Goal: Obtain resource: Obtain resource

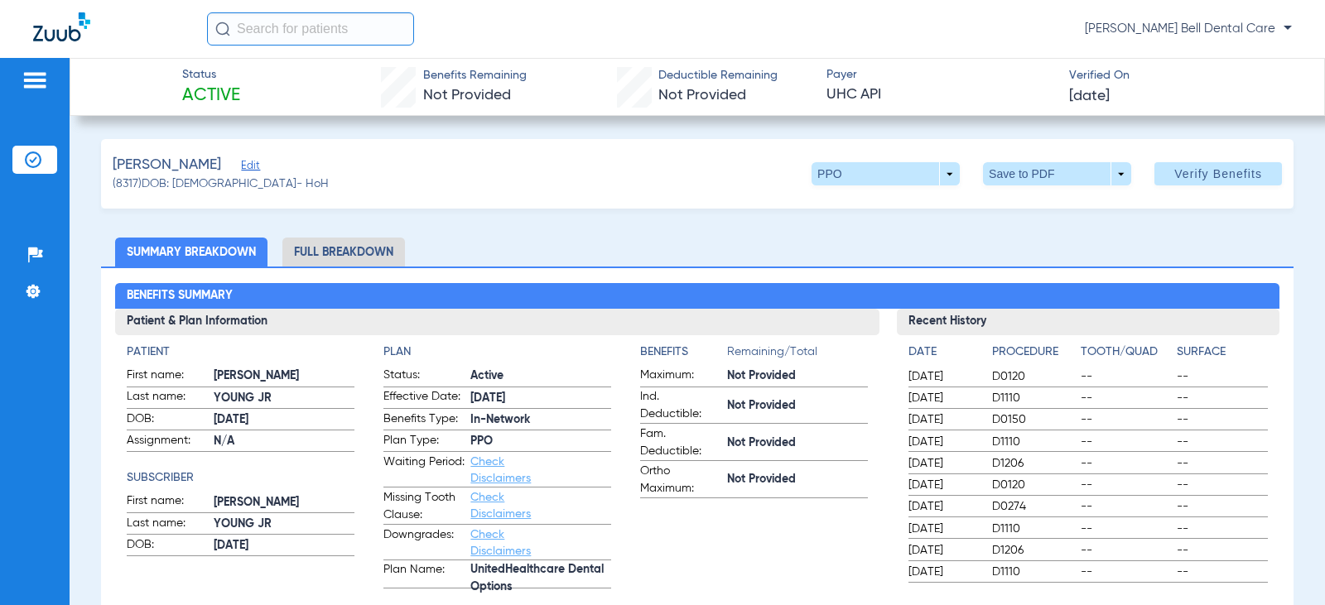
click at [398, 239] on li "Full Breakdown" at bounding box center [343, 252] width 123 height 29
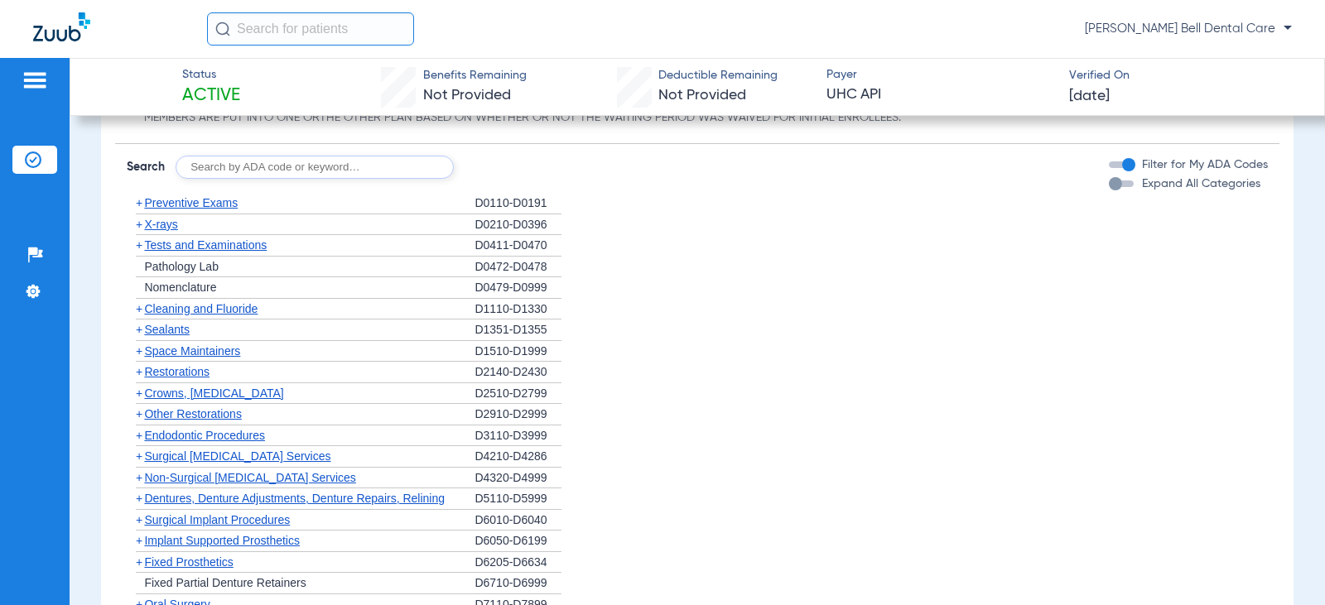
scroll to position [1491, 0]
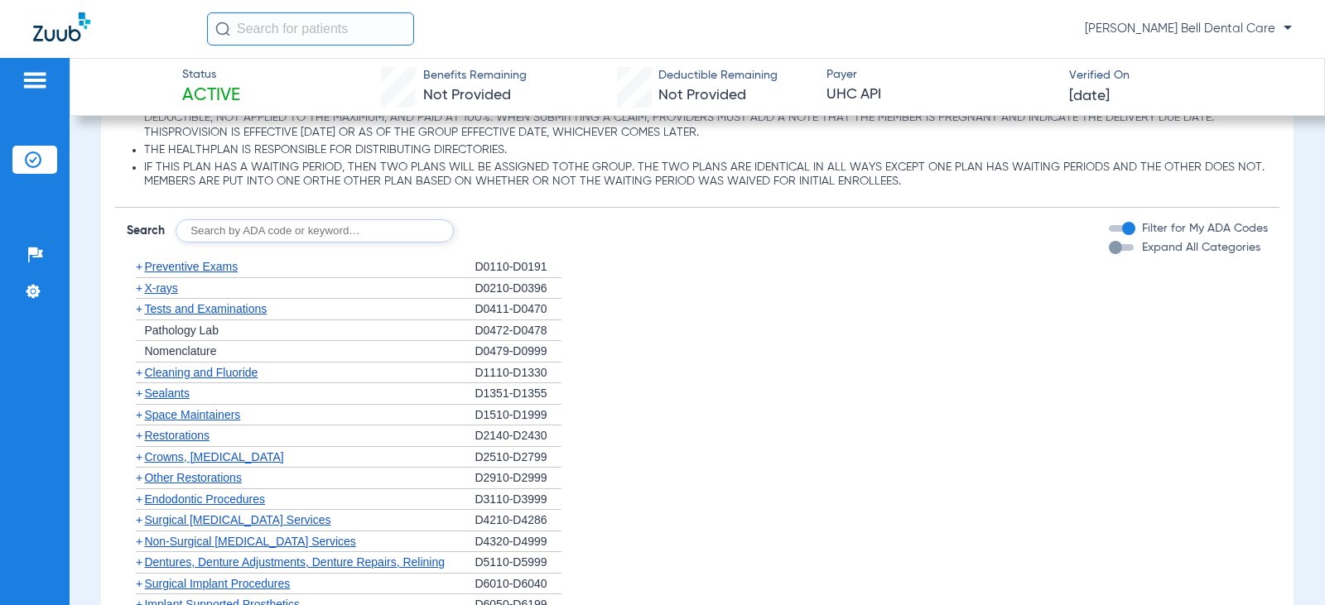
click at [139, 271] on span "+" at bounding box center [139, 266] width 7 height 13
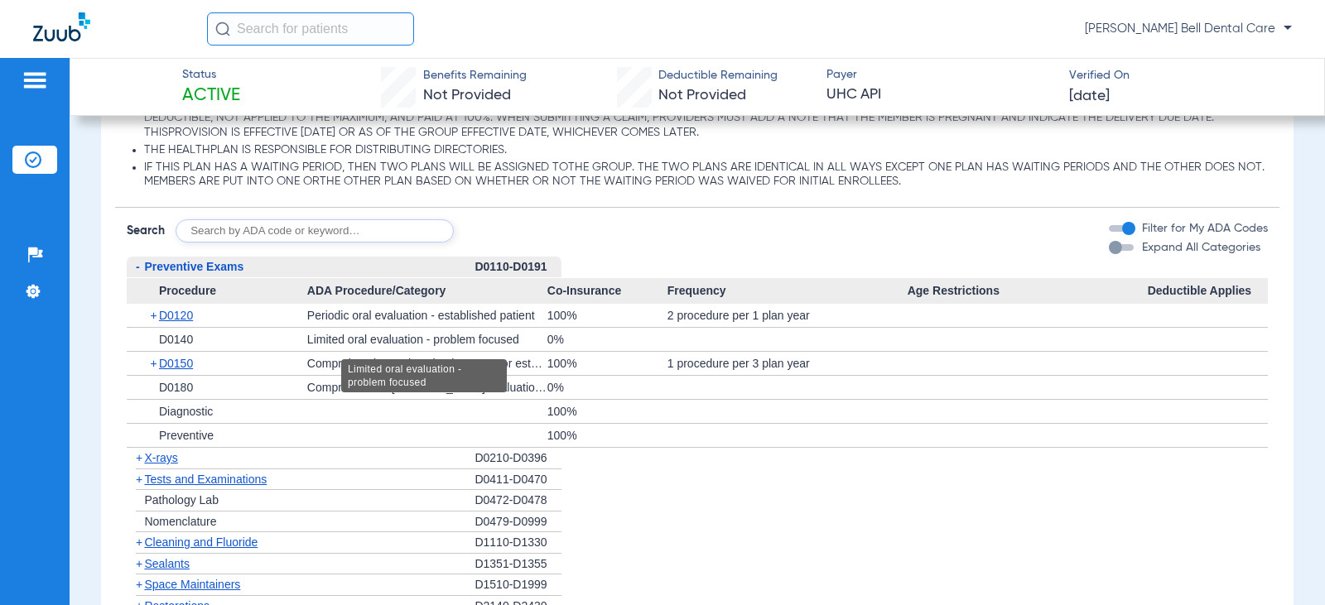
drag, startPoint x: 568, startPoint y: 348, endPoint x: 335, endPoint y: 338, distance: 233.8
click at [335, 338] on div "+ D0140 Limited oral evaluation - problem focused 0%" at bounding box center [697, 339] width 1140 height 23
click at [268, 346] on div "+ D0140" at bounding box center [222, 339] width 168 height 23
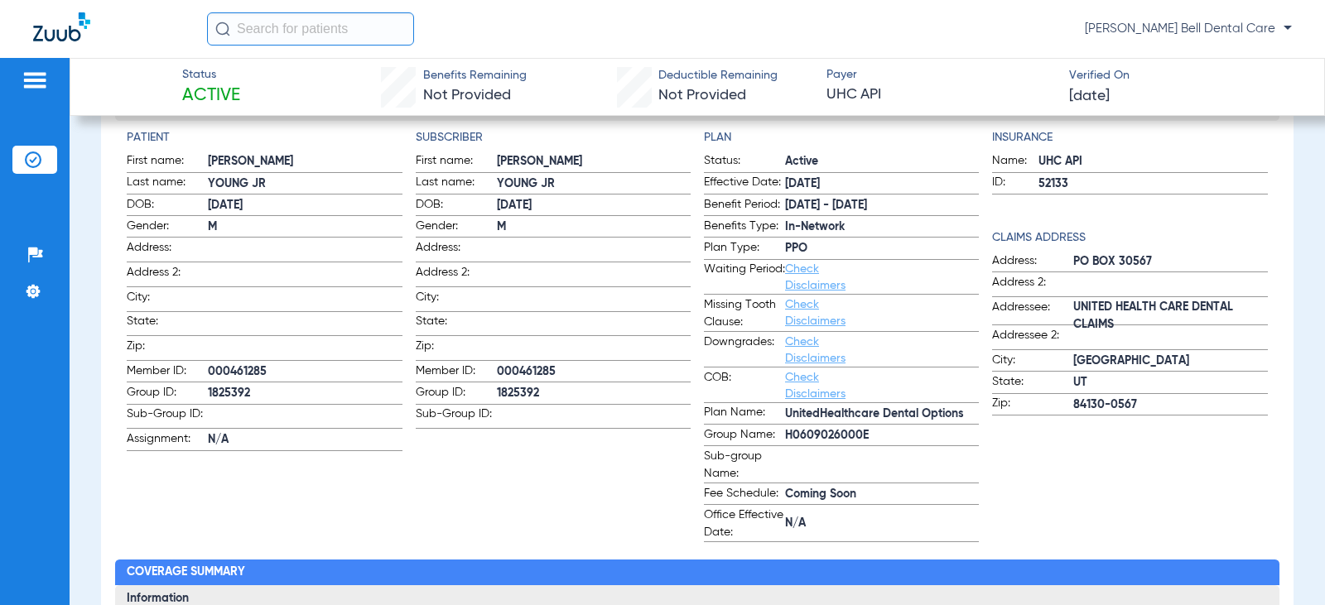
scroll to position [0, 0]
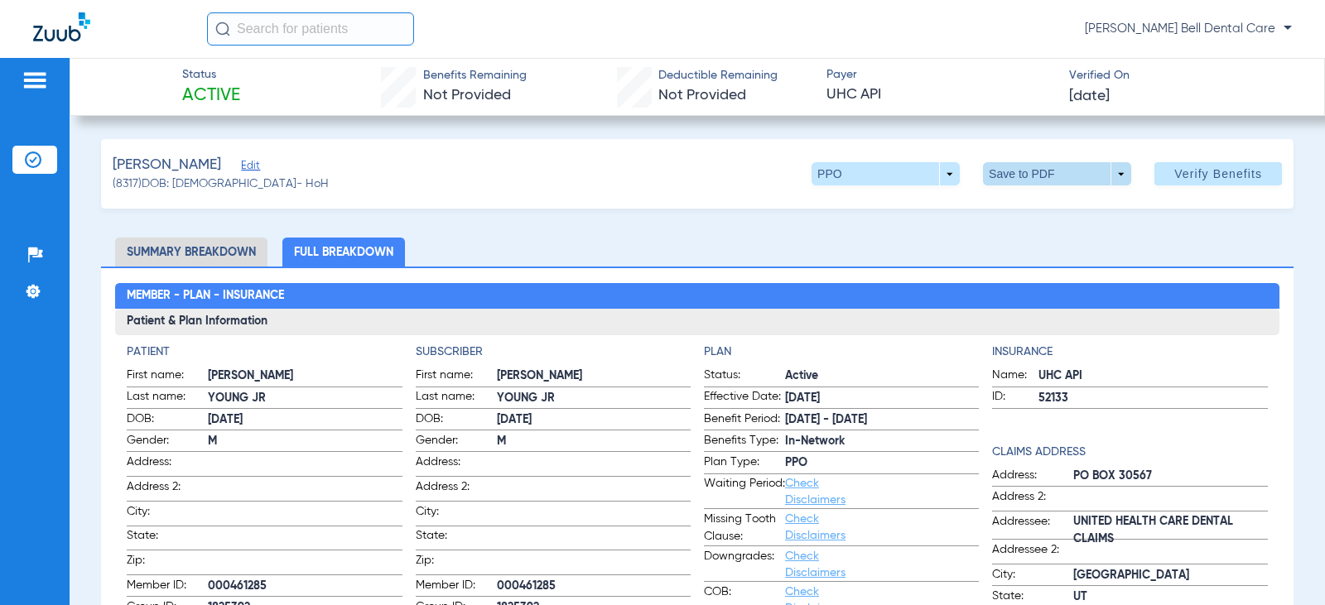
click at [1013, 178] on span at bounding box center [1057, 173] width 148 height 23
click at [1010, 209] on button "insert_drive_file Save to PDF" at bounding box center [1034, 206] width 125 height 33
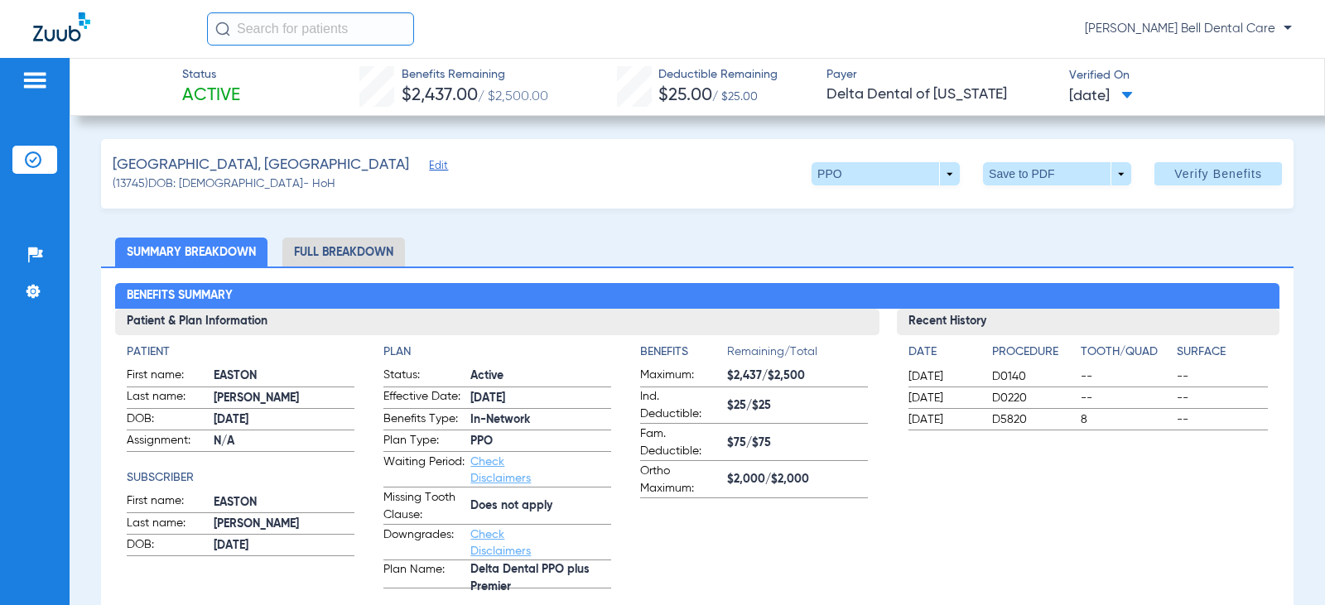
drag, startPoint x: 661, startPoint y: 287, endPoint x: 650, endPoint y: 295, distance: 13.6
click at [359, 248] on li "Full Breakdown" at bounding box center [343, 252] width 123 height 29
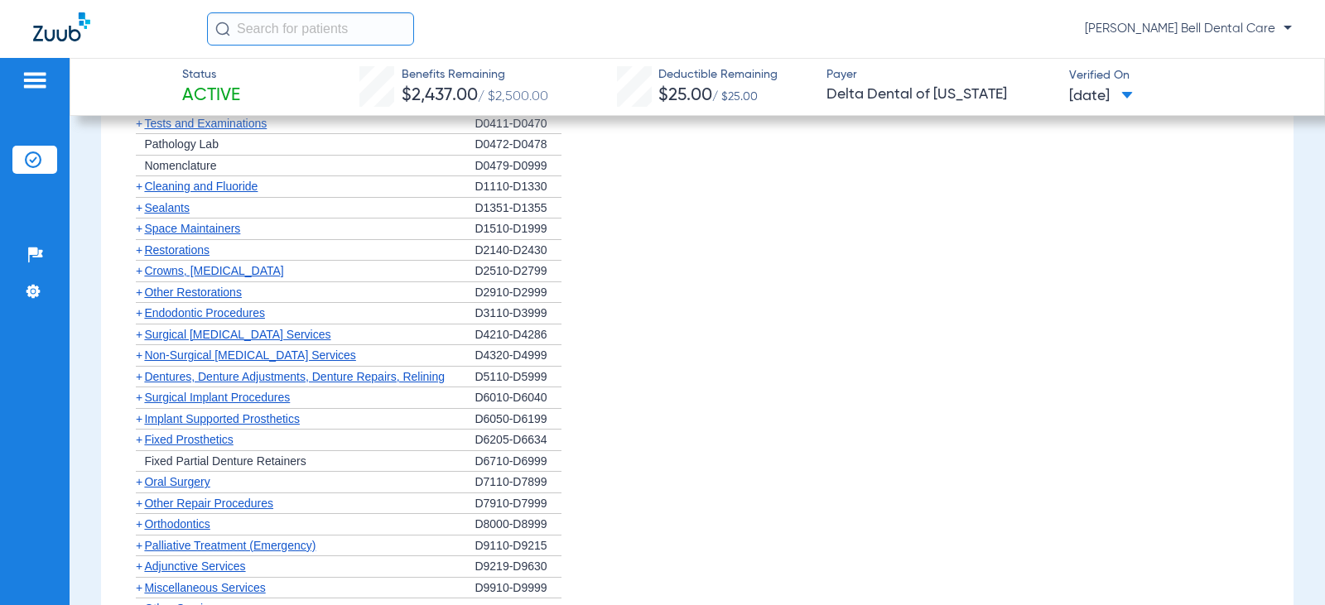
scroll to position [1491, 0]
click at [139, 276] on span "+" at bounding box center [139, 269] width 7 height 13
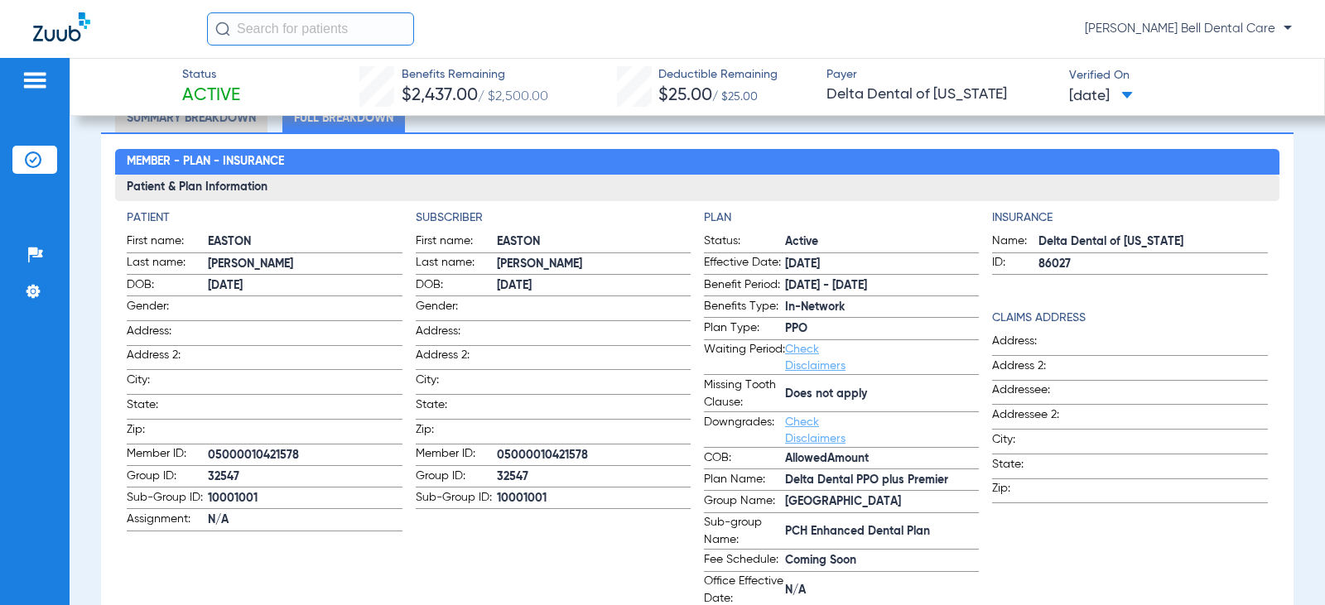
scroll to position [0, 0]
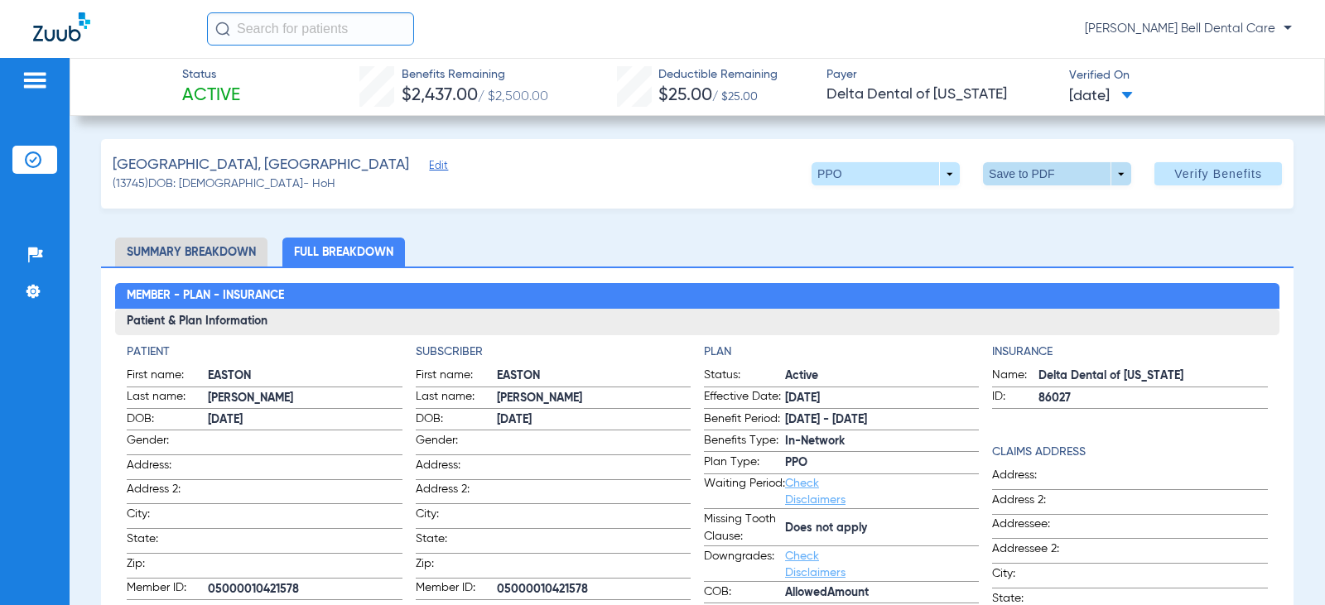
click at [1039, 171] on span at bounding box center [1058, 174] width 40 height 40
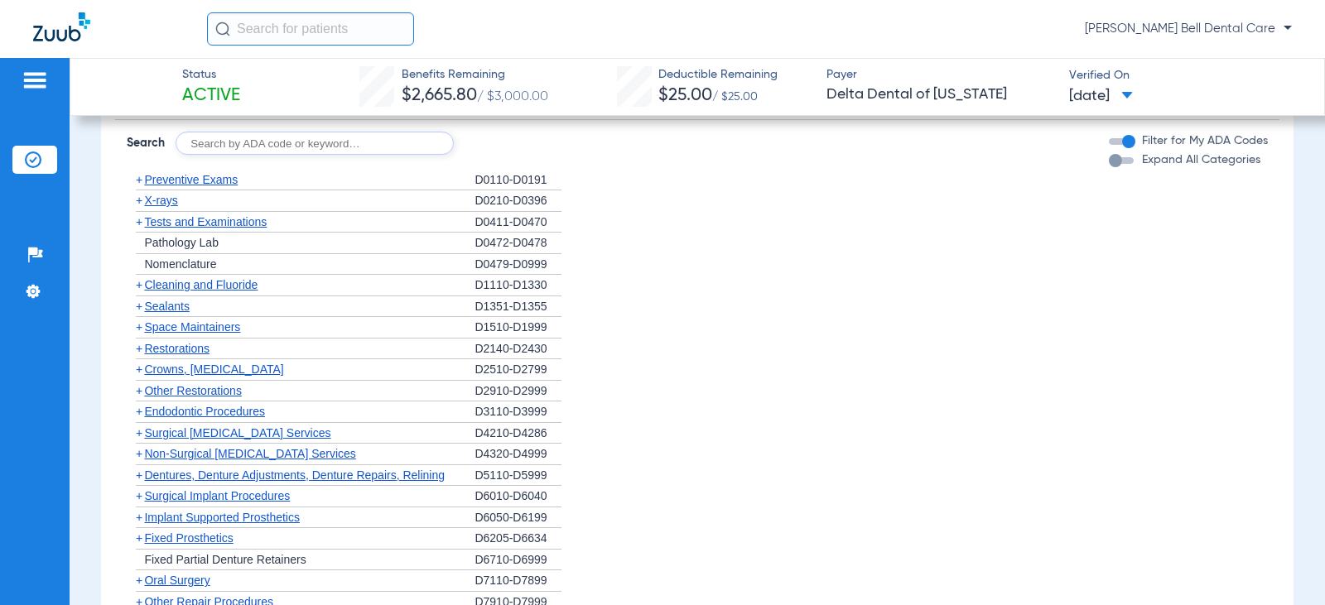
scroll to position [994, 0]
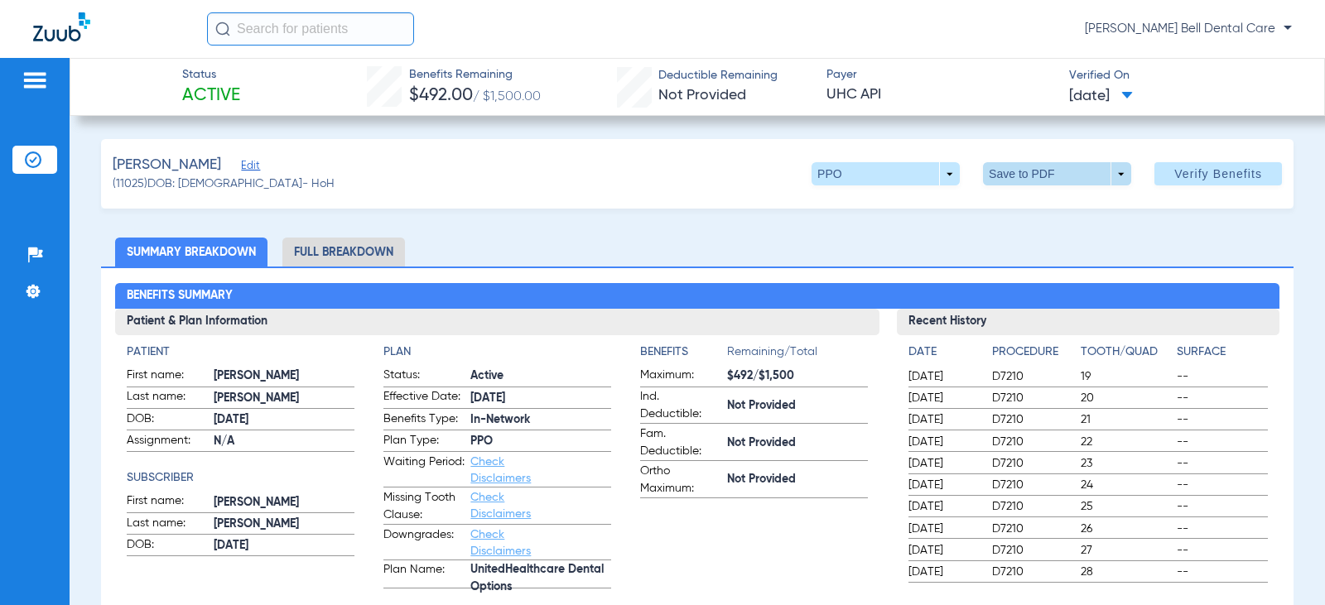
click at [1015, 172] on span at bounding box center [1057, 173] width 148 height 23
click at [993, 201] on mat-icon "insert_drive_file" at bounding box center [995, 207] width 20 height 20
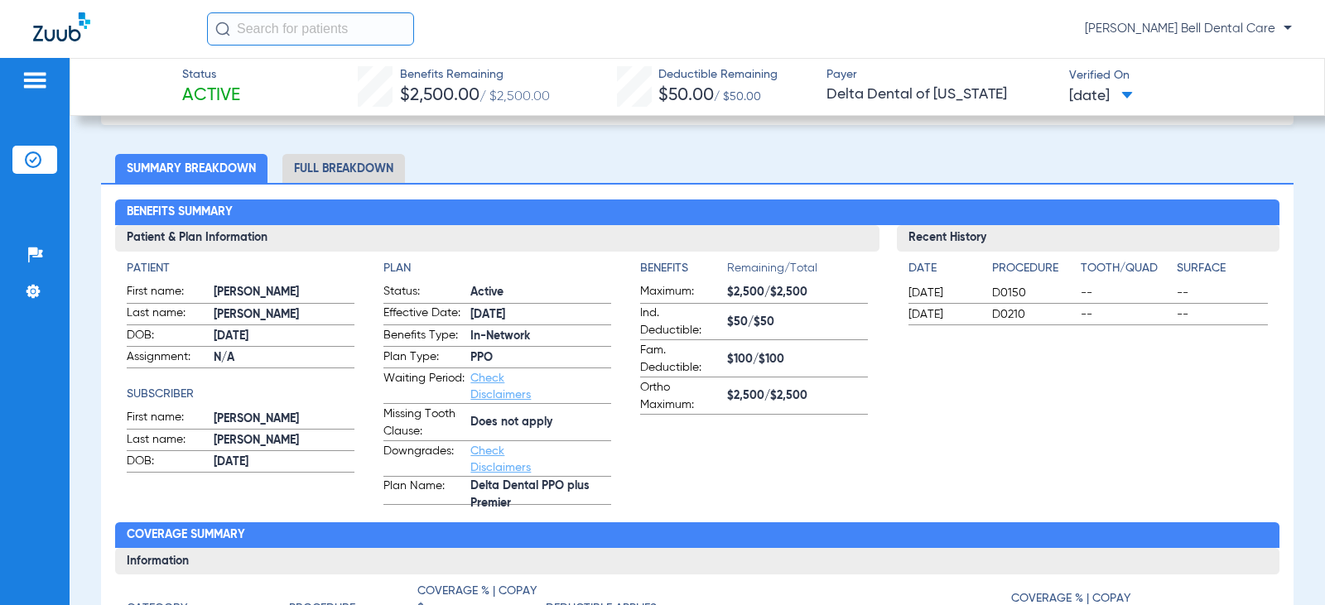
scroll to position [83, 0]
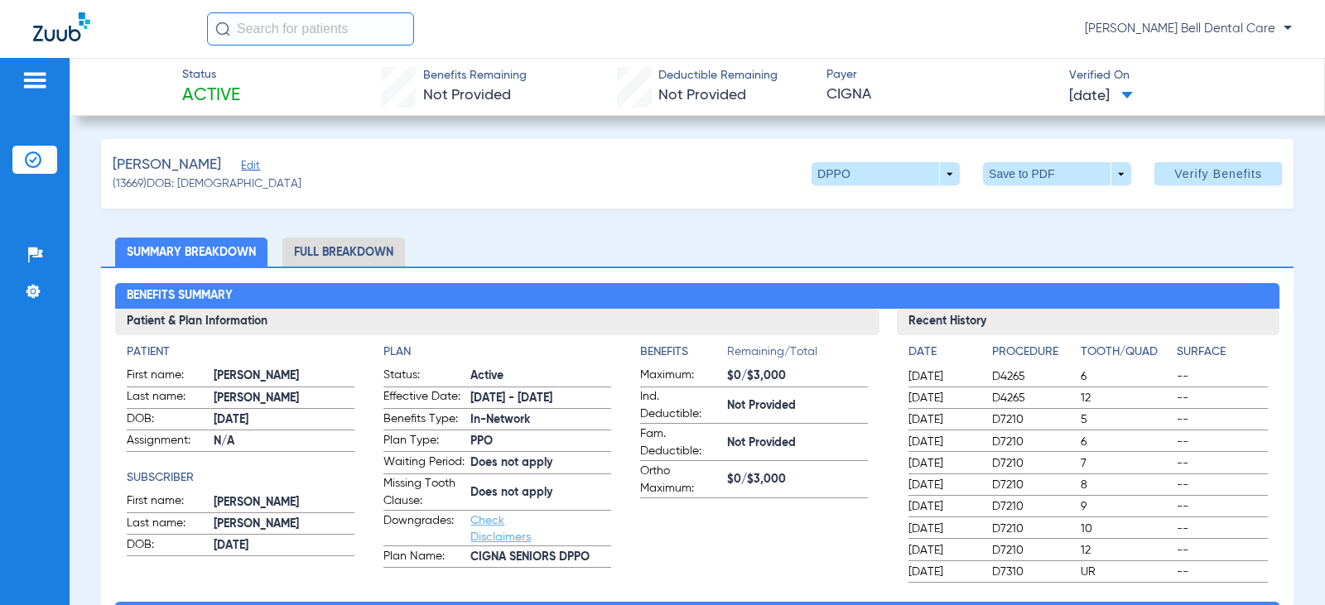
click at [396, 257] on li "Full Breakdown" at bounding box center [343, 252] width 123 height 29
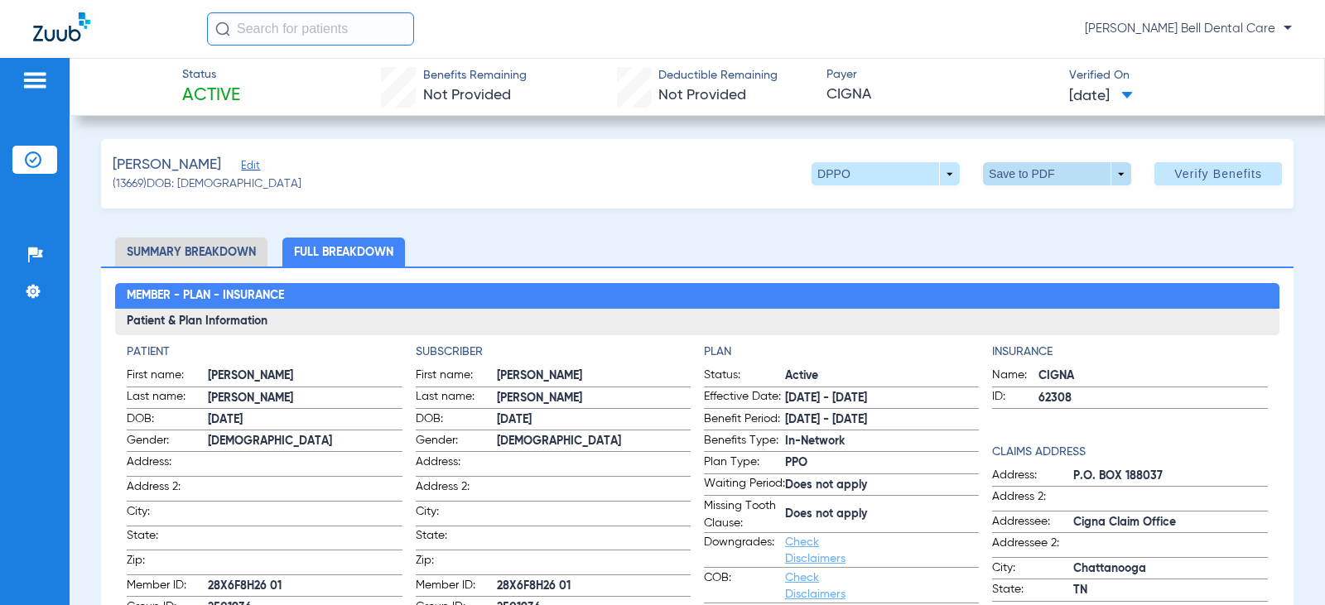
click at [1038, 176] on span at bounding box center [1058, 174] width 40 height 40
click at [1029, 210] on span "Save to PDF" at bounding box center [1050, 207] width 65 height 12
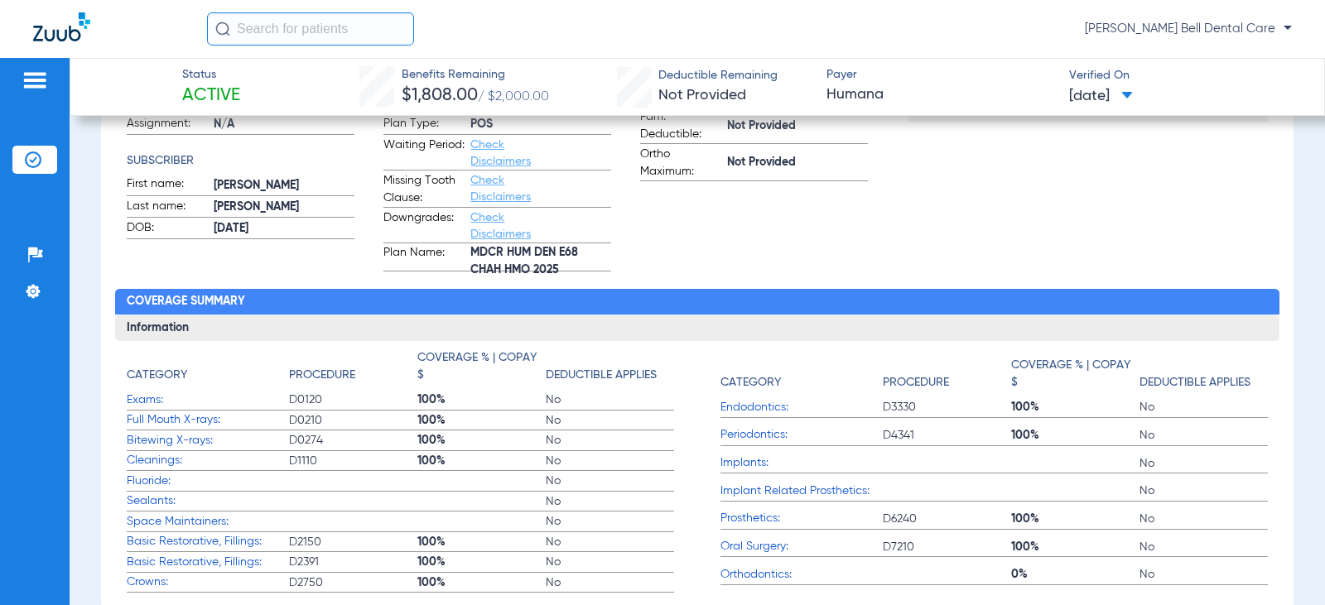
scroll to position [454, 0]
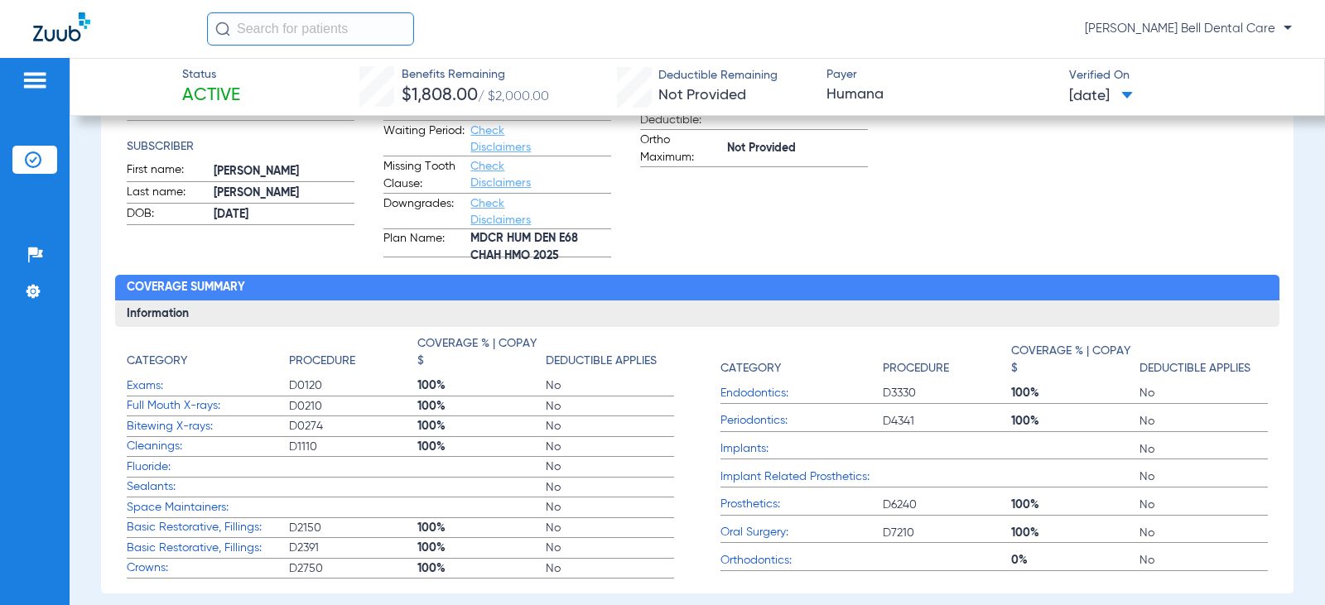
click at [526, 520] on label "Basic Restorative, Fillings: D2150 100% No" at bounding box center [400, 528] width 547 height 21
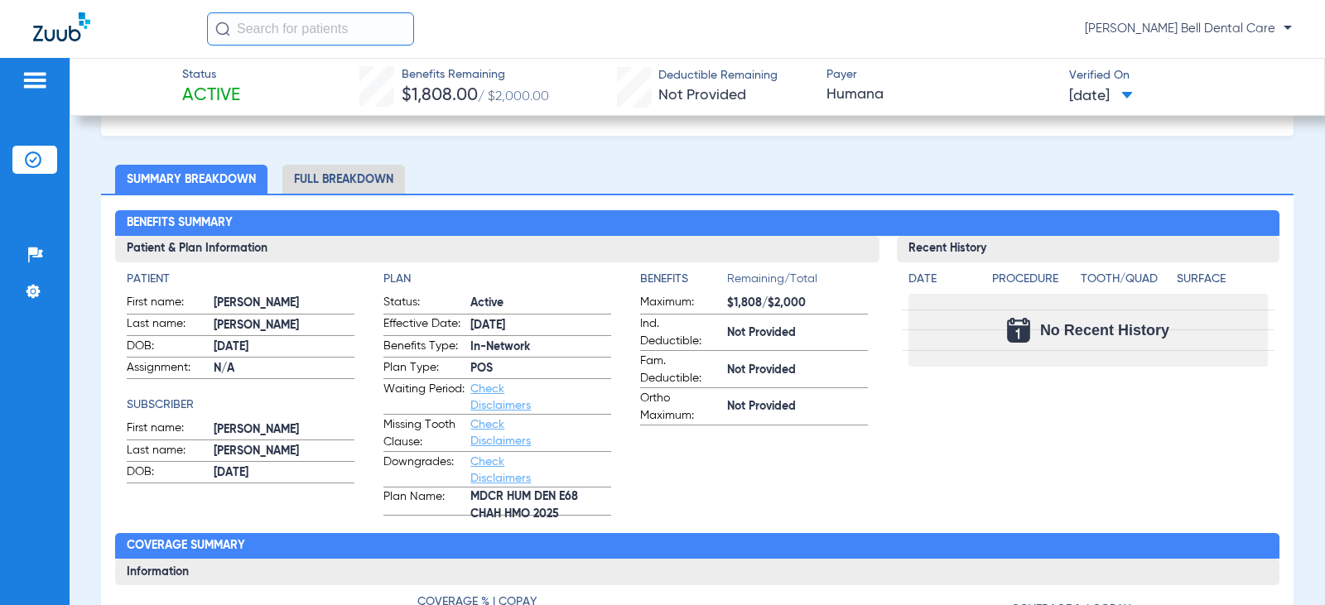
scroll to position [166, 0]
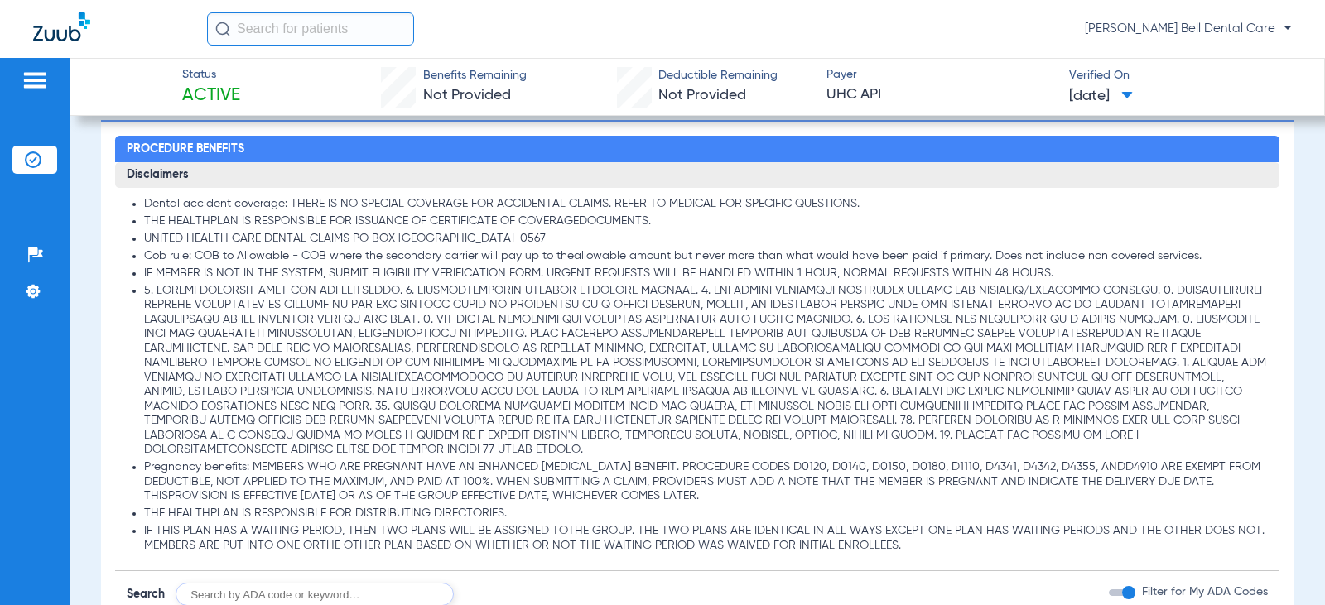
scroll to position [1242, 0]
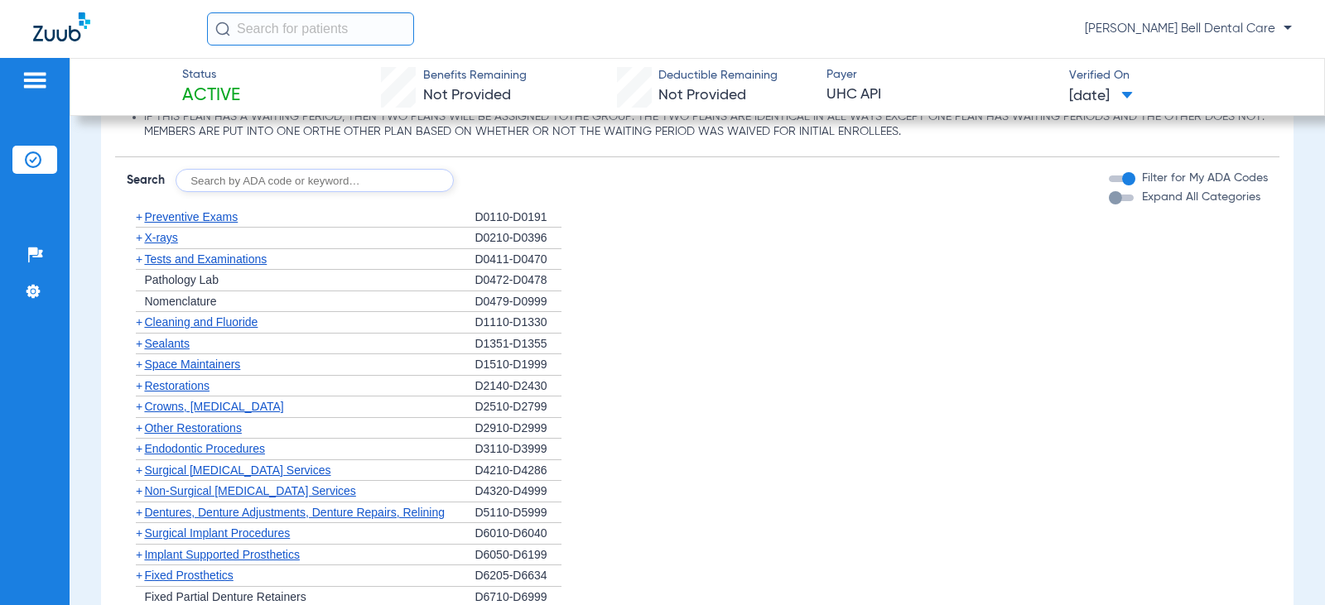
click at [1109, 195] on div "button" at bounding box center [1115, 197] width 13 height 13
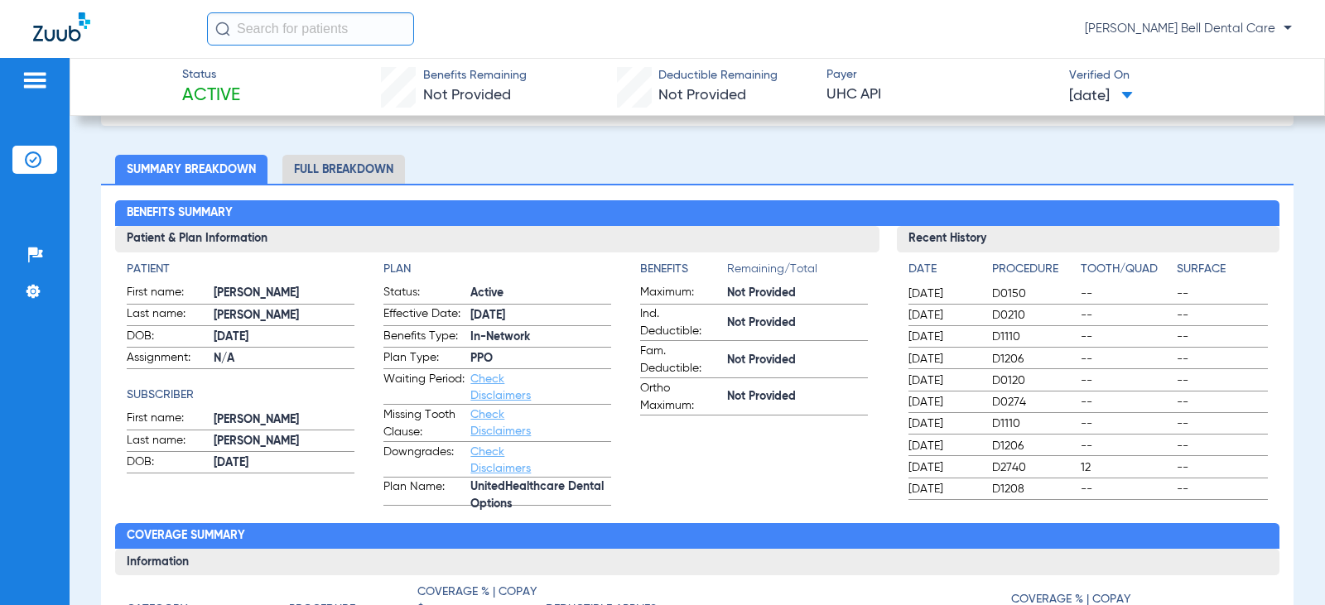
scroll to position [0, 0]
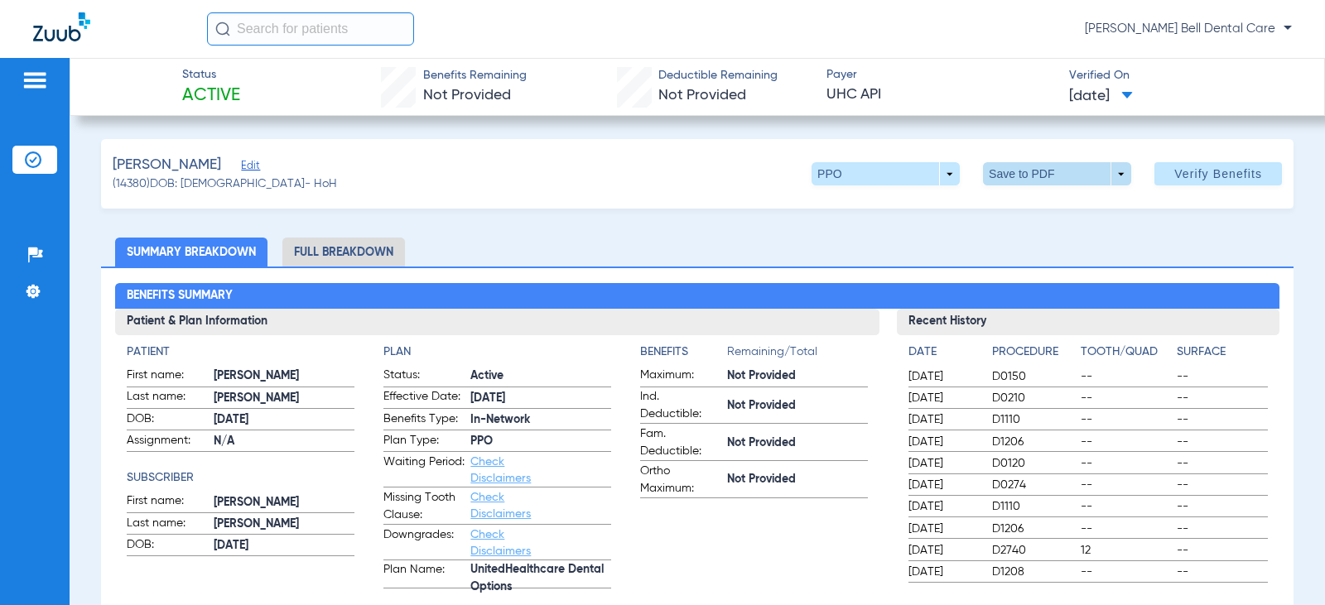
click at [1005, 175] on span at bounding box center [1057, 173] width 148 height 23
click at [1002, 210] on mat-icon "insert_drive_file" at bounding box center [995, 207] width 20 height 20
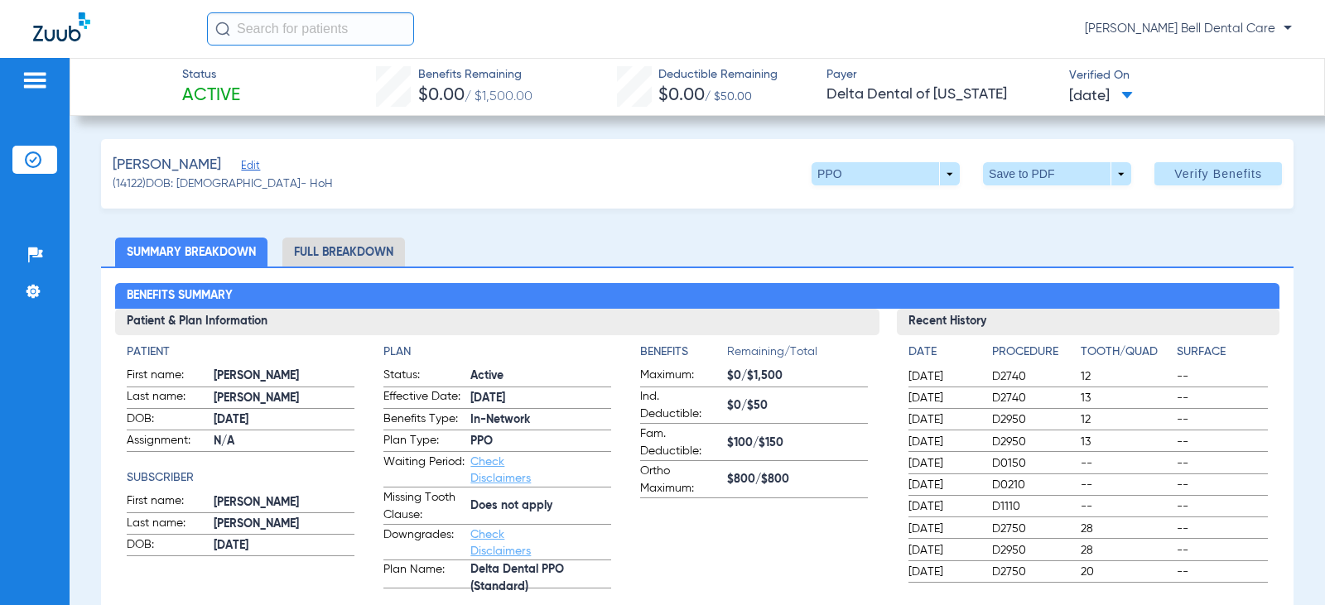
click at [356, 266] on li "Full Breakdown" at bounding box center [343, 252] width 123 height 29
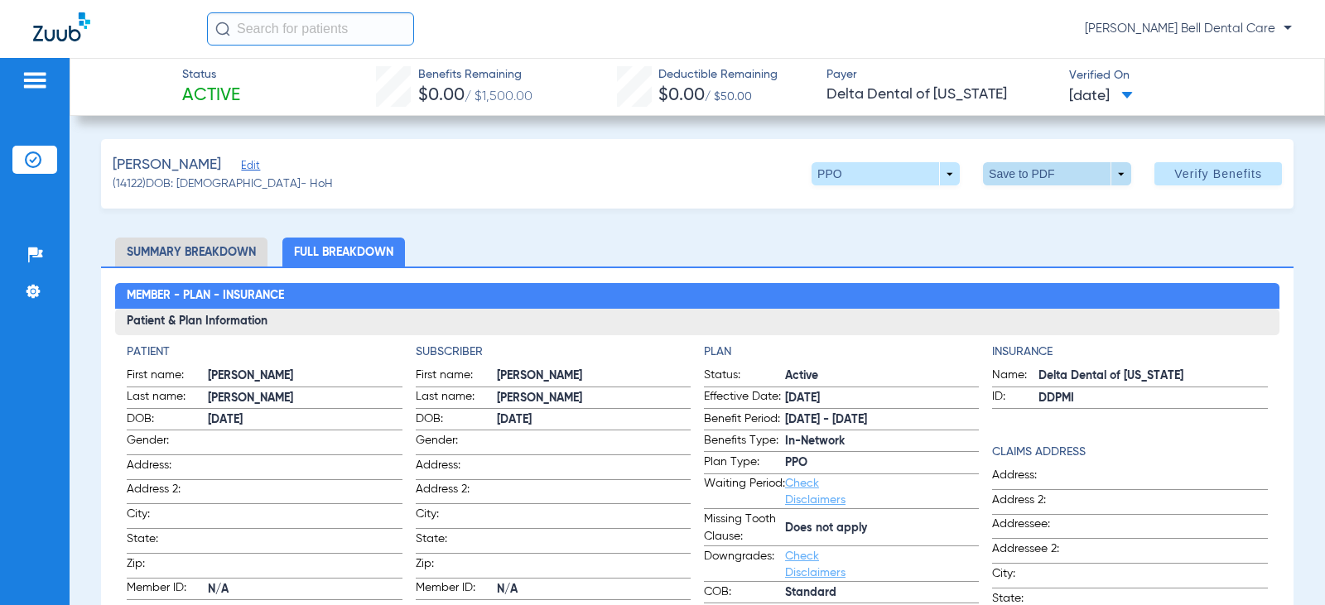
click at [993, 179] on span at bounding box center [1057, 173] width 148 height 23
click at [1015, 215] on button "insert_drive_file Save to PDF" at bounding box center [1034, 206] width 125 height 33
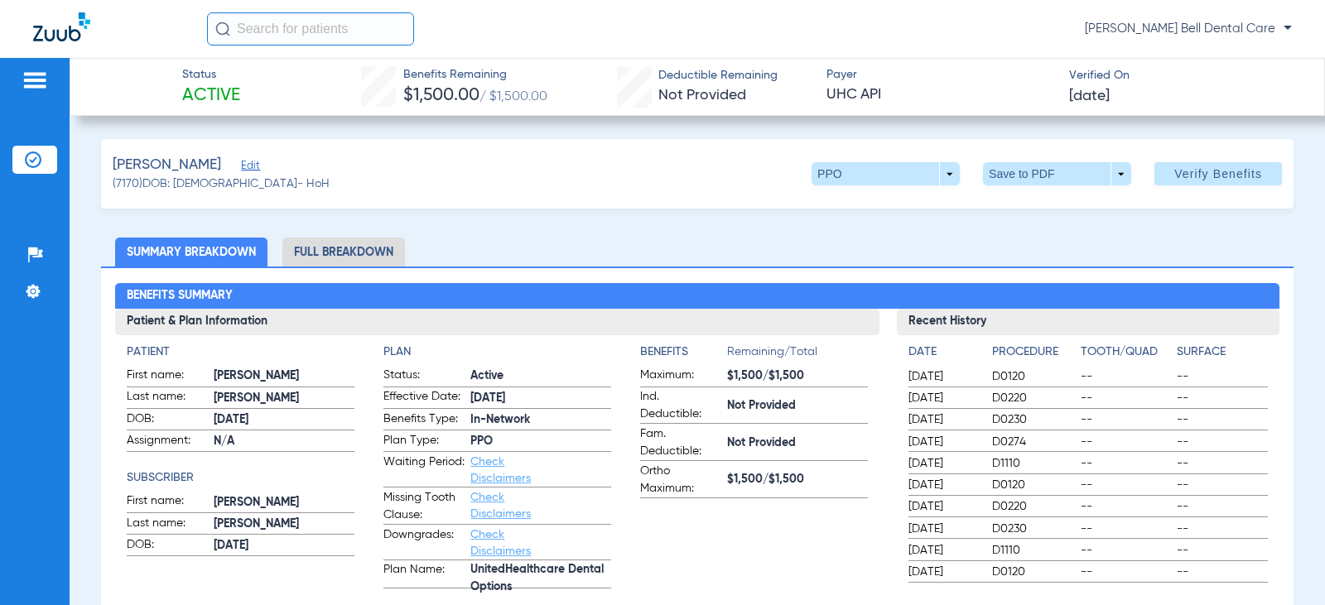
click at [345, 254] on li "Full Breakdown" at bounding box center [343, 252] width 123 height 29
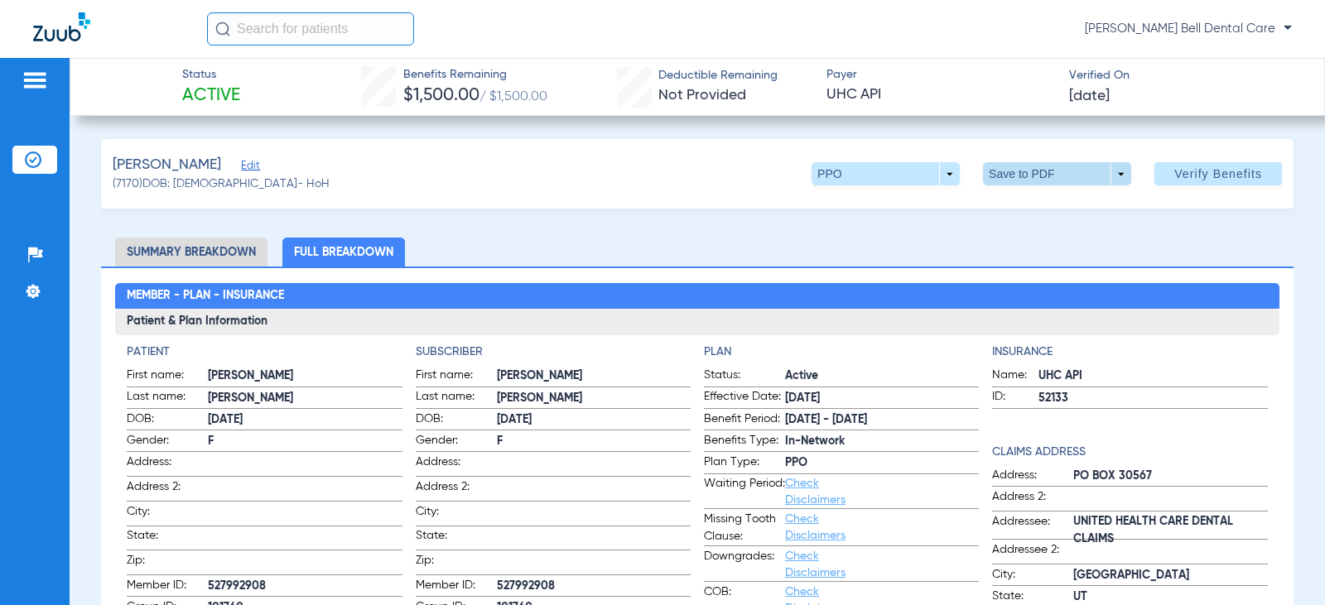
click at [1014, 181] on span at bounding box center [1057, 173] width 148 height 23
click at [1012, 219] on button "insert_drive_file Save to PDF" at bounding box center [1034, 206] width 125 height 33
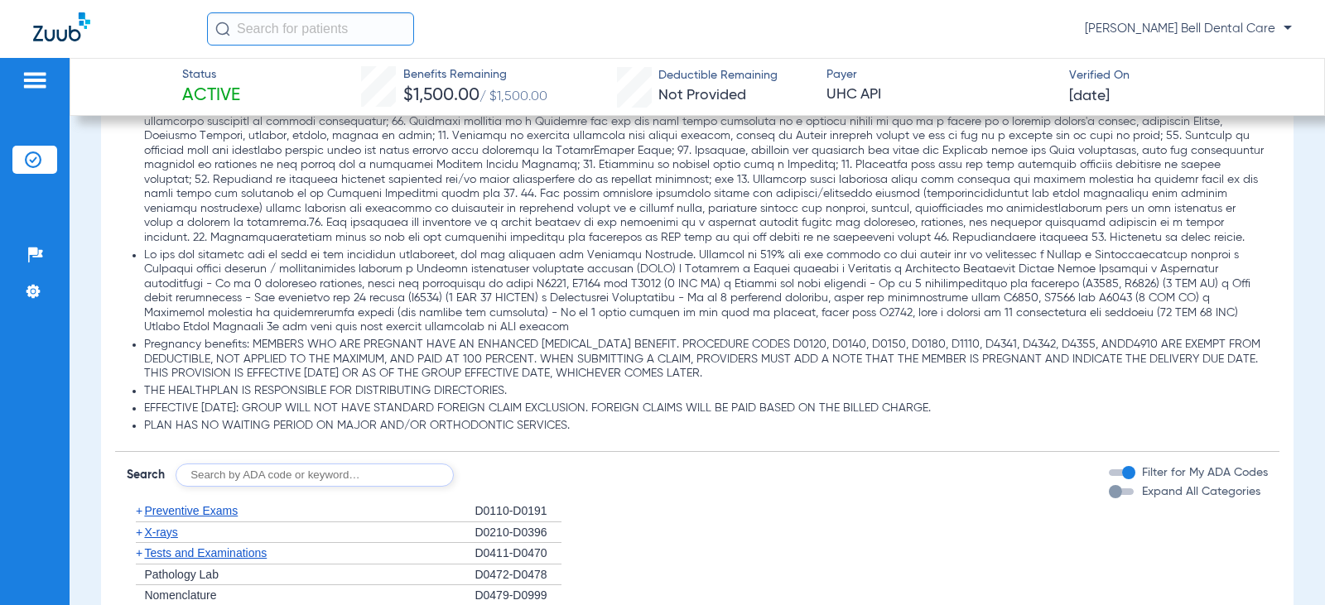
scroll to position [2402, 0]
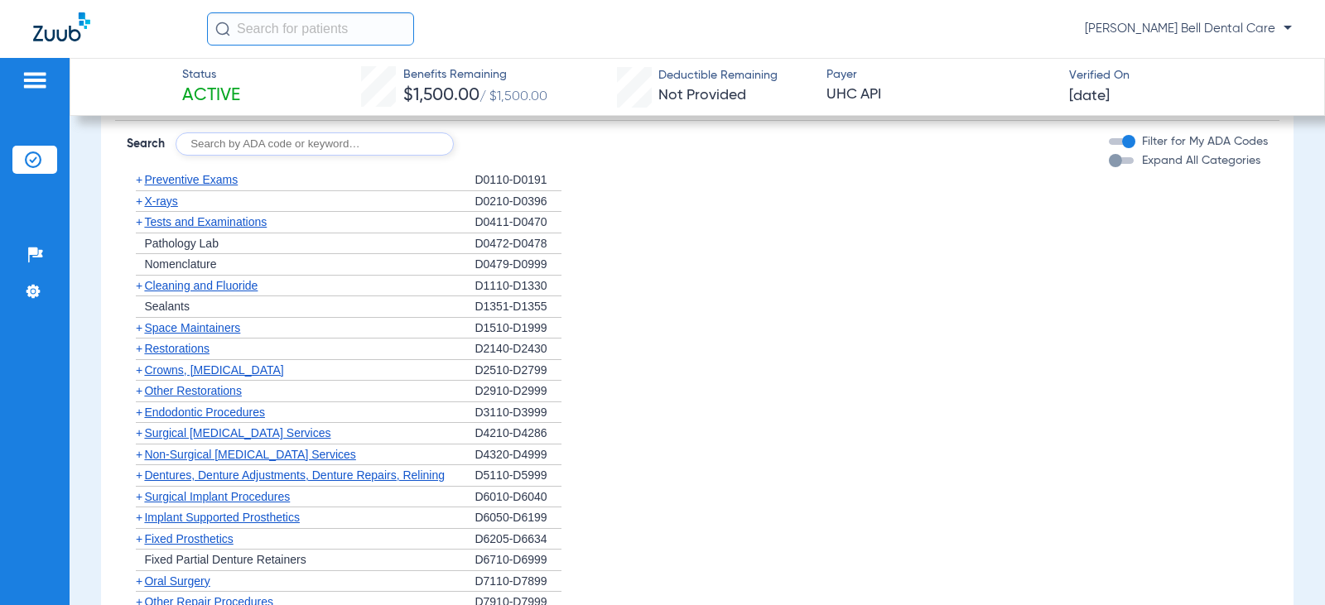
click at [1109, 164] on div "button" at bounding box center [1115, 160] width 13 height 13
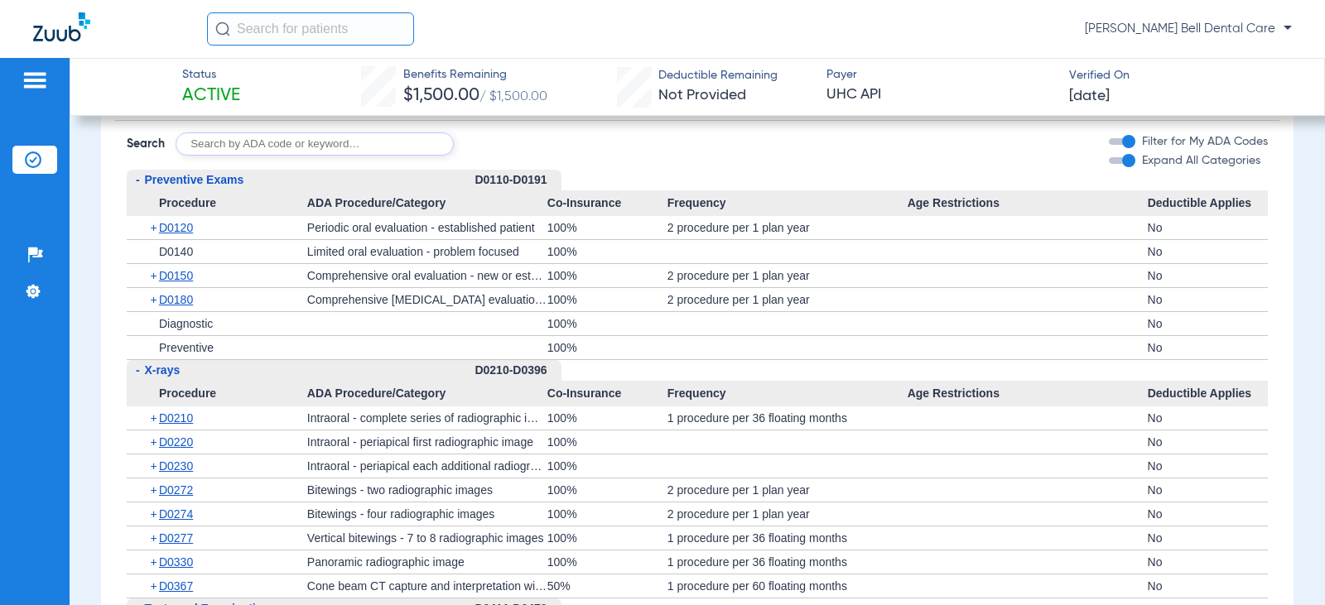
click at [351, 155] on input "text" at bounding box center [315, 144] width 278 height 23
type input "d6011, d6056, d6057, d6058, d9230"
click at [496, 149] on button "Search" at bounding box center [515, 144] width 65 height 23
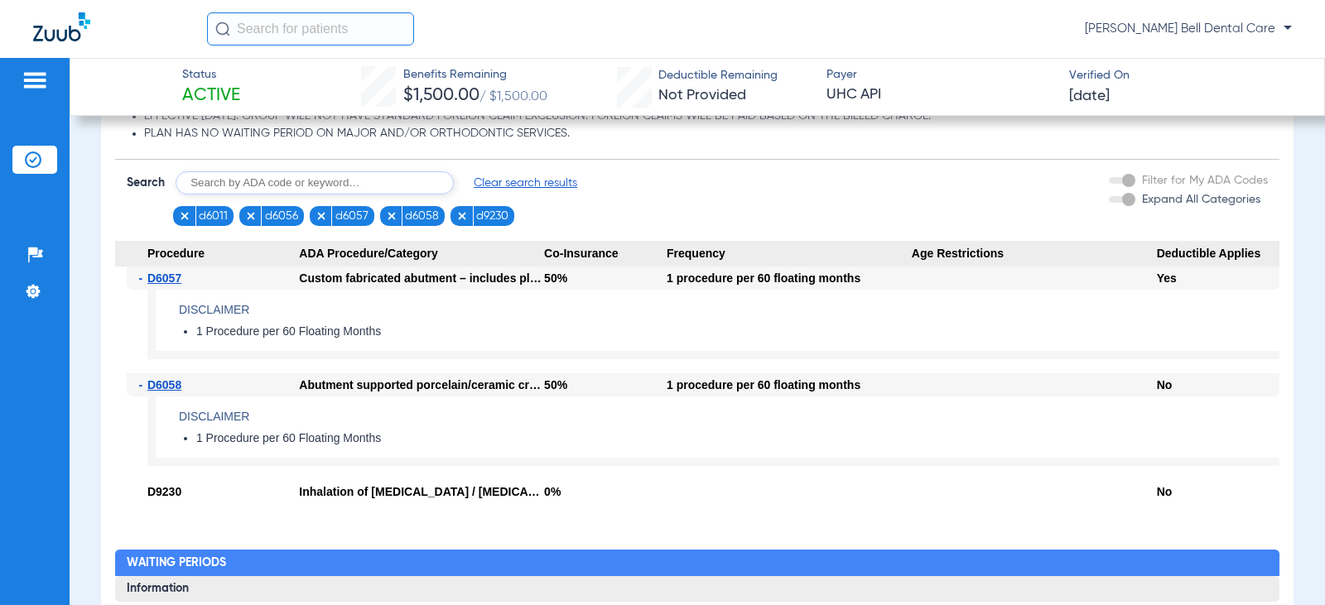
scroll to position [2514, 0]
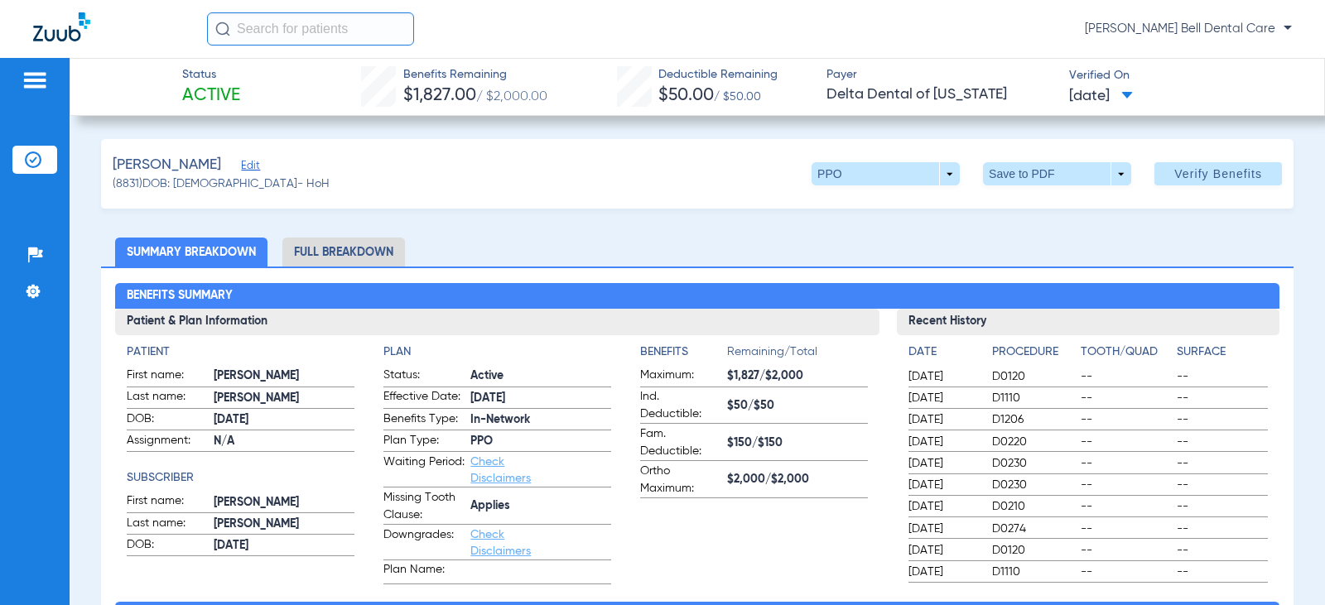
click at [322, 258] on li "Full Breakdown" at bounding box center [343, 252] width 123 height 29
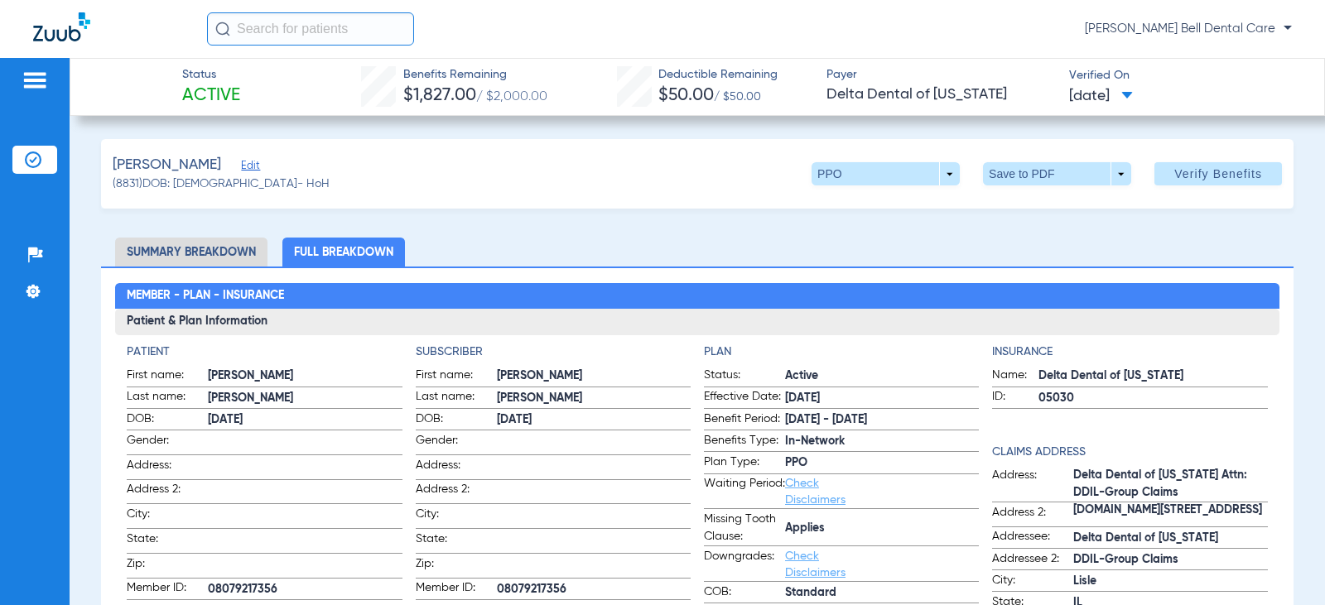
drag, startPoint x: 991, startPoint y: 174, endPoint x: 435, endPoint y: 386, distance: 595.6
click at [1018, 177] on span at bounding box center [1057, 173] width 148 height 23
click at [1012, 220] on button "insert_drive_file Save to PDF" at bounding box center [1034, 206] width 125 height 33
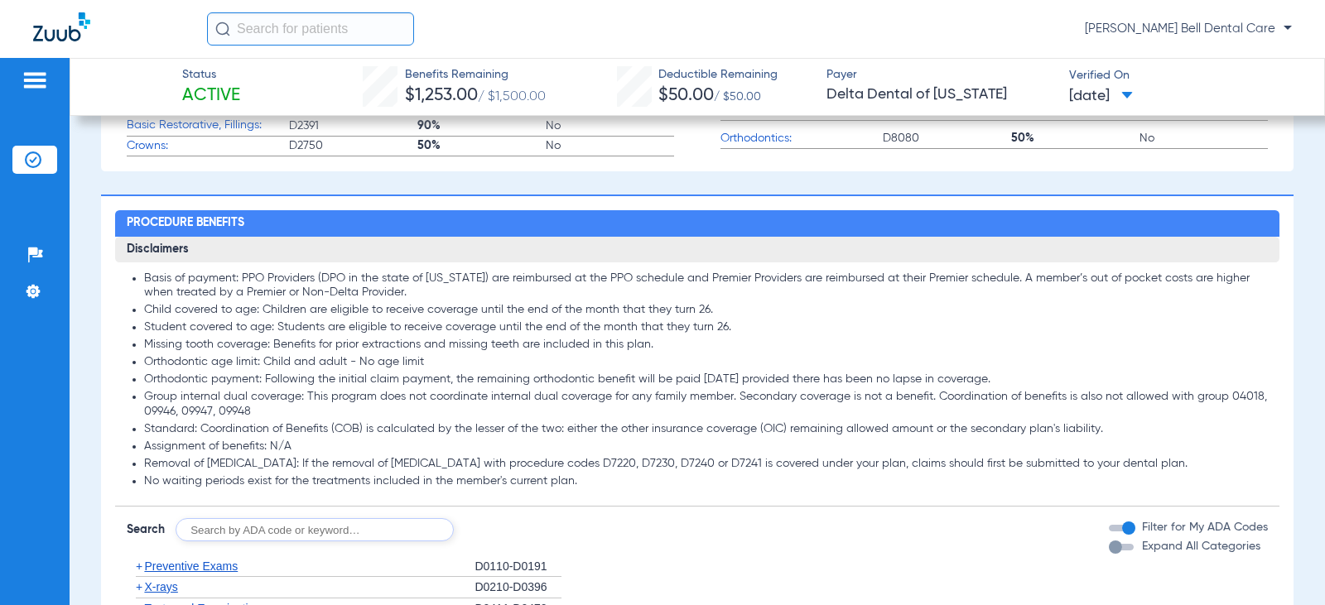
scroll to position [828, 0]
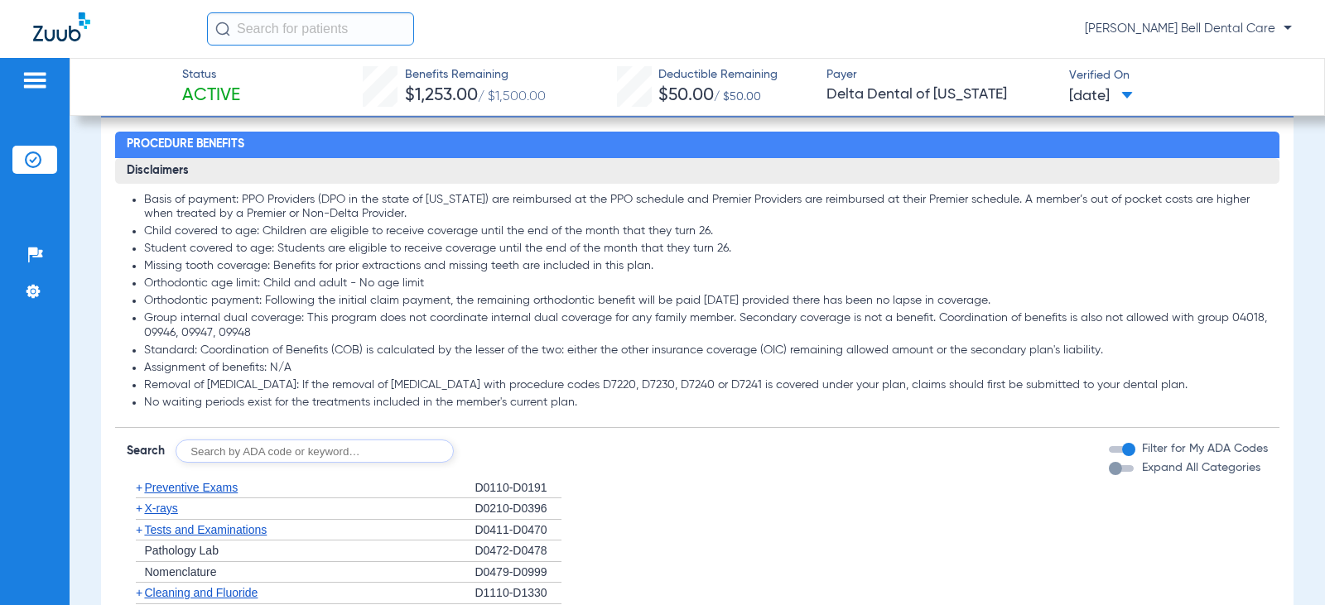
click at [836, 537] on li "+ Tests and Examinations D0411-D0470" at bounding box center [697, 531] width 1140 height 22
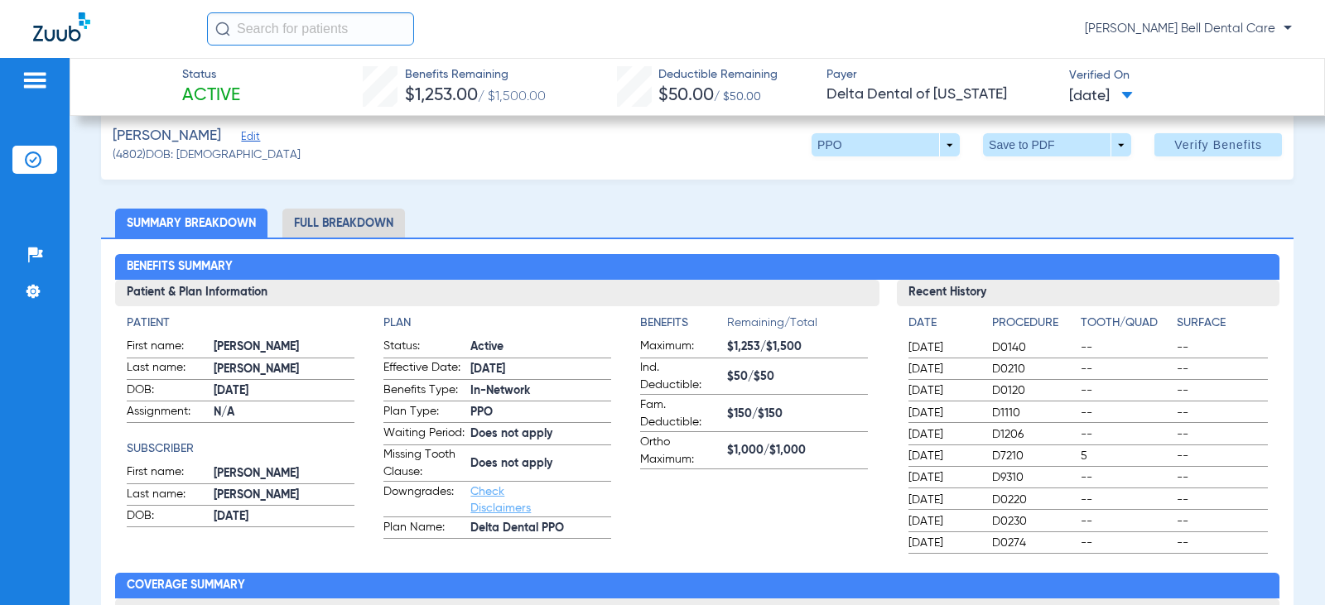
scroll to position [0, 0]
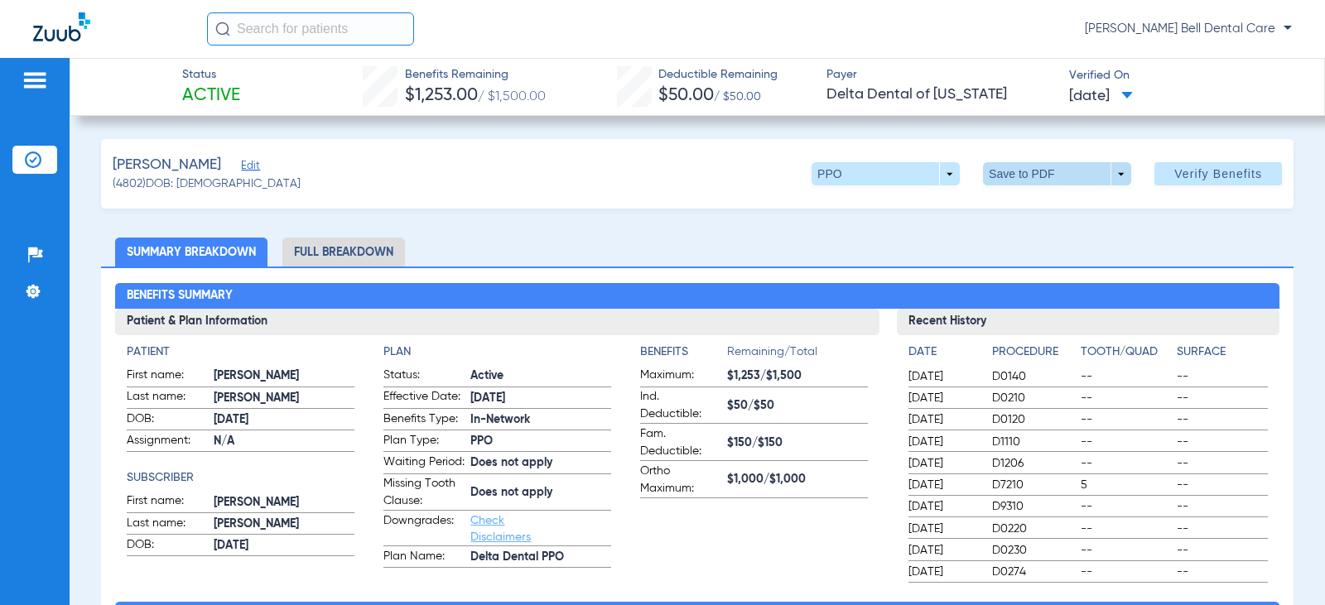
click at [1010, 171] on span at bounding box center [1057, 173] width 148 height 23
click at [1009, 207] on button "insert_drive_file Save to PDF" at bounding box center [1034, 206] width 125 height 33
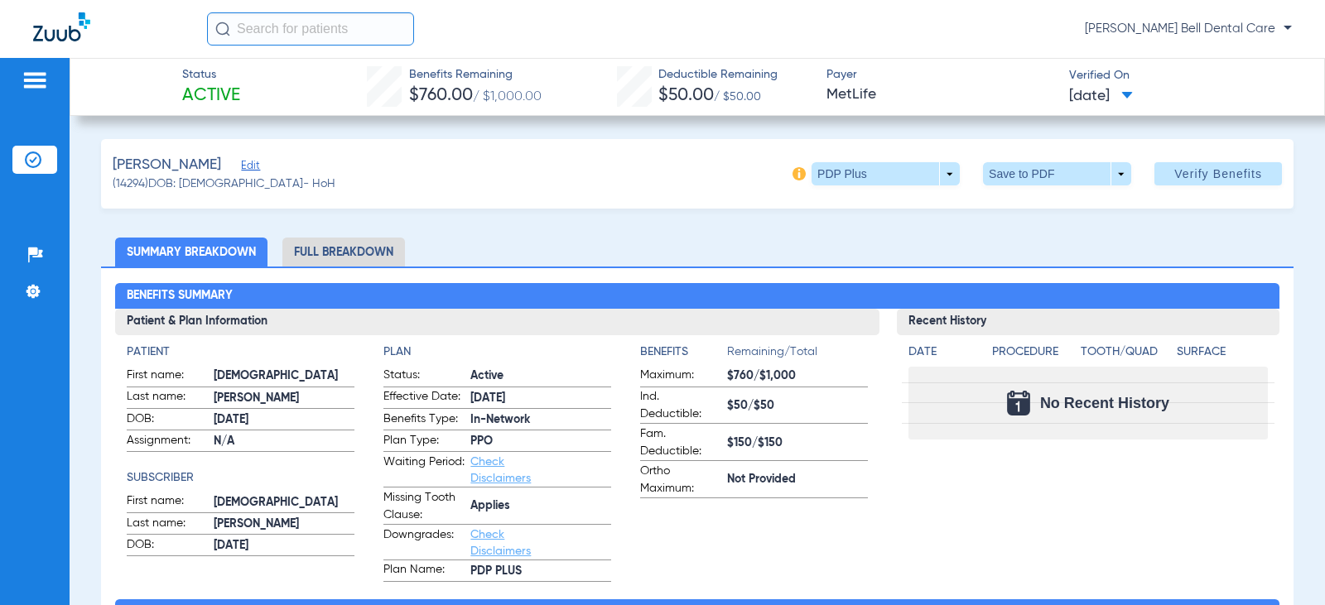
click at [605, 277] on div "Benefits Summary Patient & Plan Information Patient First name: ISAIAH Last nam…" at bounding box center [697, 593] width 1193 height 652
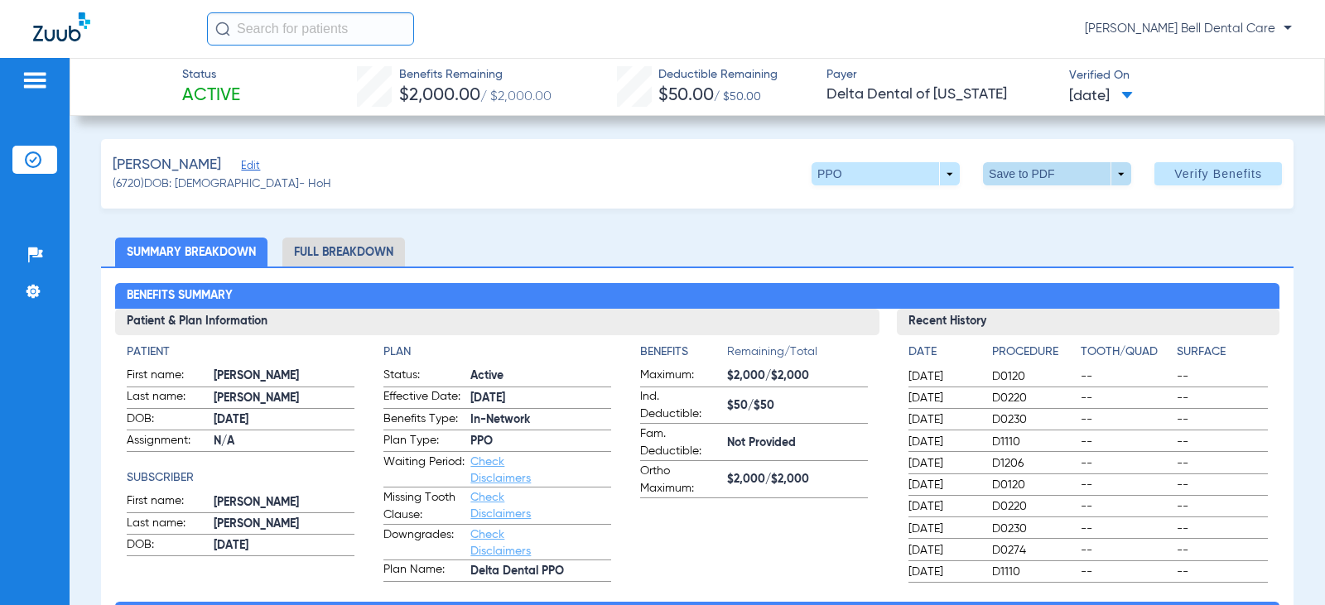
click at [1013, 181] on span at bounding box center [1057, 173] width 148 height 23
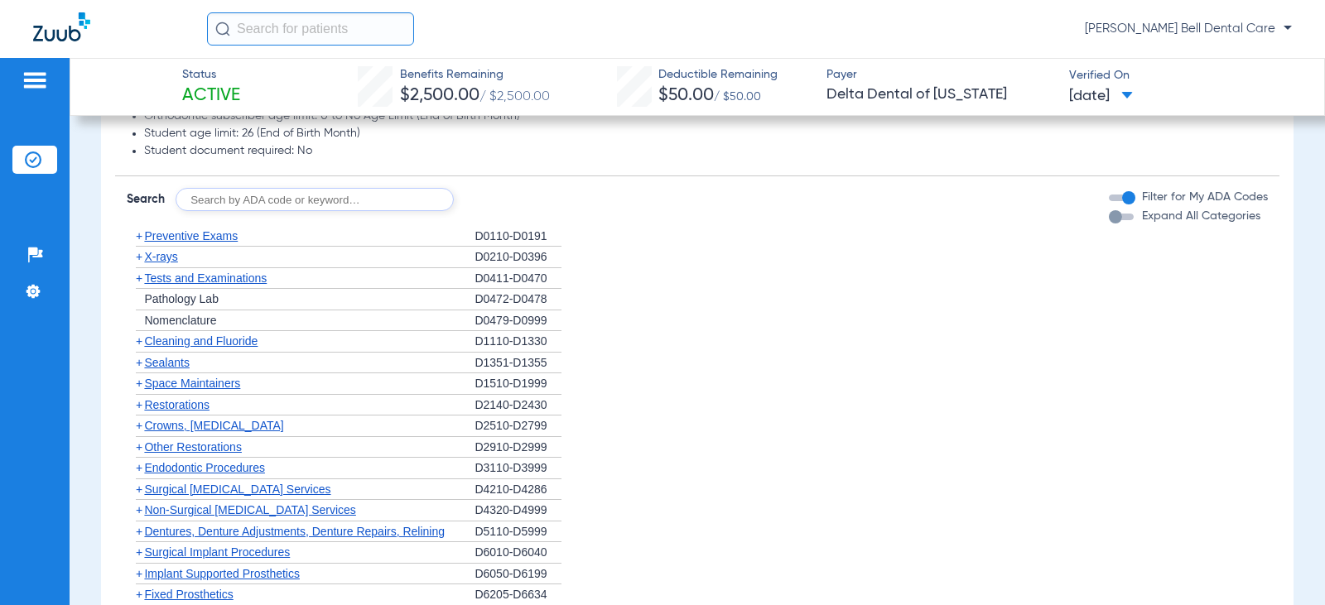
scroll to position [743, 0]
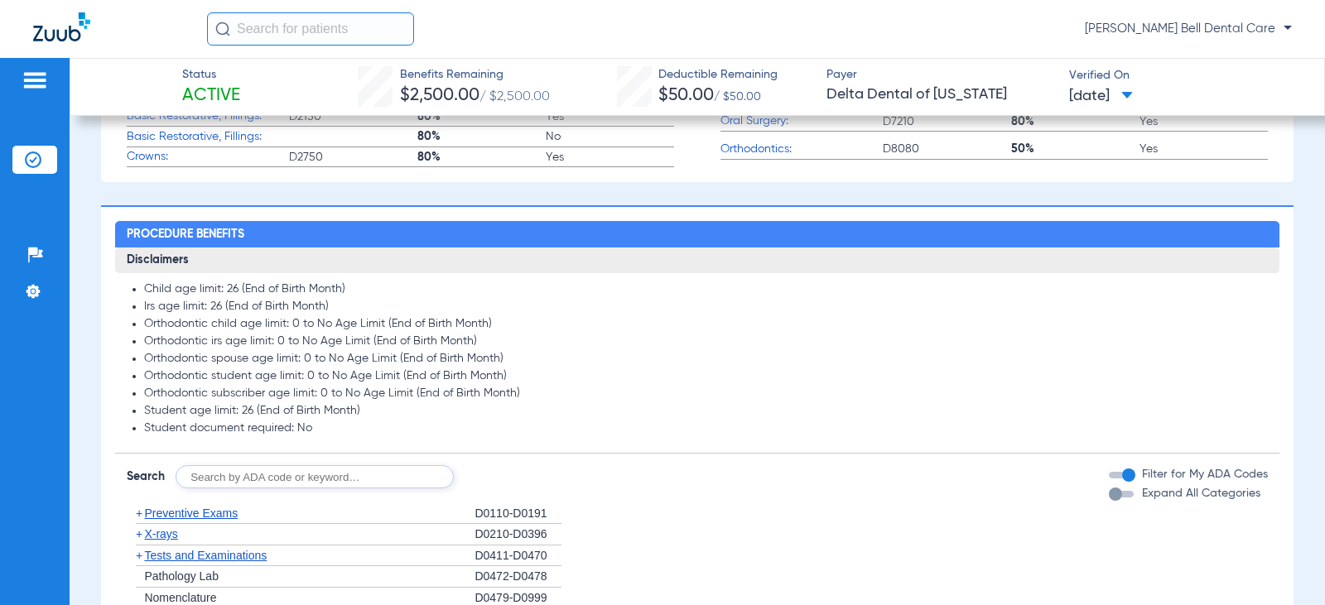
click at [1109, 499] on div "button" at bounding box center [1115, 494] width 13 height 13
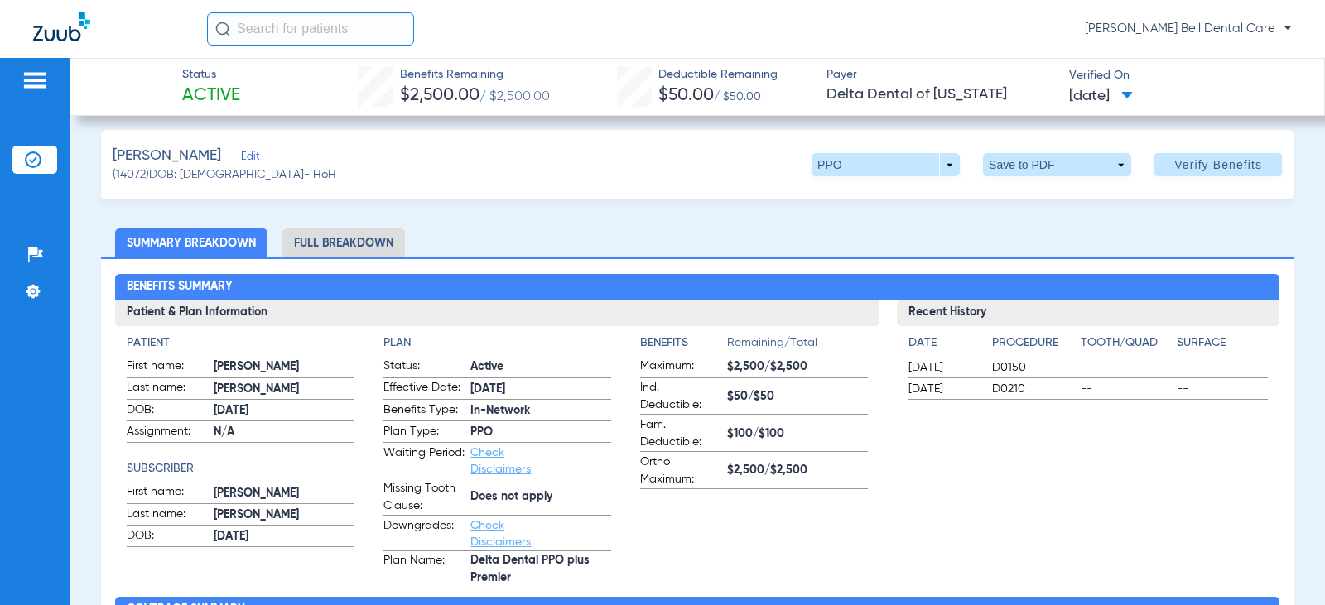
scroll to position [0, 0]
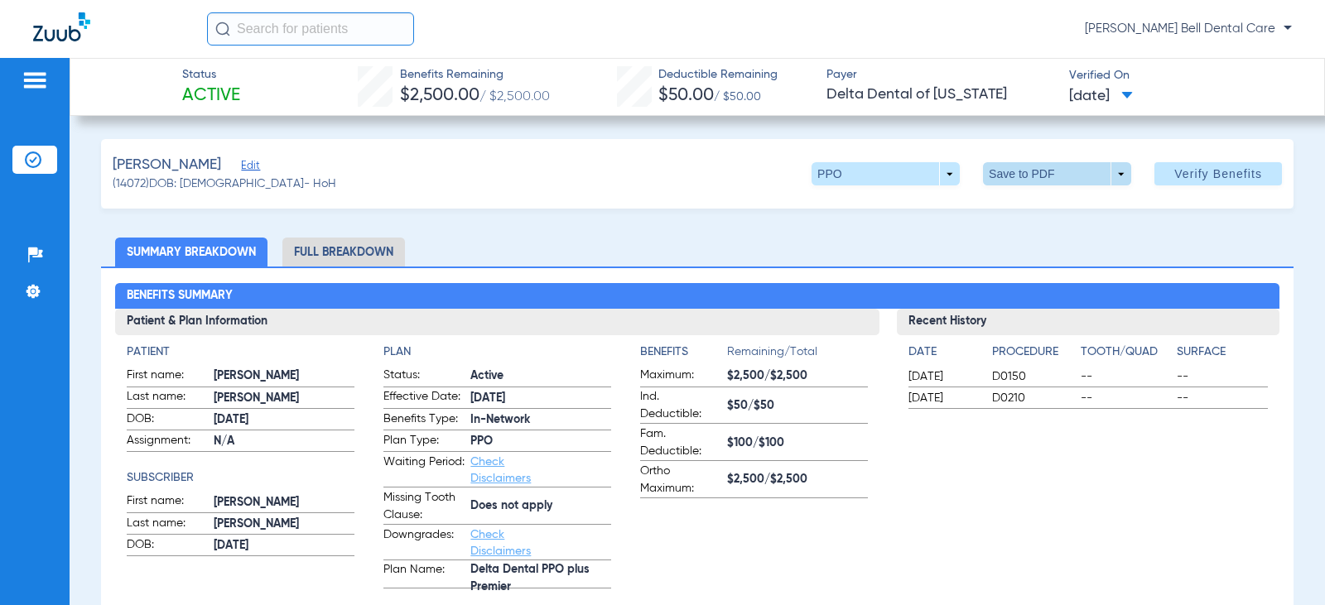
click at [1010, 181] on span at bounding box center [1057, 173] width 148 height 23
click at [1009, 205] on button "insert_drive_file Save to PDF" at bounding box center [1034, 206] width 125 height 33
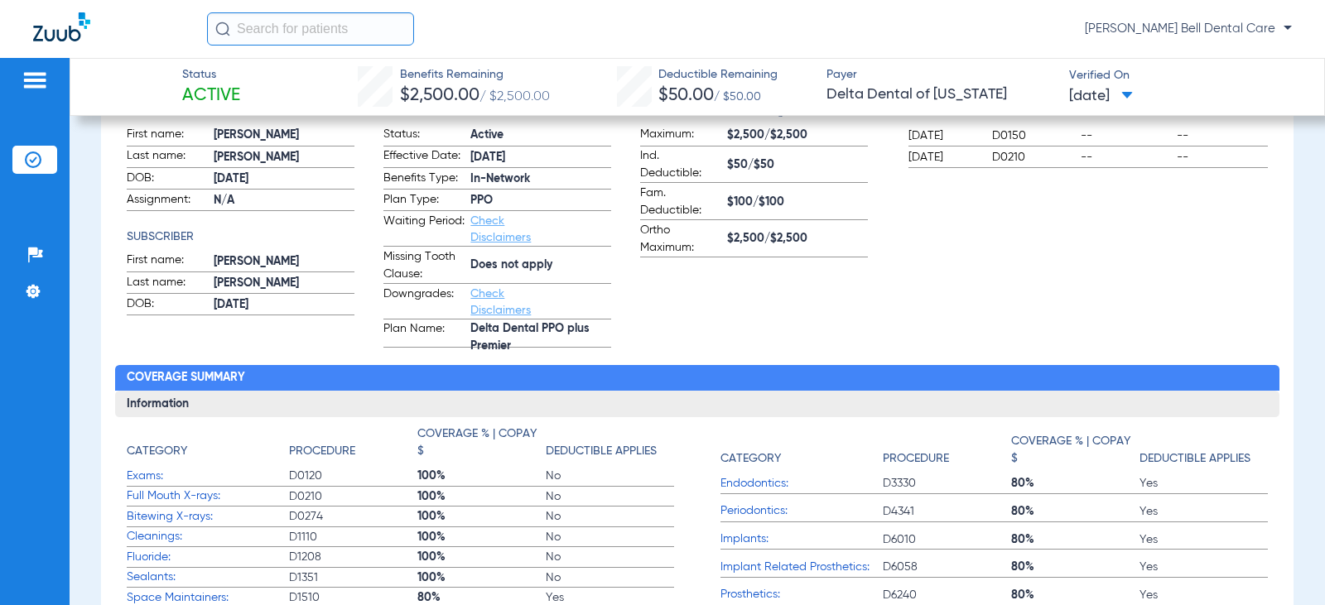
scroll to position [331, 0]
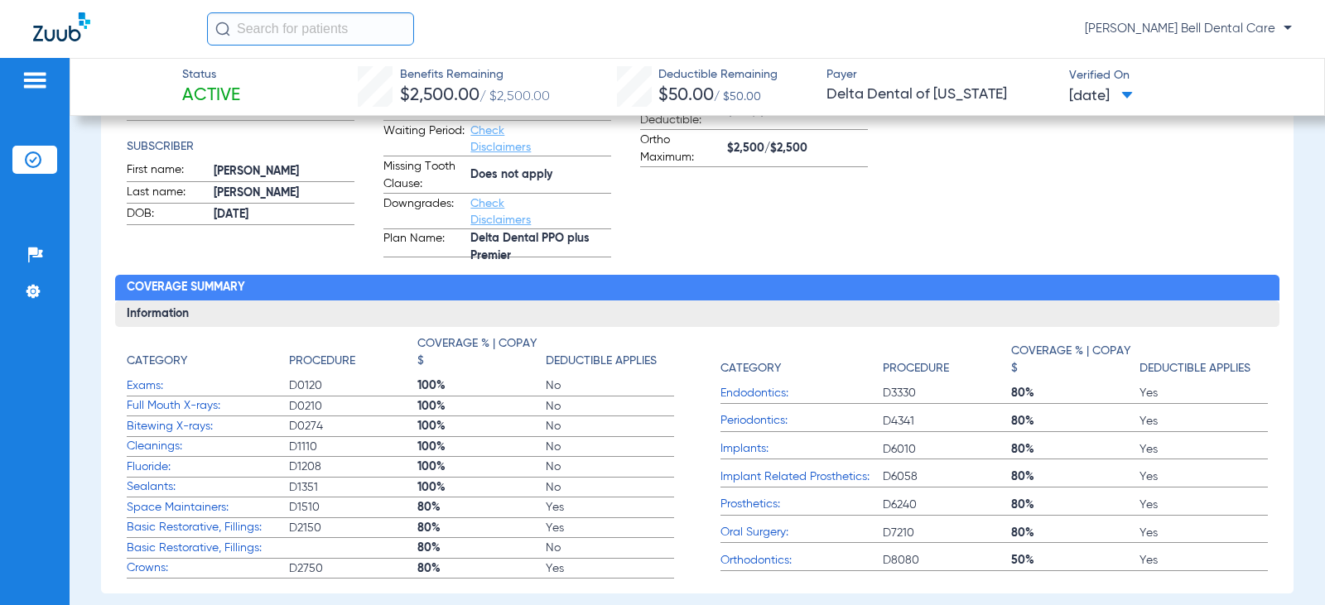
click at [690, 414] on div "Category Procedure Coverage % | Copay $ Deductible Applies Exams: D0120 100% No…" at bounding box center [697, 457] width 1140 height 244
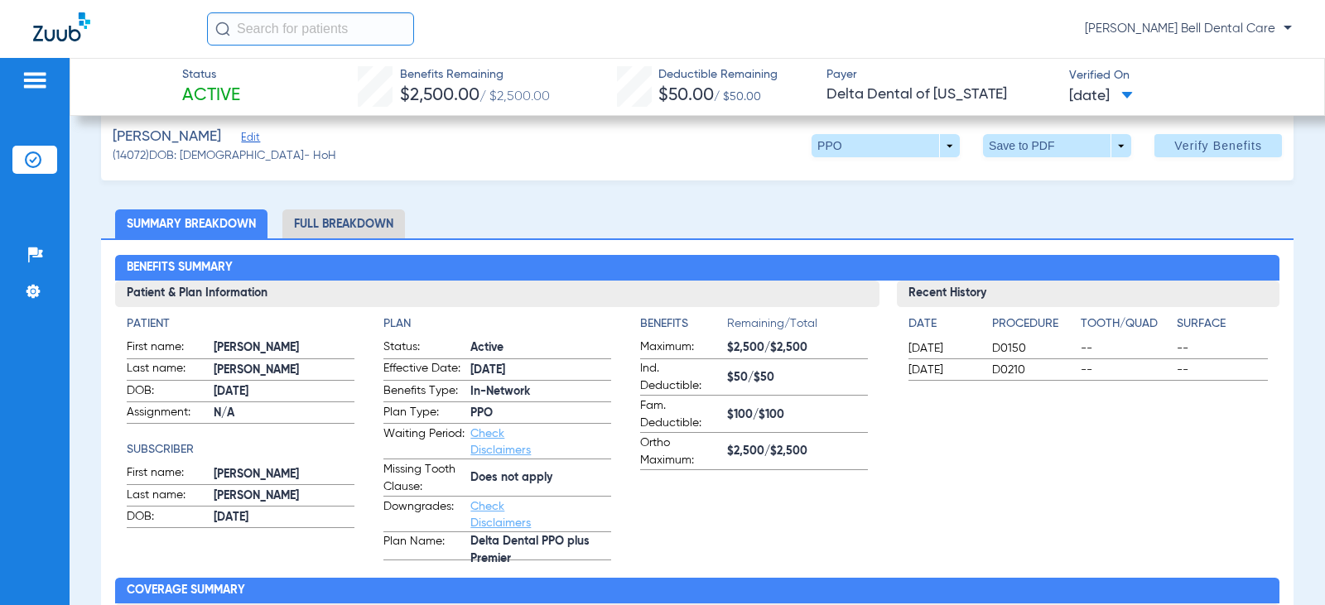
scroll to position [0, 0]
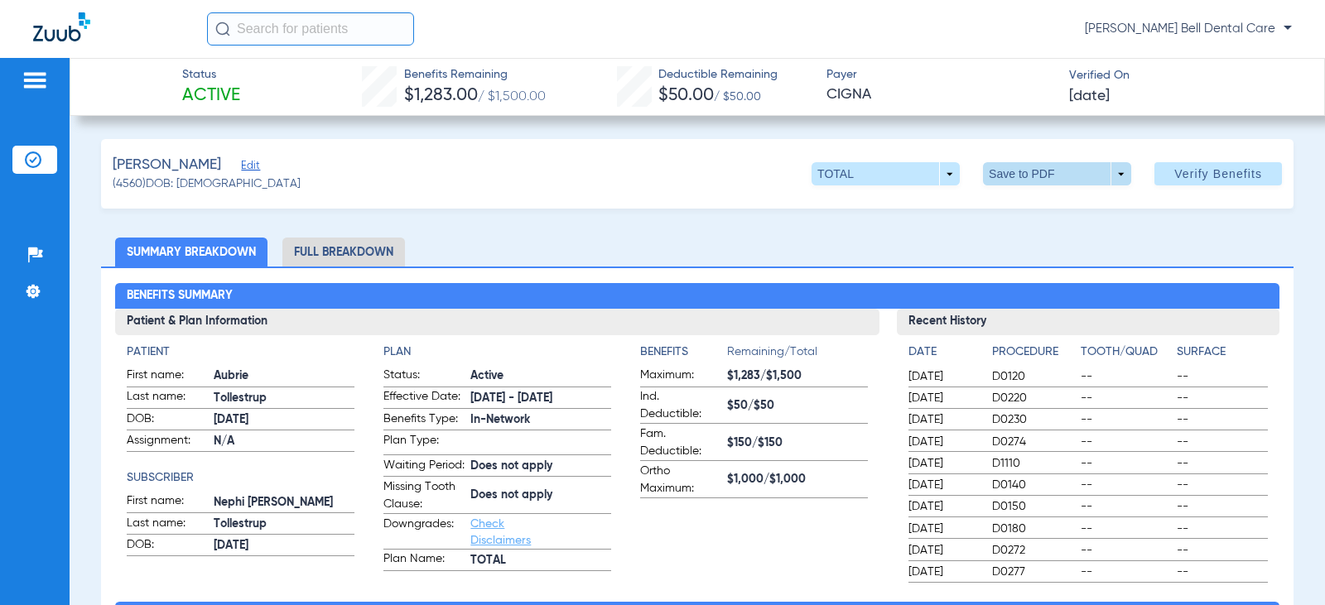
click at [1045, 171] on span at bounding box center [1058, 174] width 40 height 40
click at [1028, 206] on span "Save to PDF" at bounding box center [1050, 207] width 65 height 12
click at [655, 407] on span "Ind. Deductible:" at bounding box center [680, 405] width 81 height 35
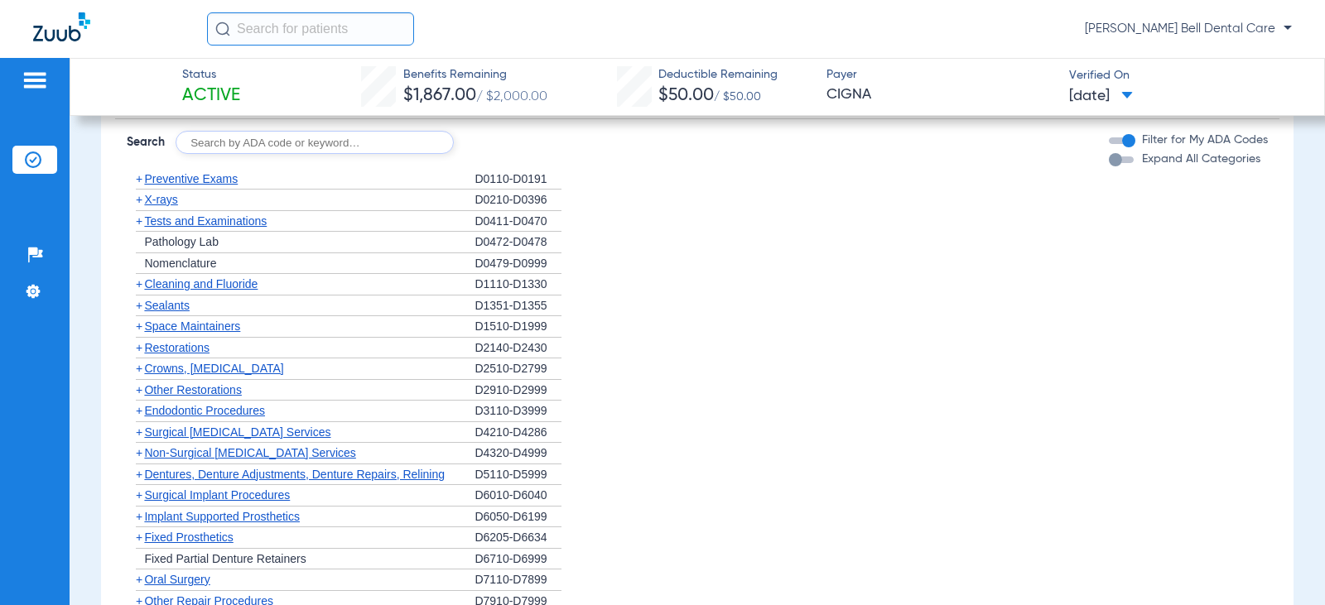
scroll to position [828, 0]
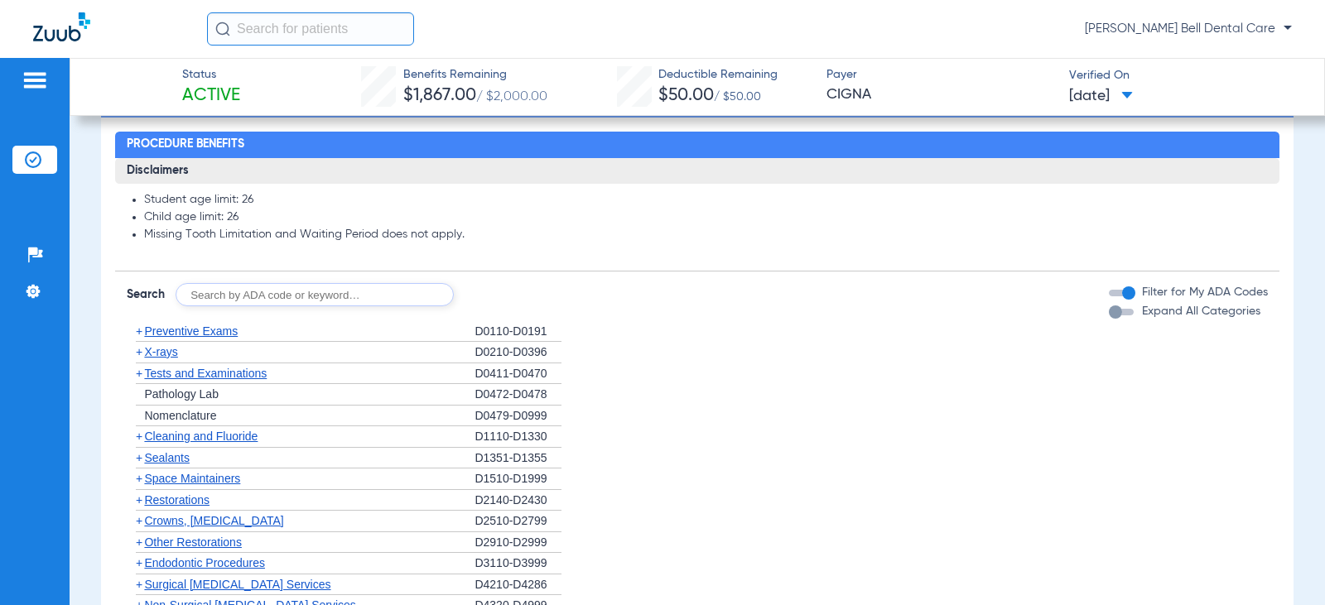
click at [1117, 306] on div "Expand All Categories" at bounding box center [1185, 311] width 152 height 17
click at [1115, 311] on div "button" at bounding box center [1121, 312] width 25 height 7
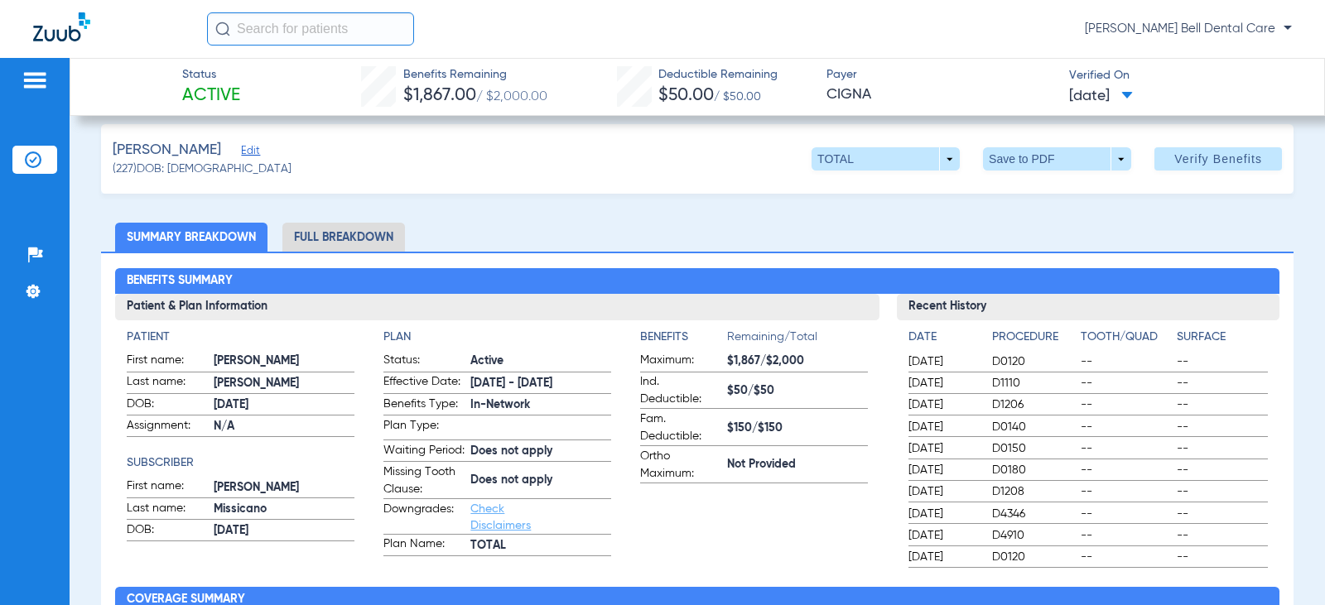
scroll to position [0, 0]
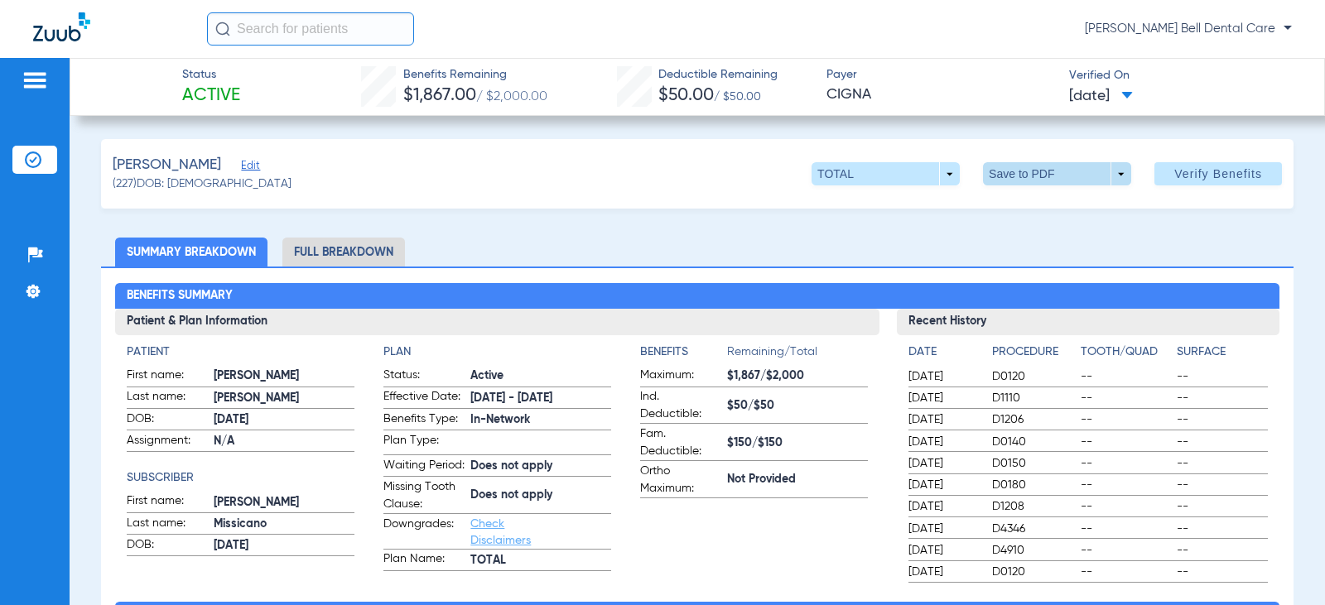
click at [1062, 173] on span at bounding box center [1058, 174] width 40 height 40
click at [1051, 208] on span "Save to PDF" at bounding box center [1050, 207] width 65 height 12
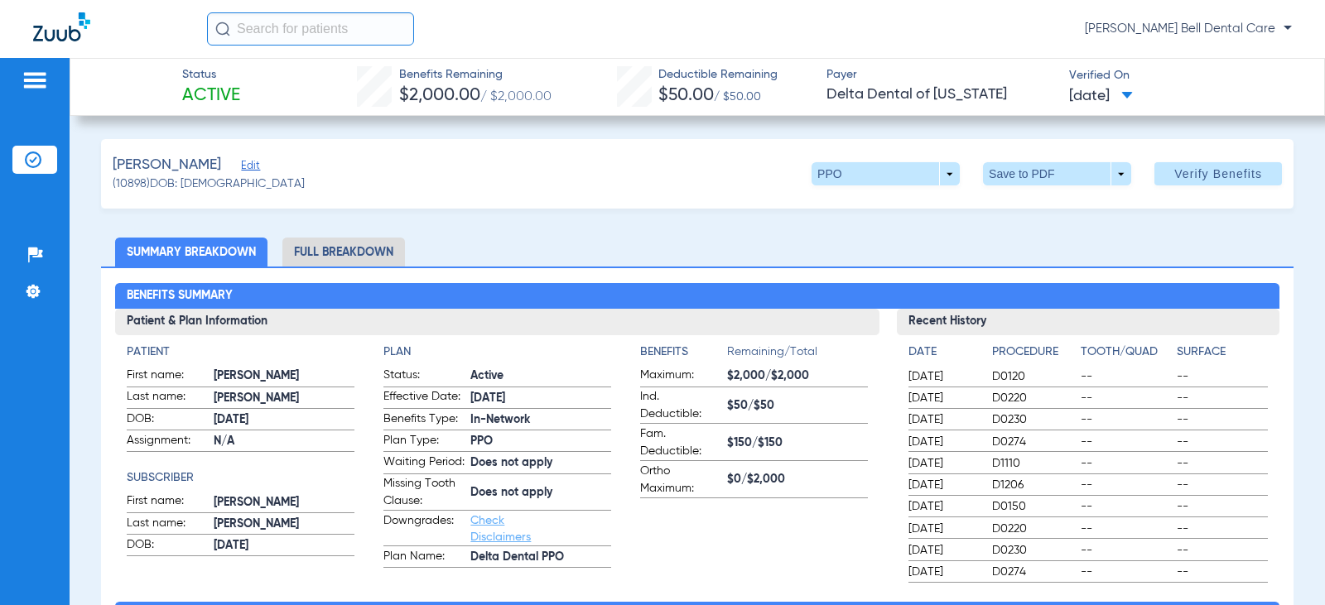
click at [385, 247] on li "Full Breakdown" at bounding box center [343, 252] width 123 height 29
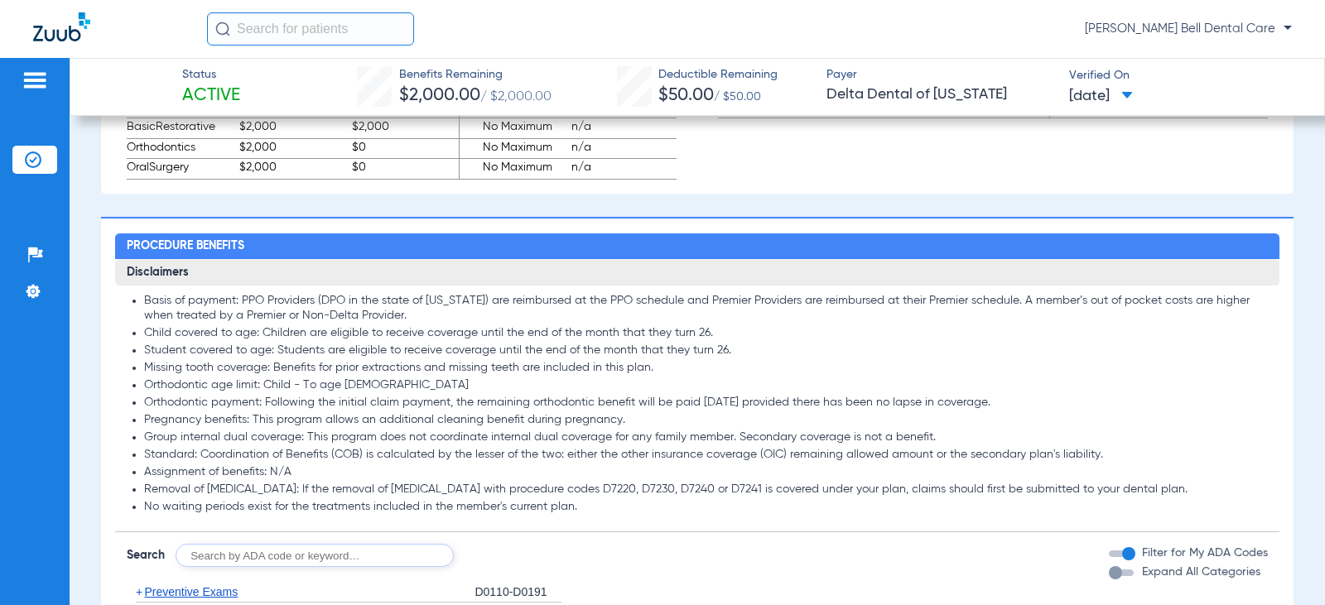
scroll to position [1490, 0]
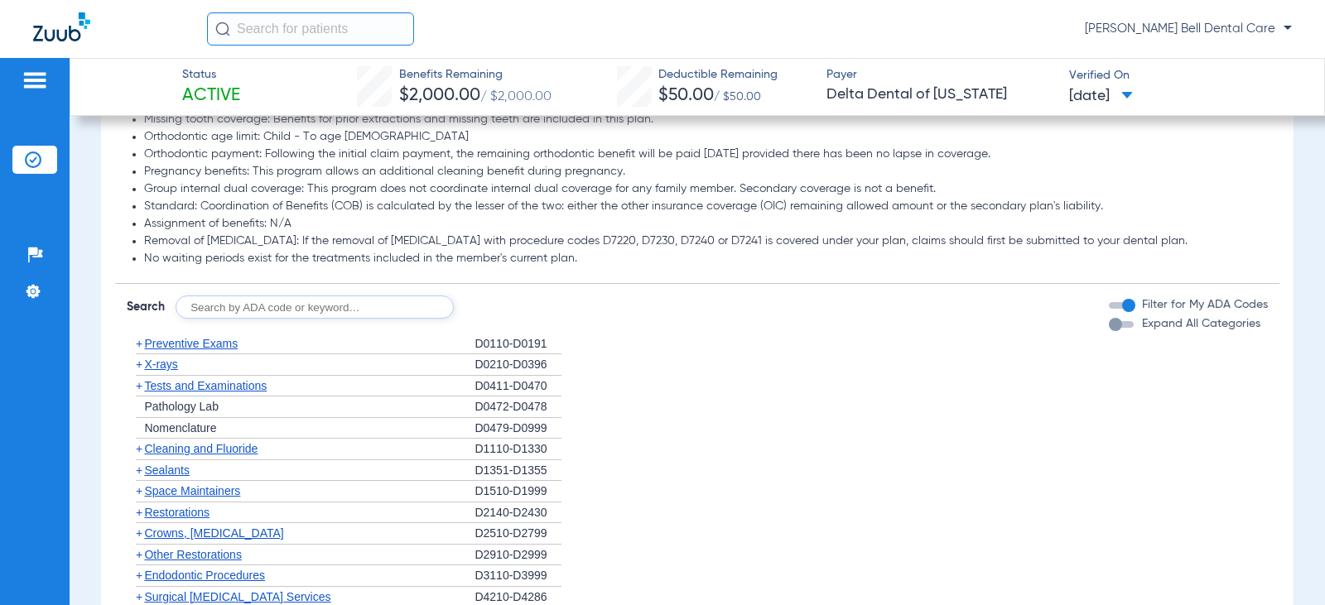
click at [1109, 331] on div "button" at bounding box center [1115, 324] width 13 height 13
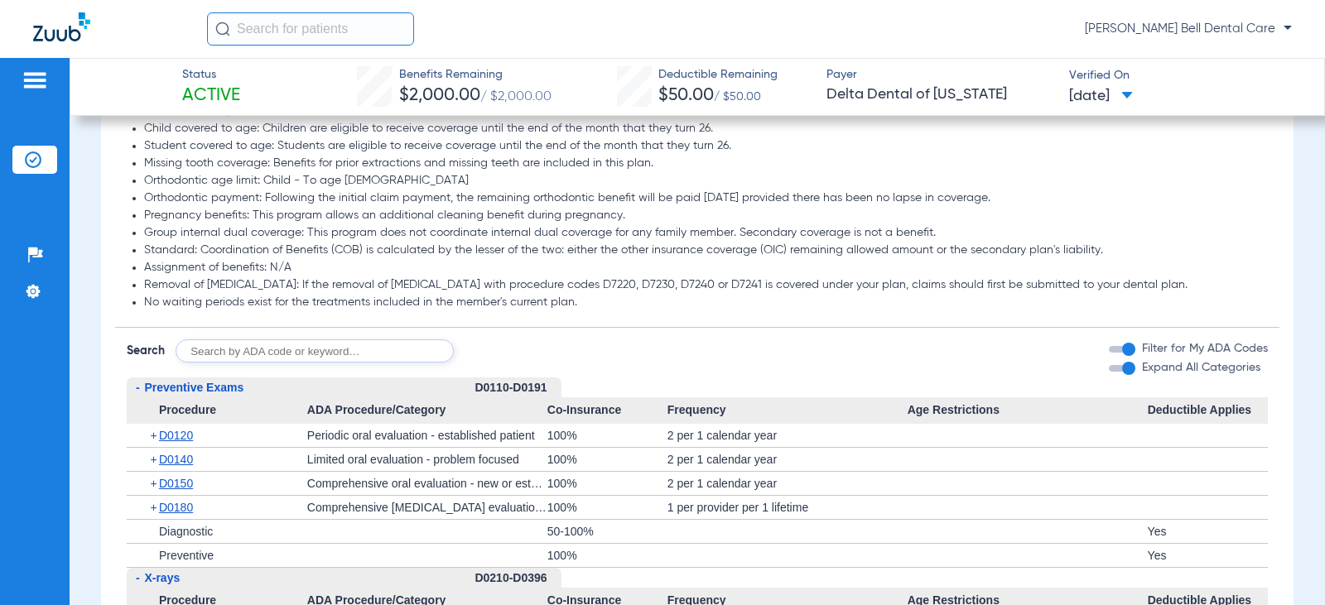
scroll to position [1573, 0]
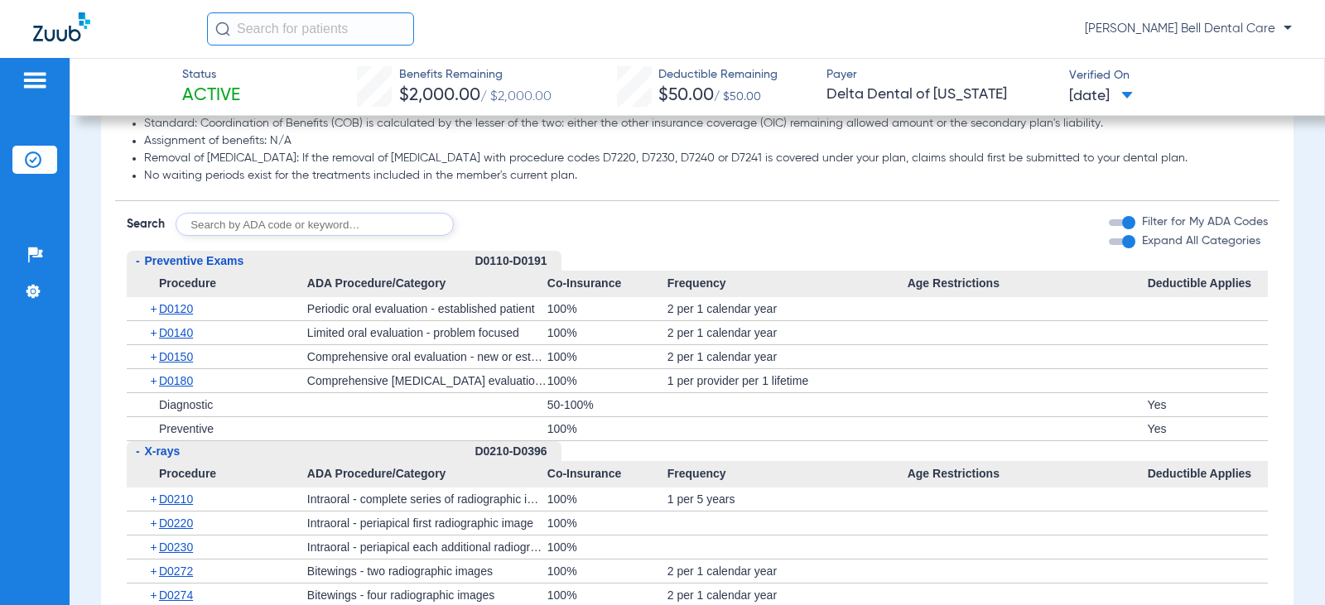
click at [340, 236] on input "text" at bounding box center [315, 224] width 278 height 23
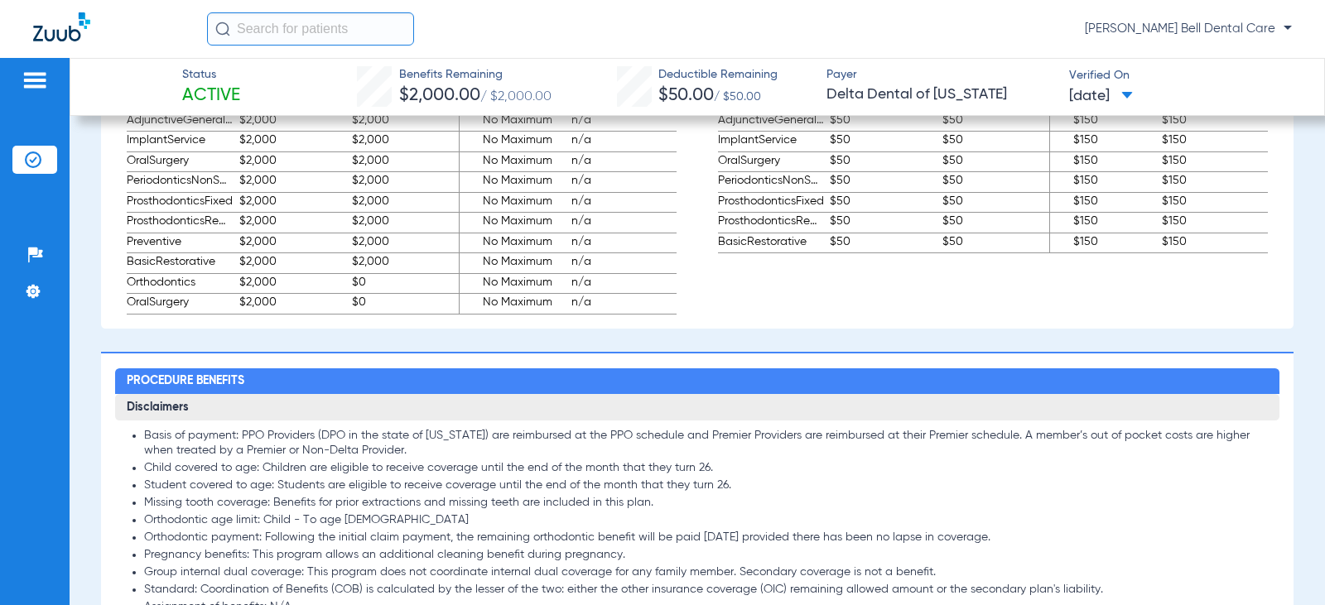
scroll to position [910, 0]
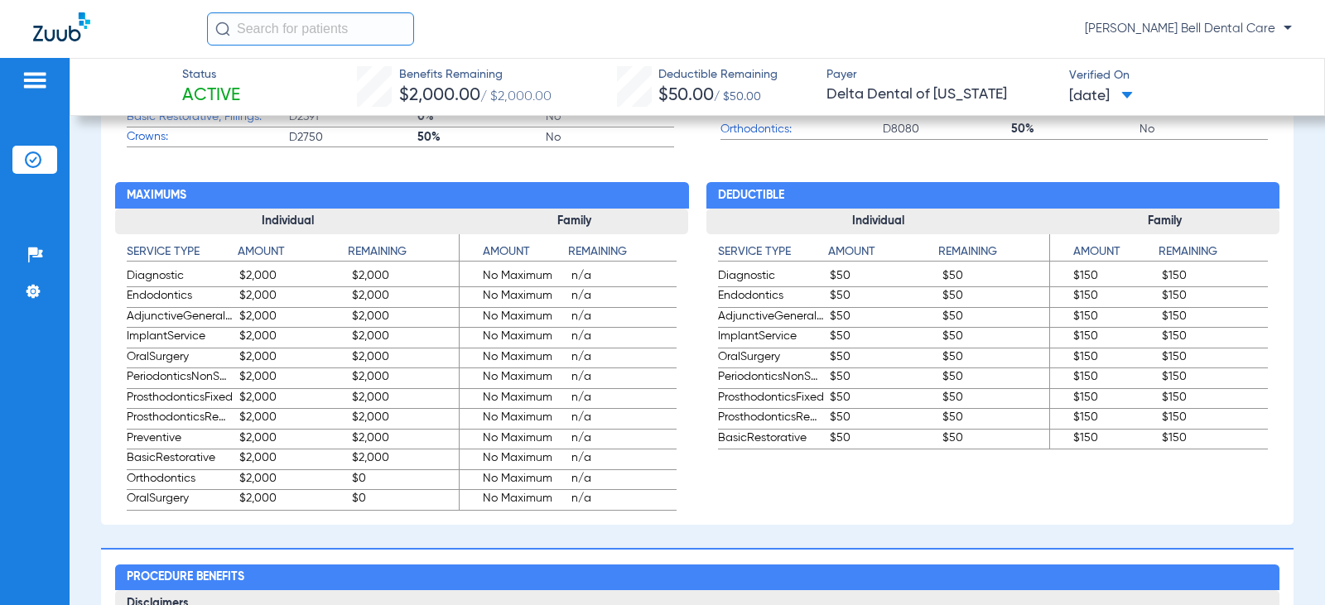
click at [148, 365] on span "OralSurgery" at bounding box center [180, 359] width 107 height 20
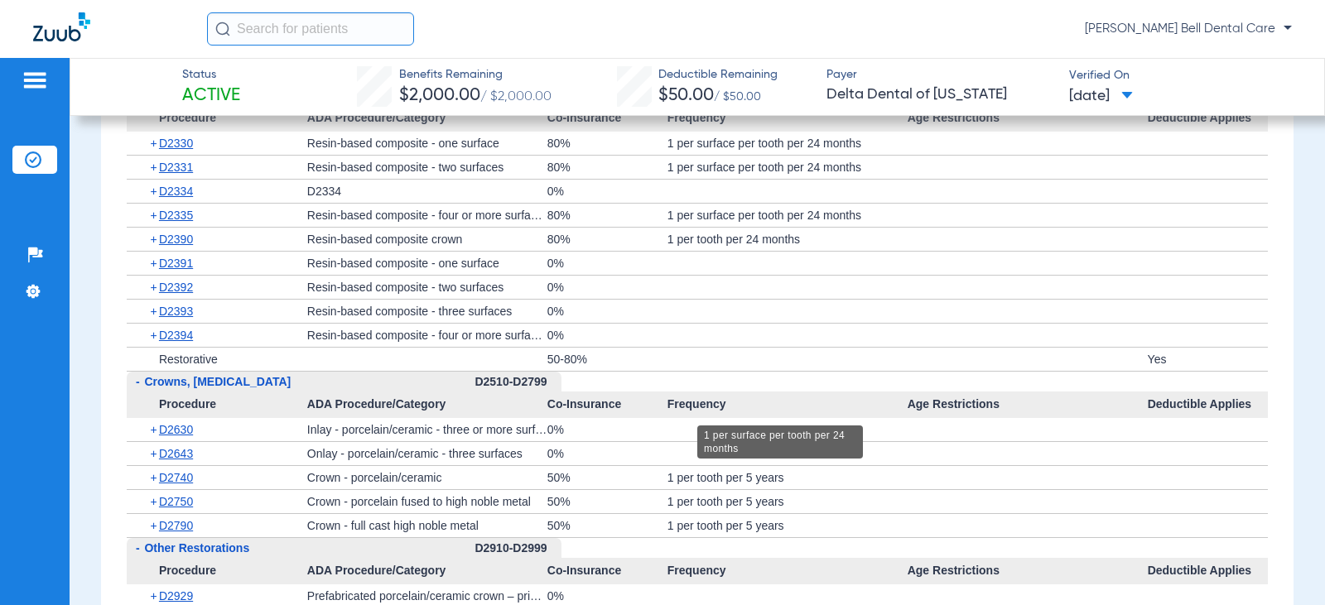
scroll to position [2650, 0]
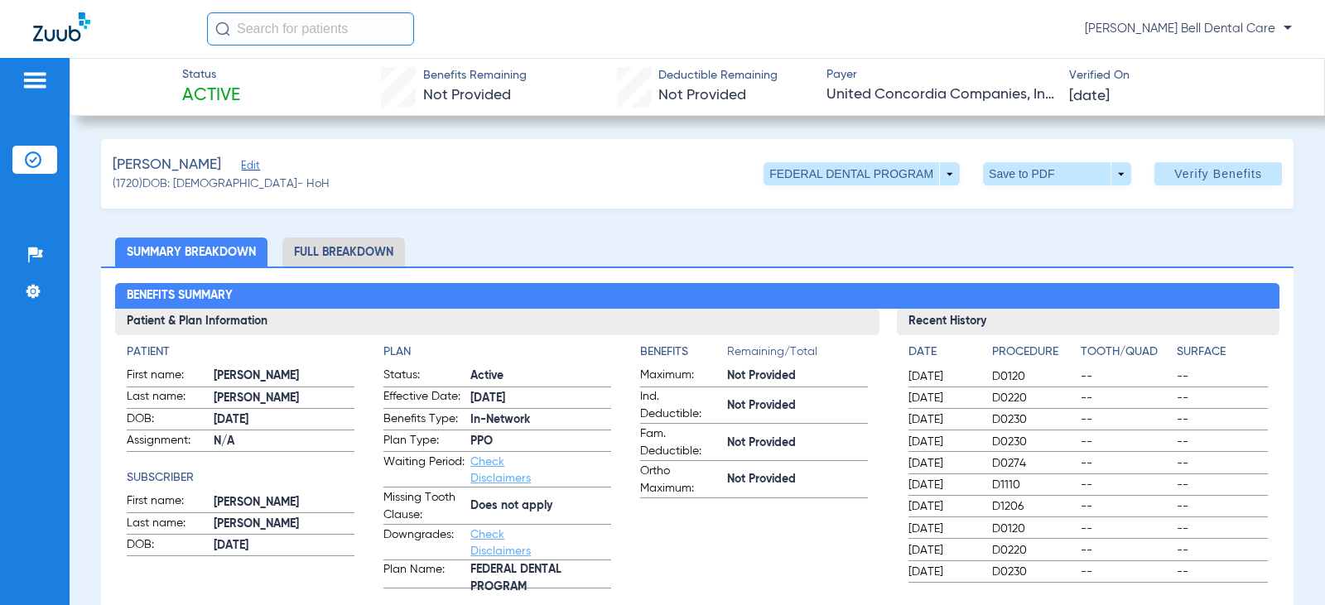
click at [335, 245] on li "Full Breakdown" at bounding box center [343, 252] width 123 height 29
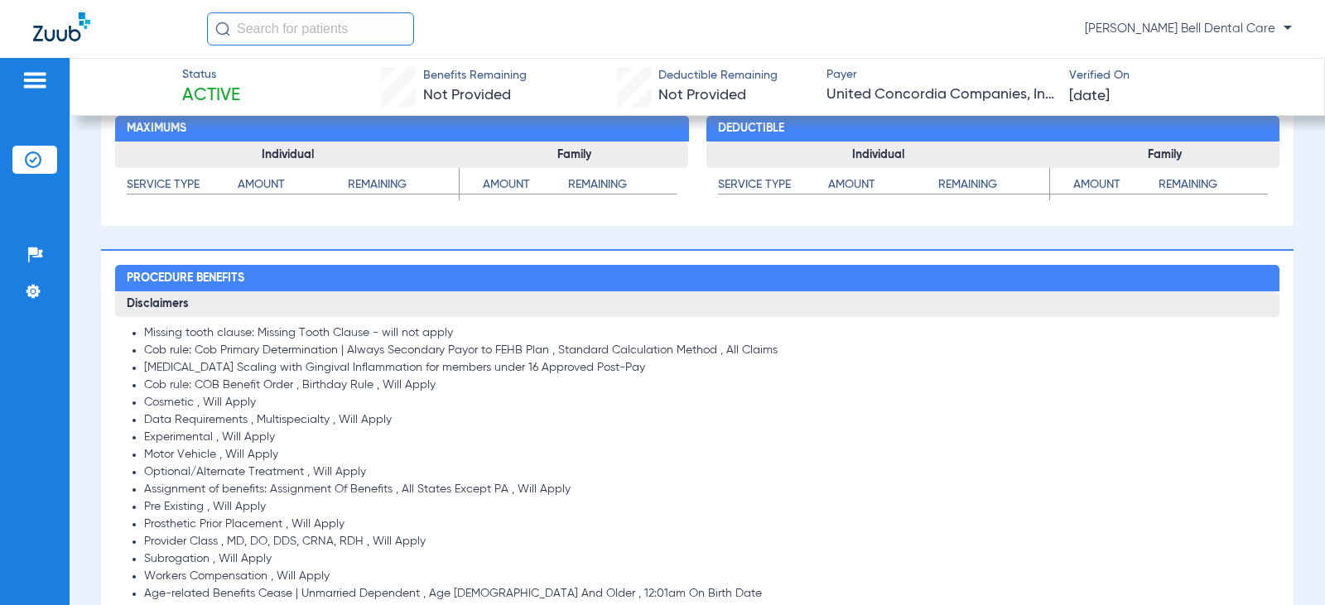
scroll to position [1242, 0]
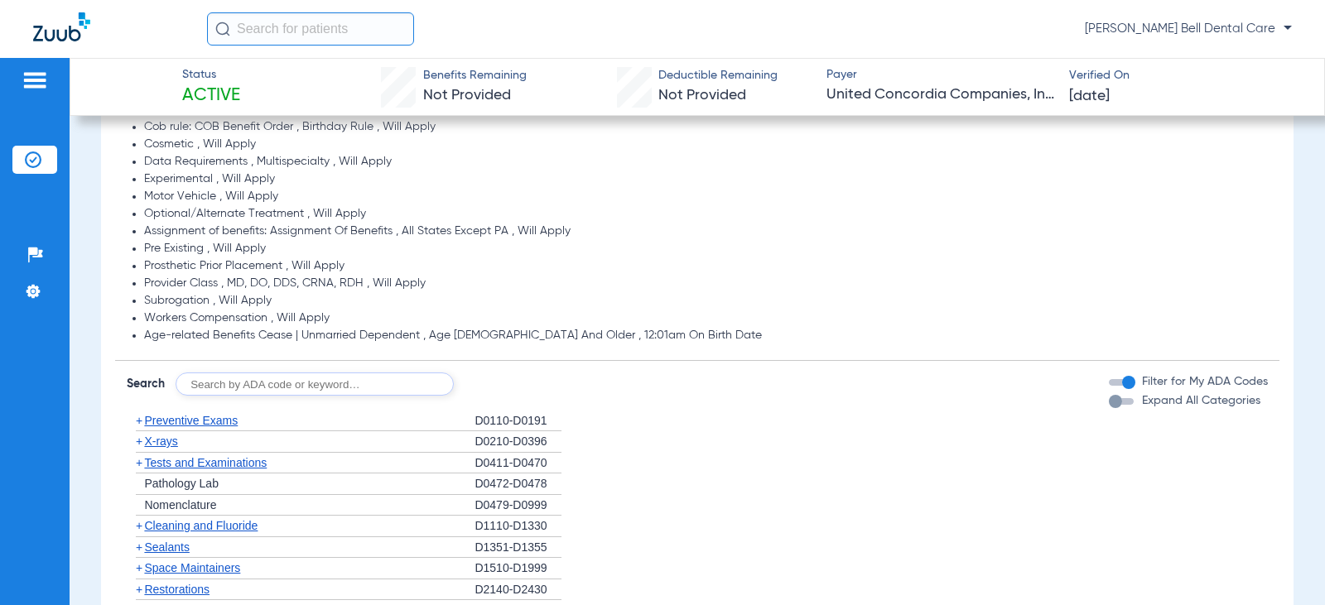
click at [1109, 408] on div "button" at bounding box center [1115, 401] width 13 height 13
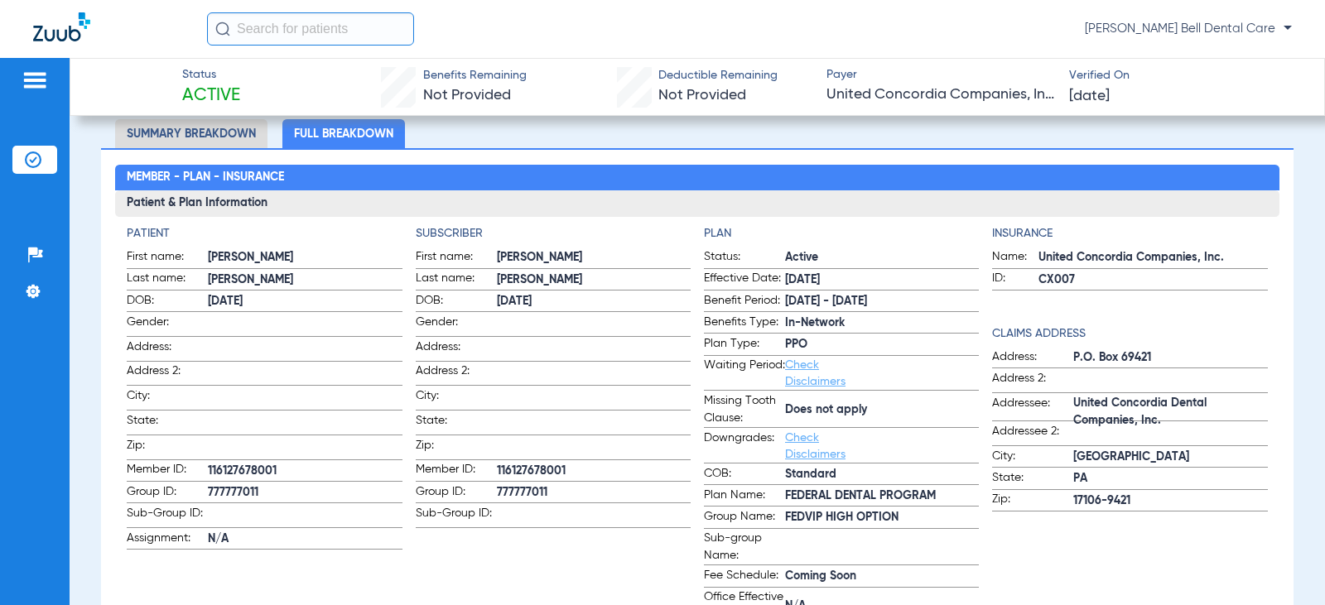
scroll to position [0, 0]
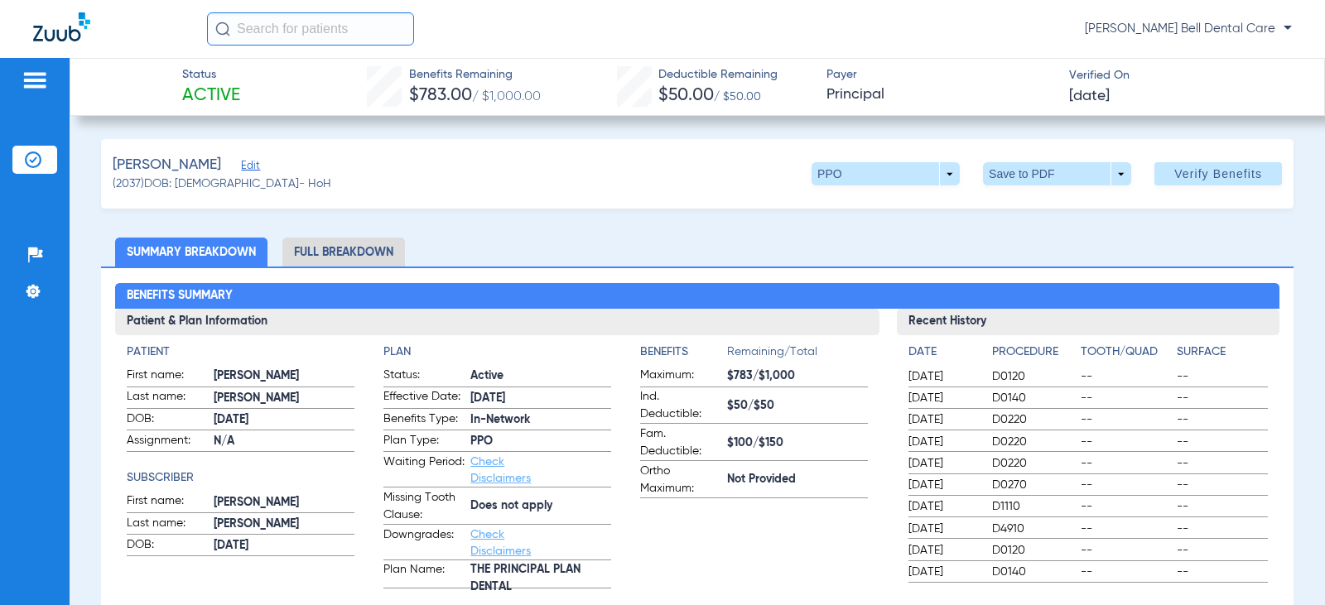
click at [379, 253] on li "Full Breakdown" at bounding box center [343, 252] width 123 height 29
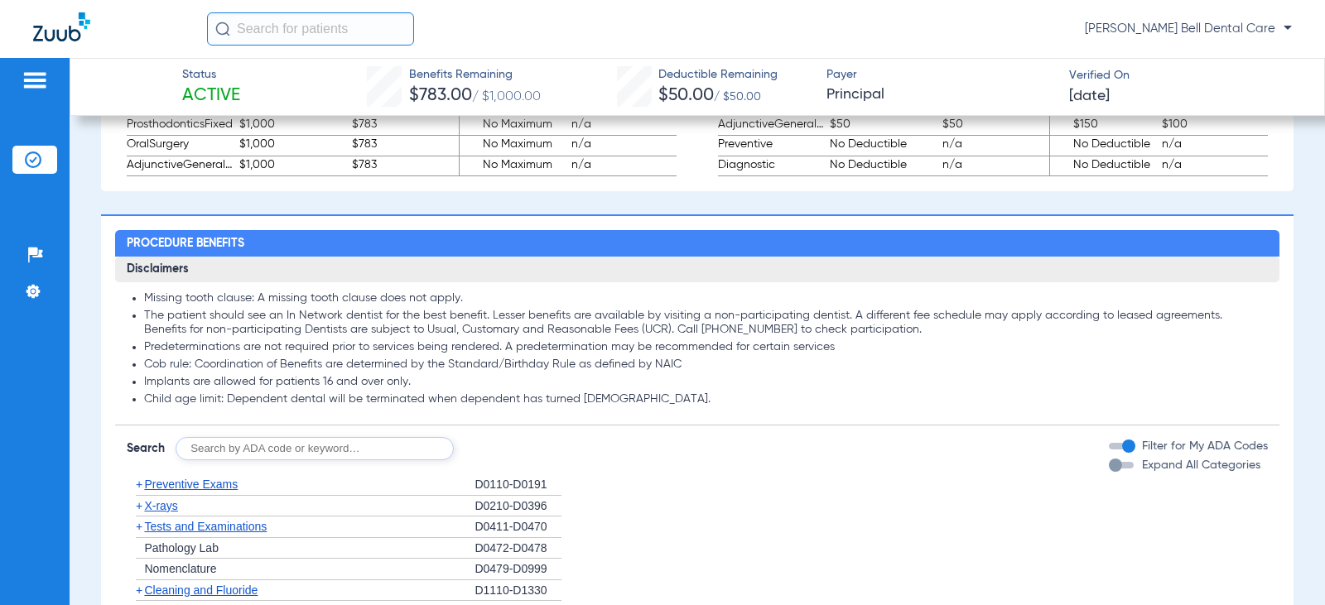
scroll to position [1408, 0]
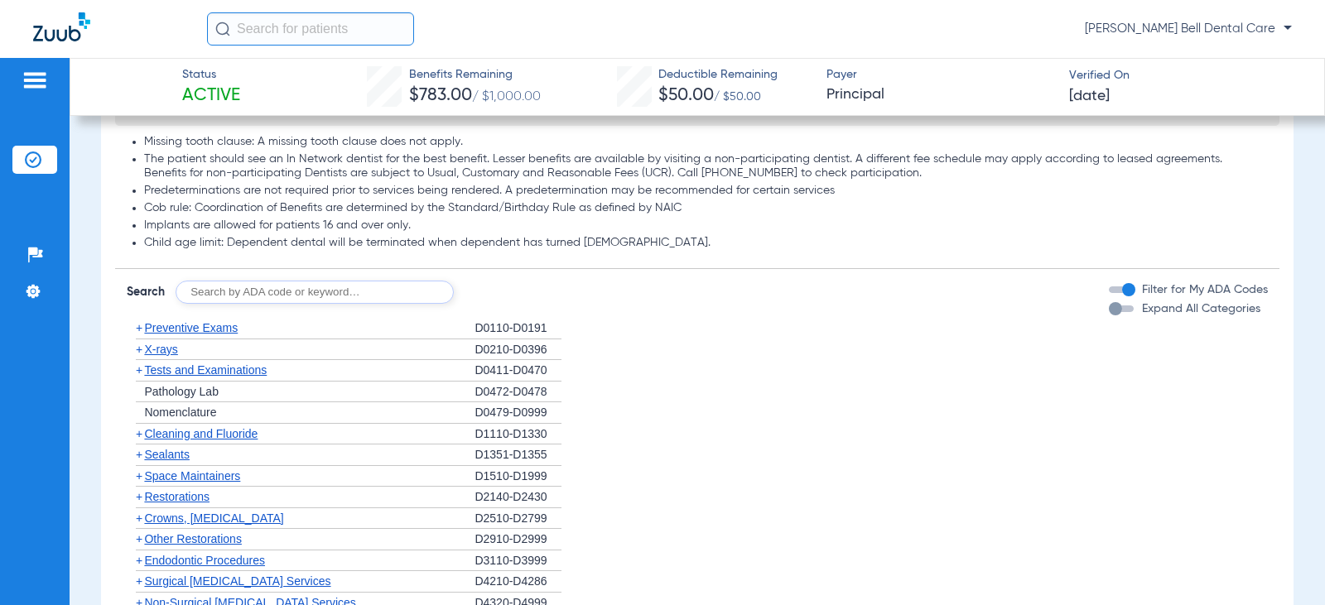
click at [1109, 311] on div "button" at bounding box center [1115, 308] width 13 height 13
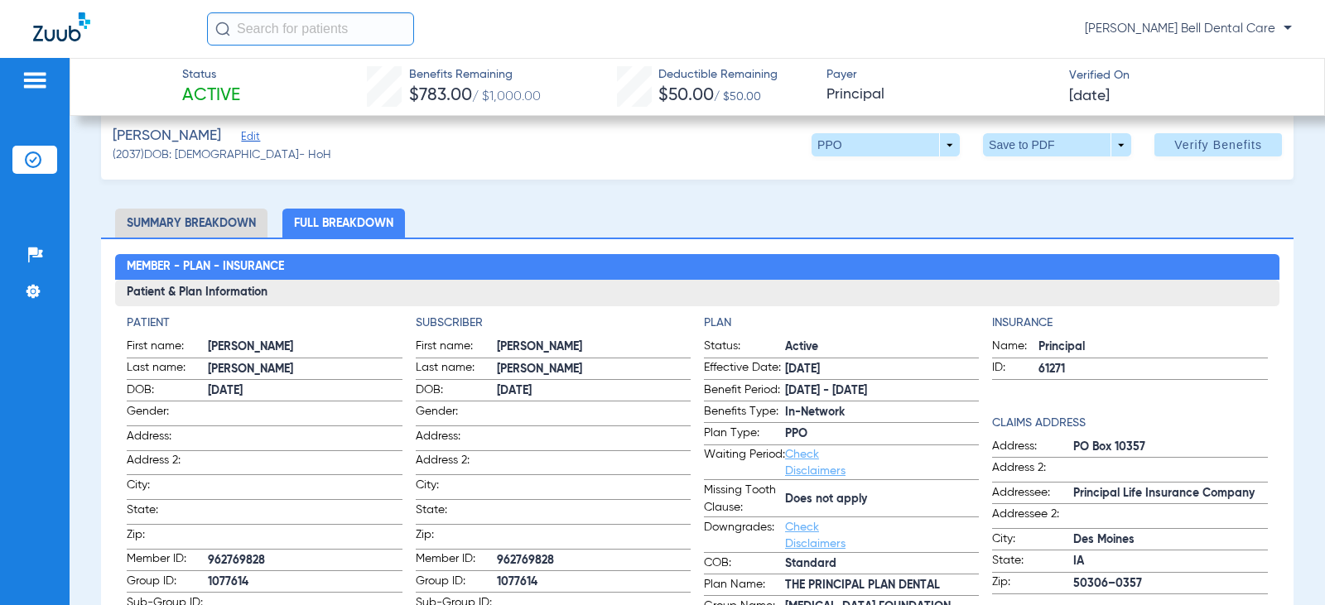
scroll to position [0, 0]
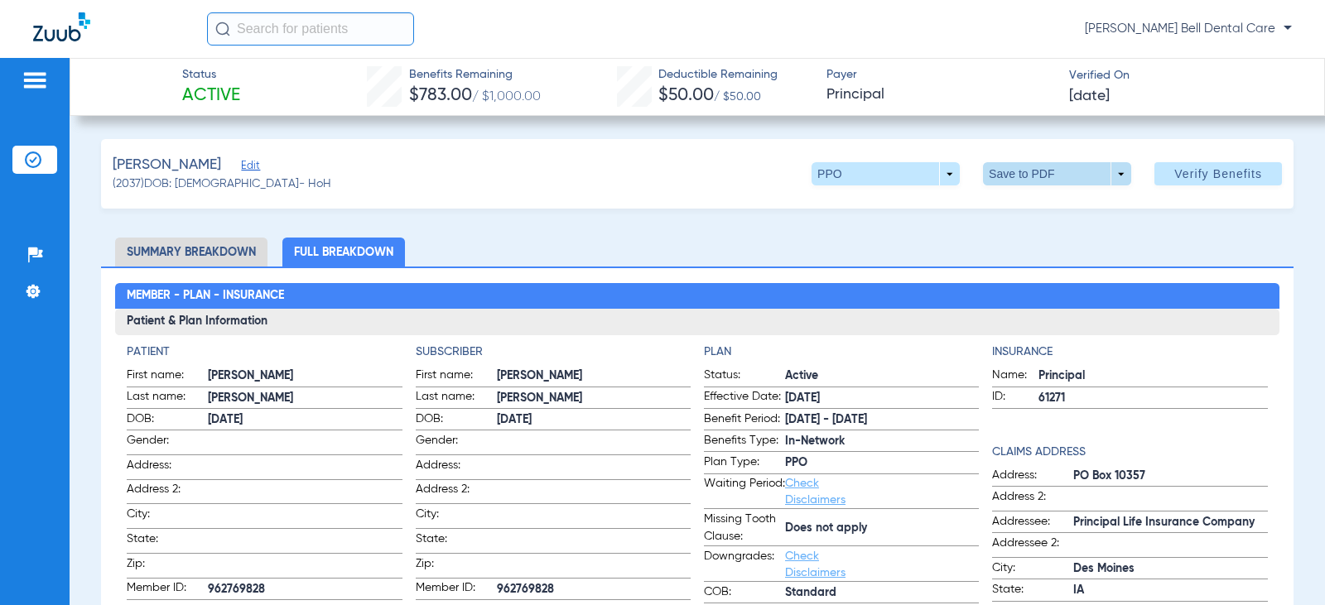
click at [1013, 178] on span at bounding box center [1057, 173] width 148 height 23
click at [1063, 218] on button "insert_drive_file Save to PDF" at bounding box center [1034, 206] width 125 height 33
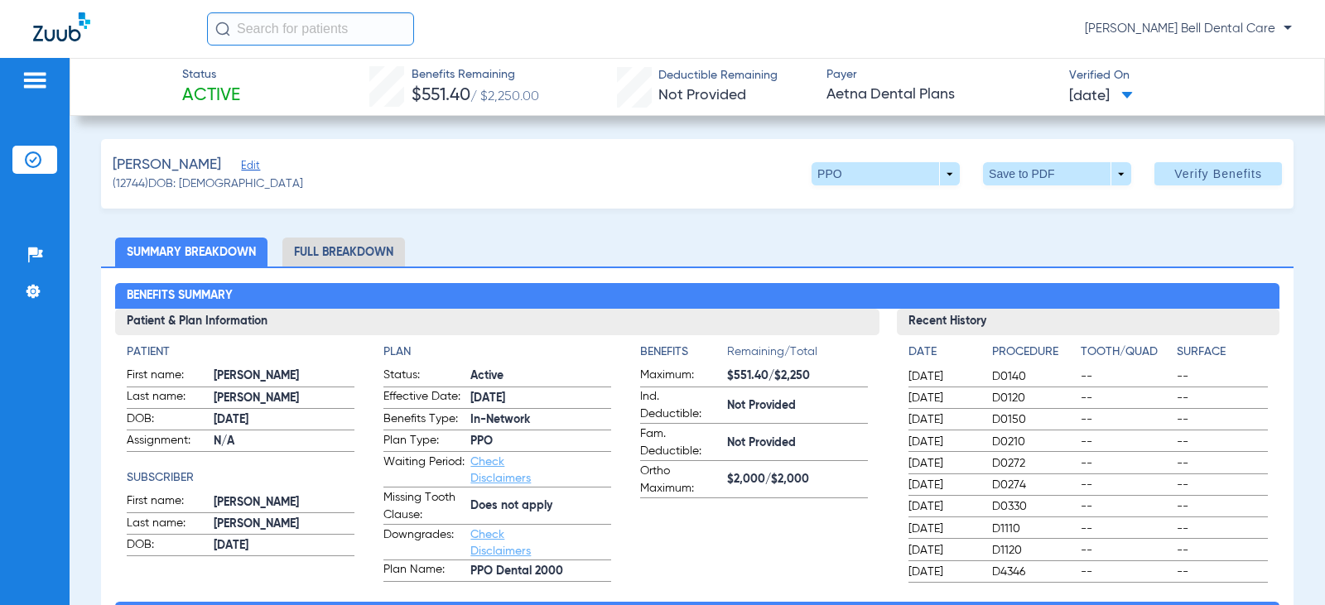
click at [350, 253] on li "Full Breakdown" at bounding box center [343, 252] width 123 height 29
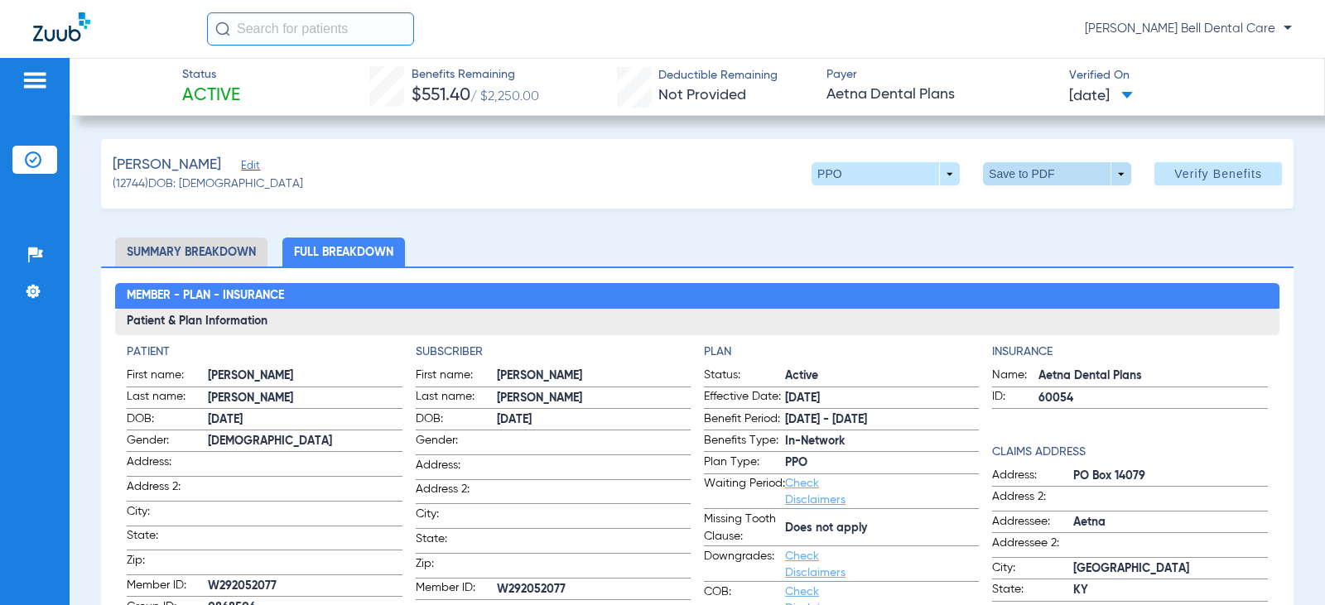
click at [1064, 174] on span at bounding box center [1058, 174] width 40 height 40
click at [1020, 211] on span "Save to PDF" at bounding box center [1050, 207] width 65 height 12
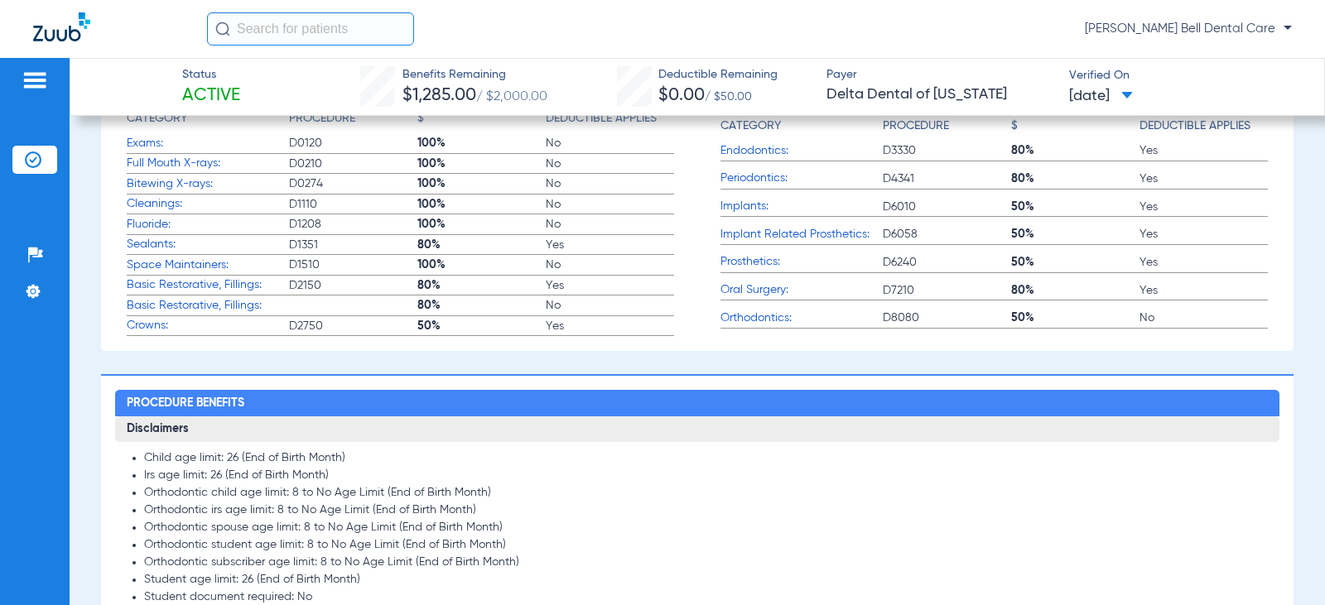
scroll to position [745, 0]
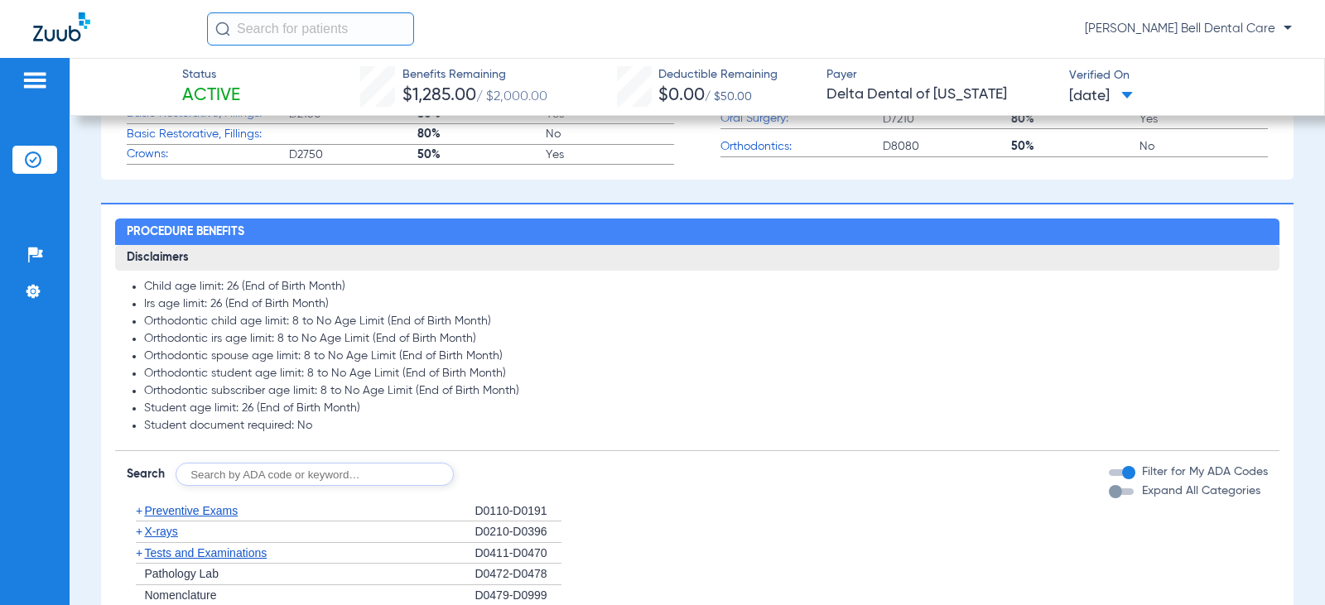
click at [1112, 499] on div "Expand All Categories" at bounding box center [1185, 491] width 152 height 17
click at [1111, 488] on div "Expand All Categories" at bounding box center [1185, 491] width 152 height 17
click at [1113, 495] on div "button" at bounding box center [1121, 492] width 25 height 7
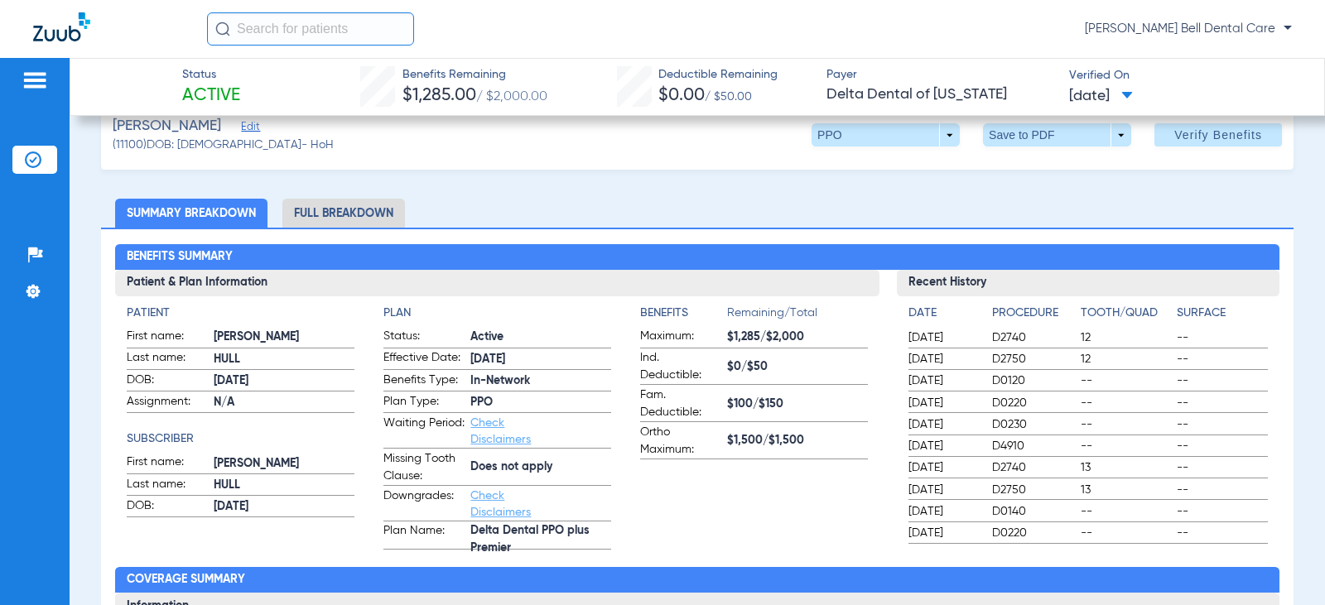
scroll to position [0, 0]
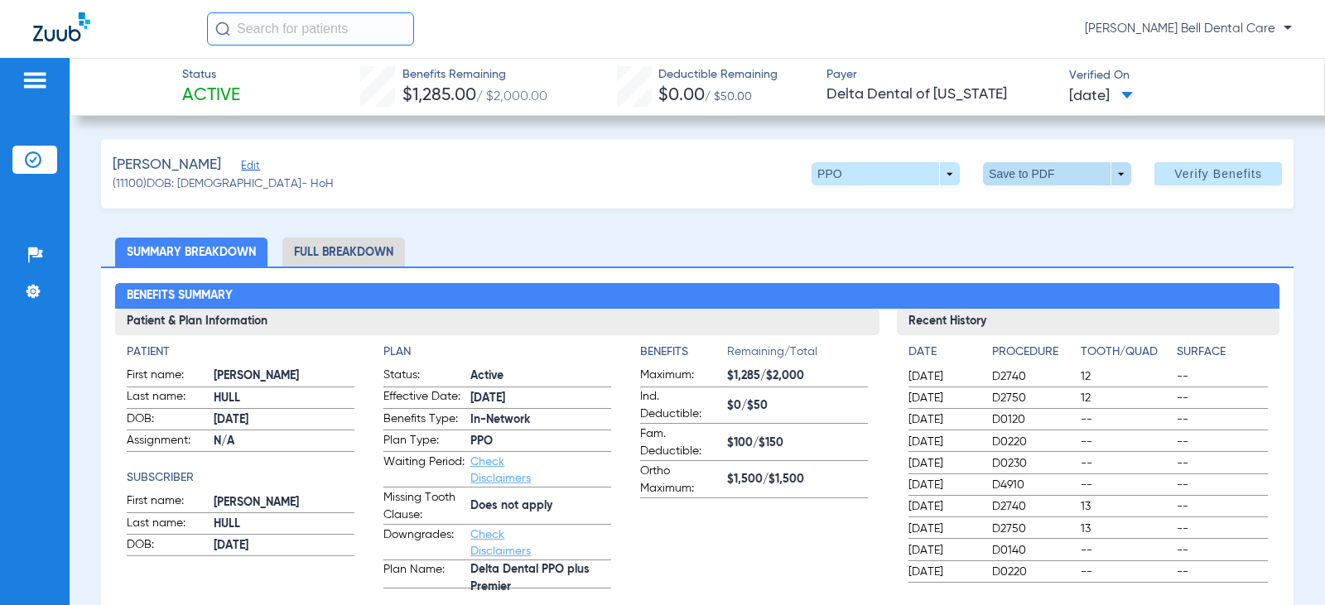
click at [1011, 173] on span at bounding box center [1057, 173] width 148 height 23
click at [1029, 207] on span "Save to PDF" at bounding box center [1050, 207] width 65 height 12
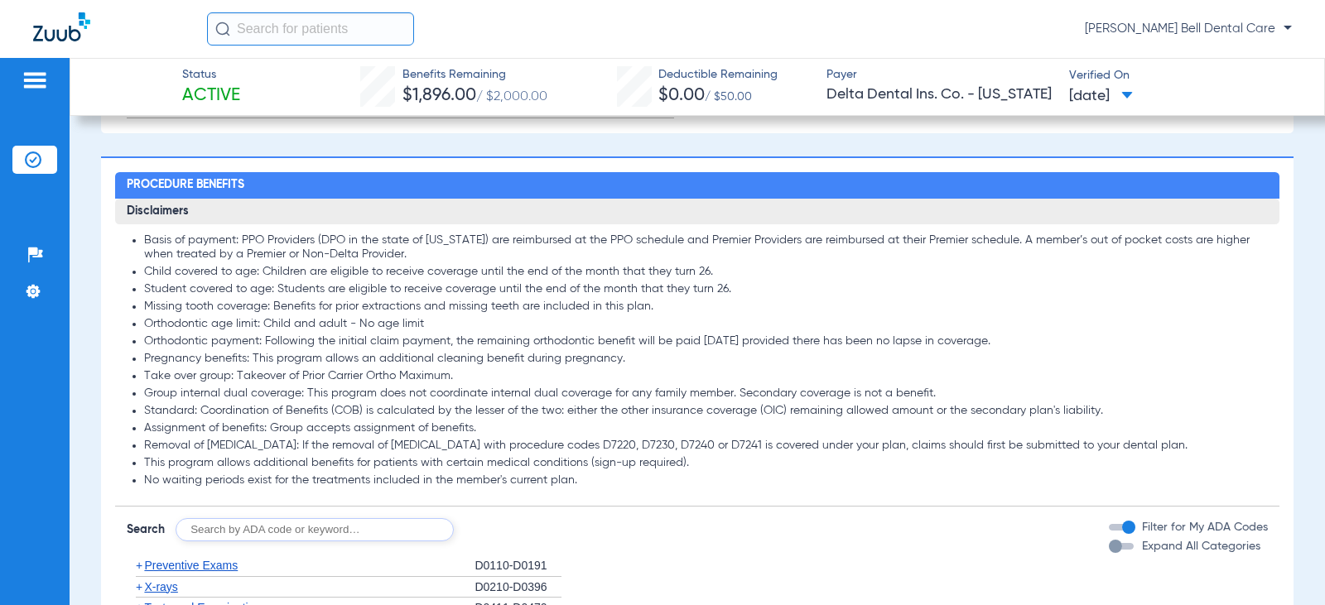
scroll to position [911, 0]
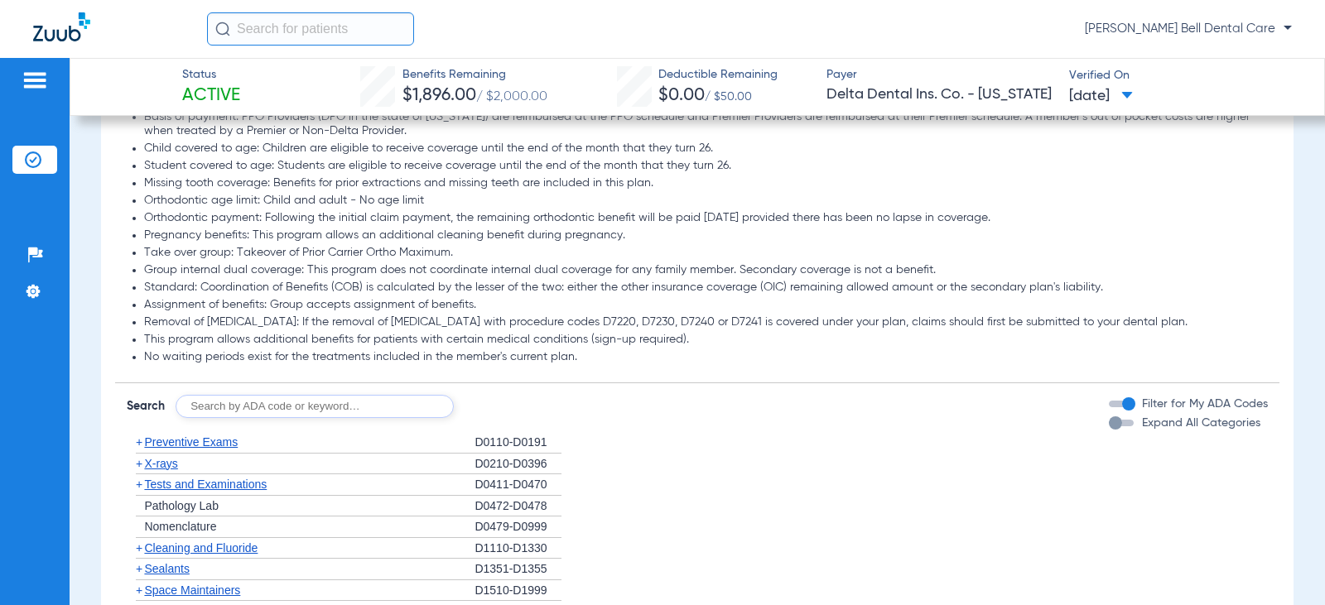
click at [1118, 420] on div "Expand All Categories" at bounding box center [1185, 423] width 152 height 17
click at [1115, 424] on div "button" at bounding box center [1121, 423] width 25 height 7
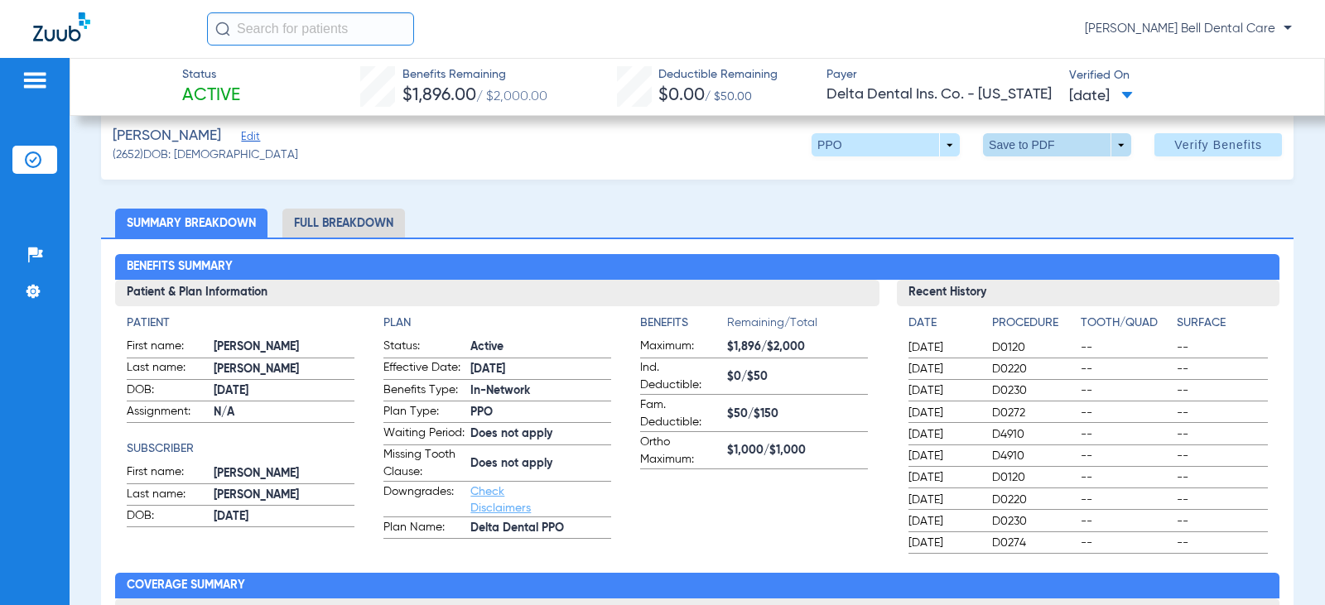
scroll to position [0, 0]
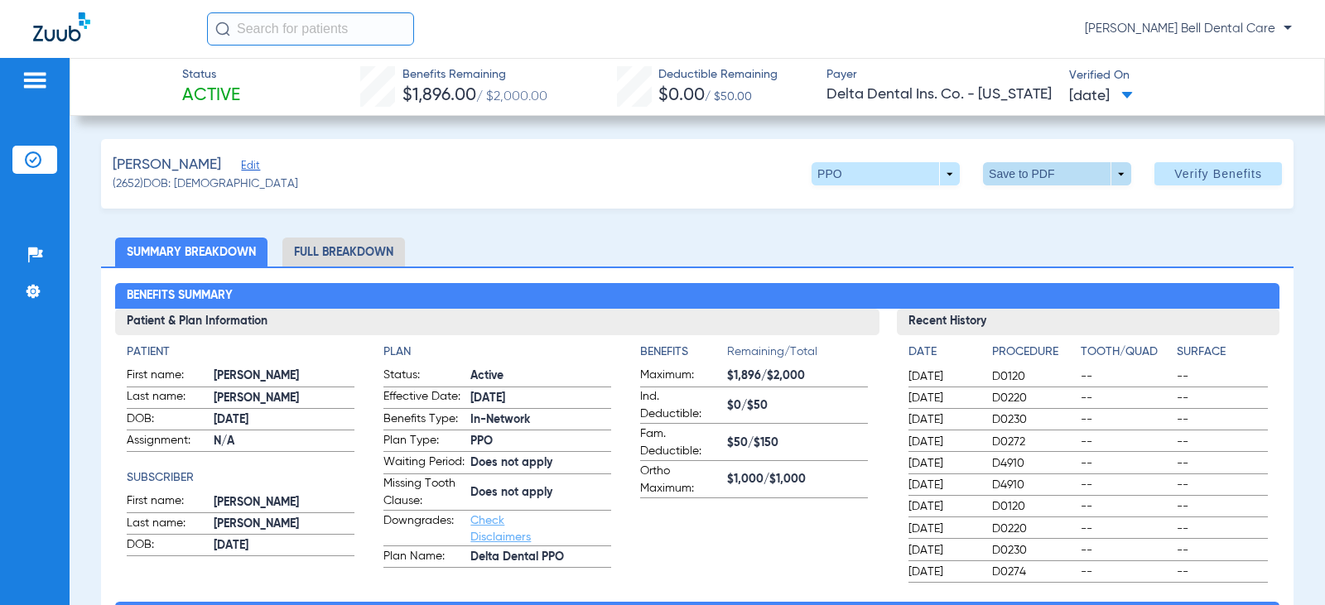
click at [1079, 174] on span at bounding box center [1057, 173] width 148 height 23
drag, startPoint x: 1008, startPoint y: 208, endPoint x: 358, endPoint y: 297, distance: 656.2
click at [1007, 208] on button "insert_drive_file Save to PDF" at bounding box center [1034, 206] width 125 height 33
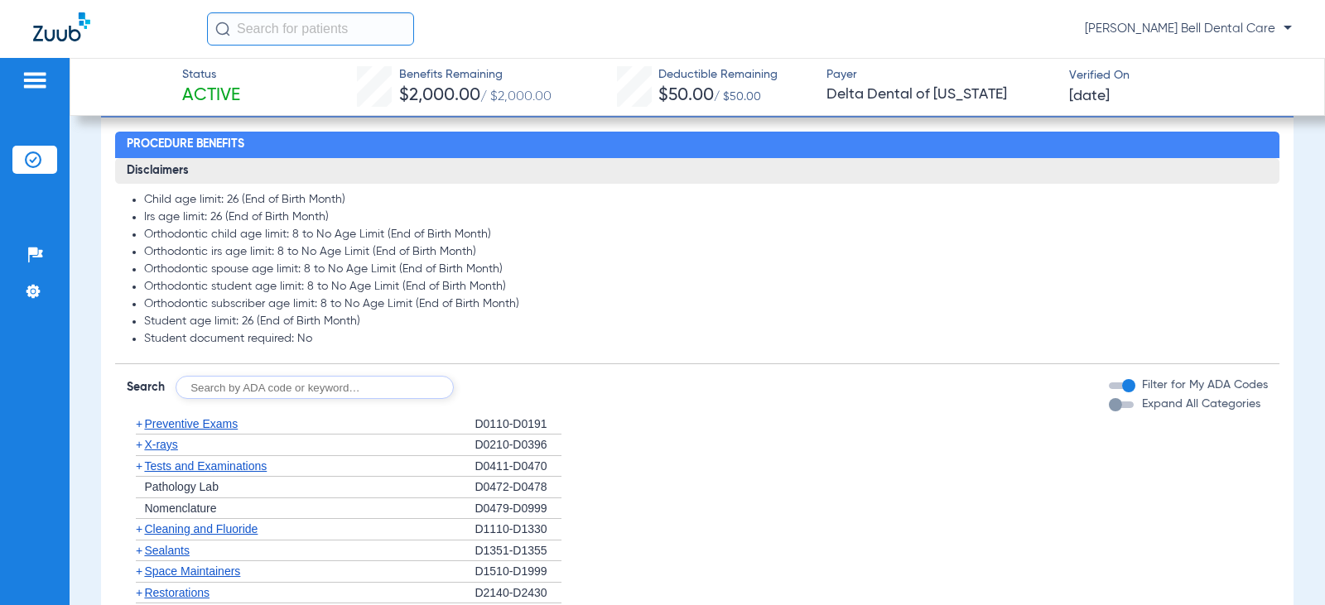
click at [1109, 407] on div "button" at bounding box center [1115, 404] width 13 height 13
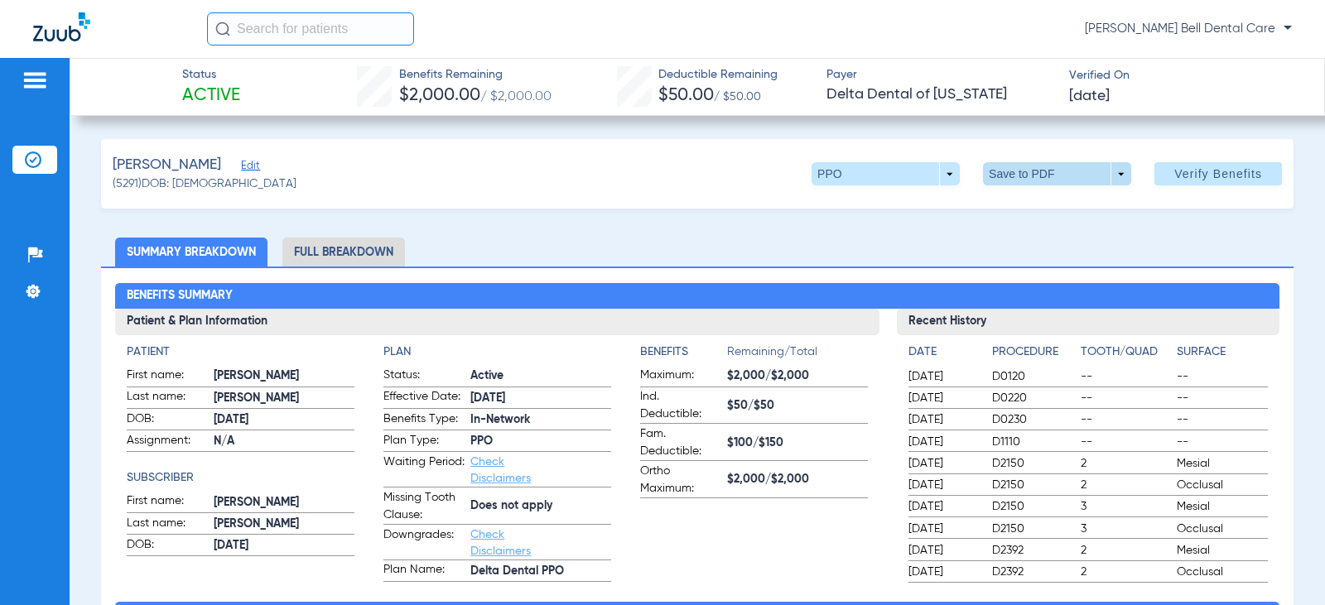
click at [1018, 174] on span at bounding box center [1057, 173] width 148 height 23
click at [1045, 205] on span "Save to PDF" at bounding box center [1050, 207] width 65 height 12
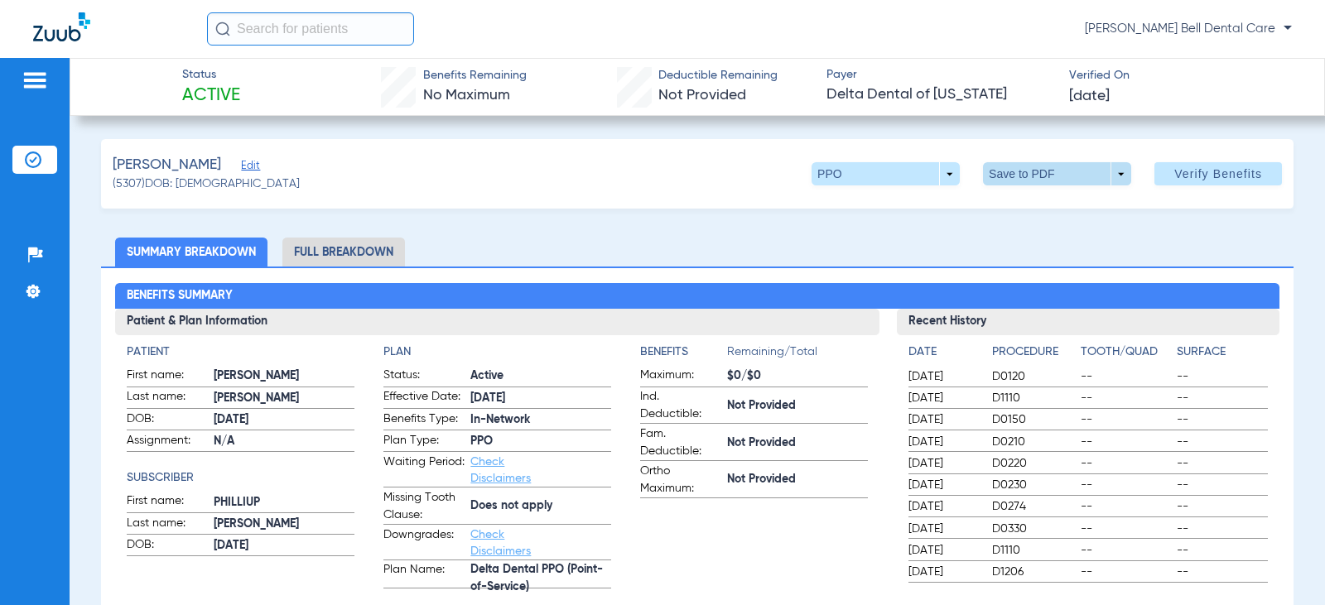
click at [1010, 178] on span at bounding box center [1057, 173] width 148 height 23
click at [767, 470] on div at bounding box center [662, 302] width 1325 height 605
click at [356, 244] on li "Full Breakdown" at bounding box center [343, 252] width 123 height 29
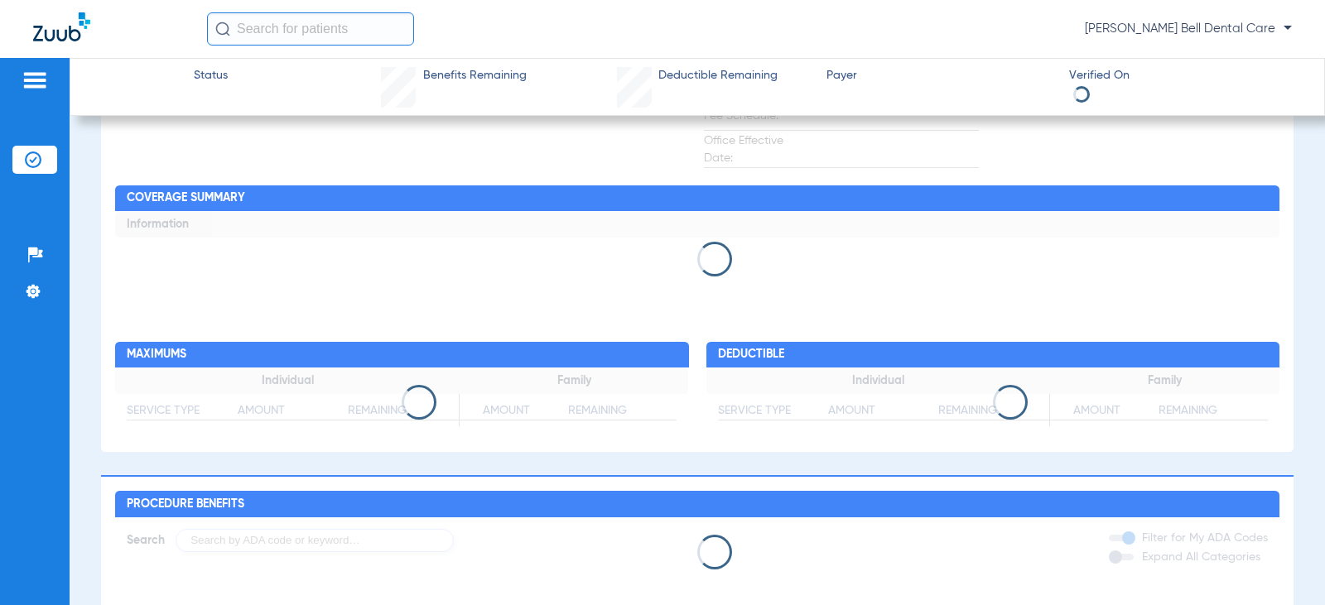
scroll to position [828, 0]
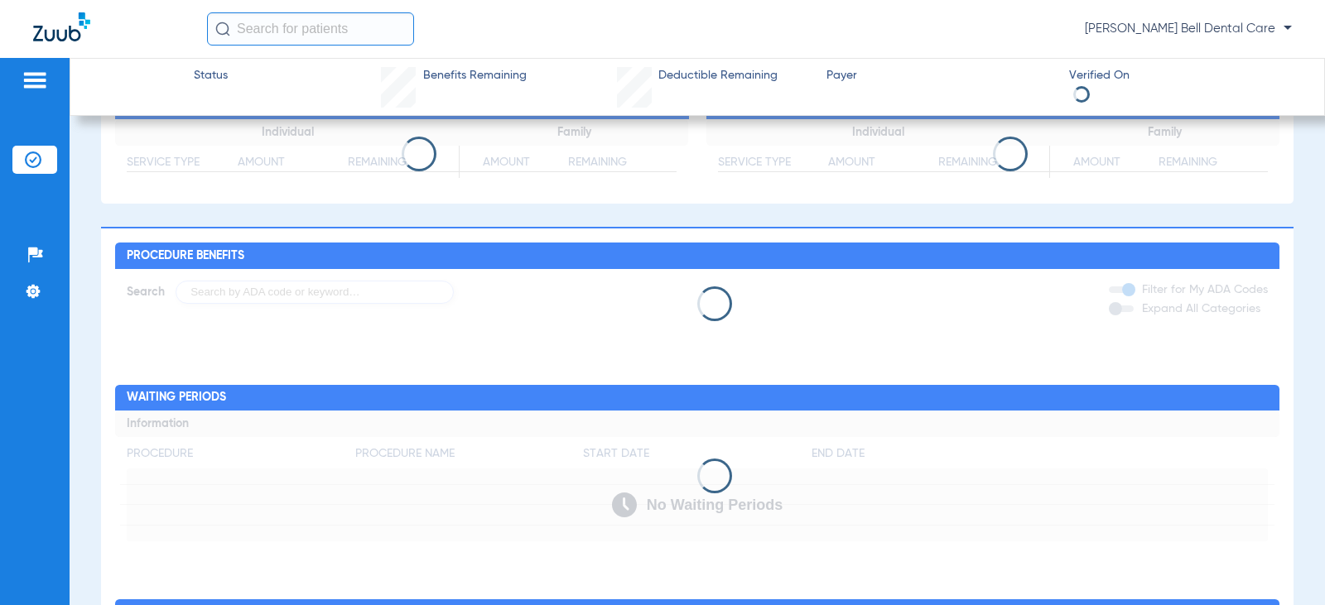
click at [1121, 317] on div at bounding box center [697, 304] width 1164 height 35
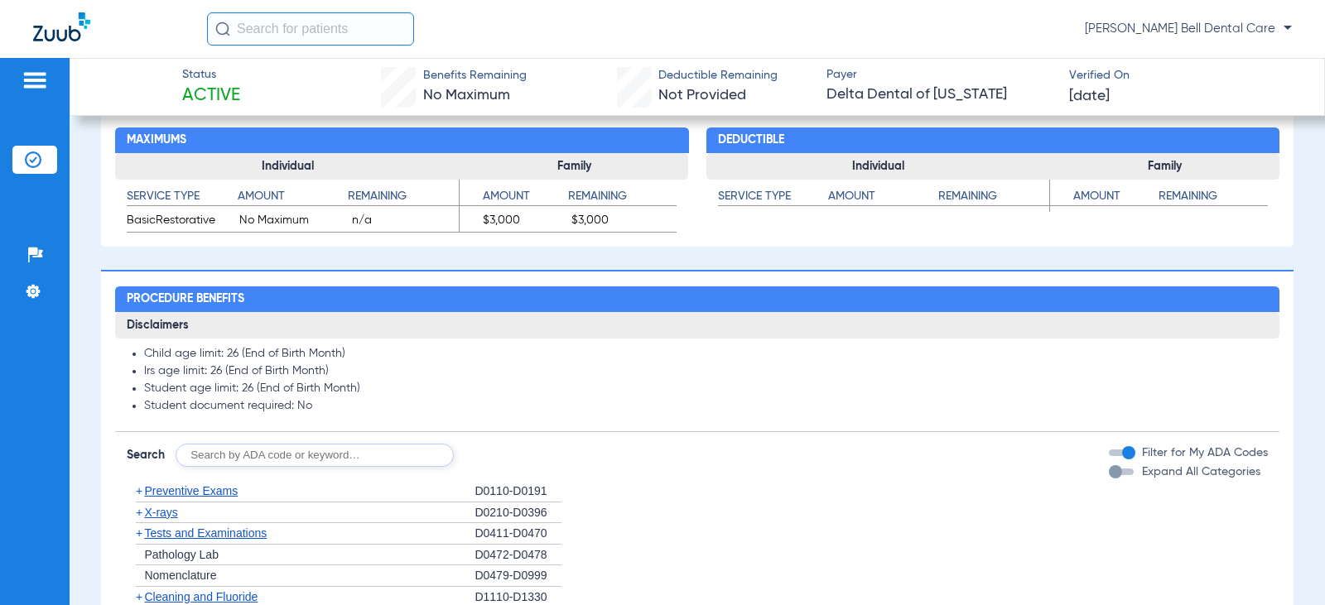
scroll to position [1083, 0]
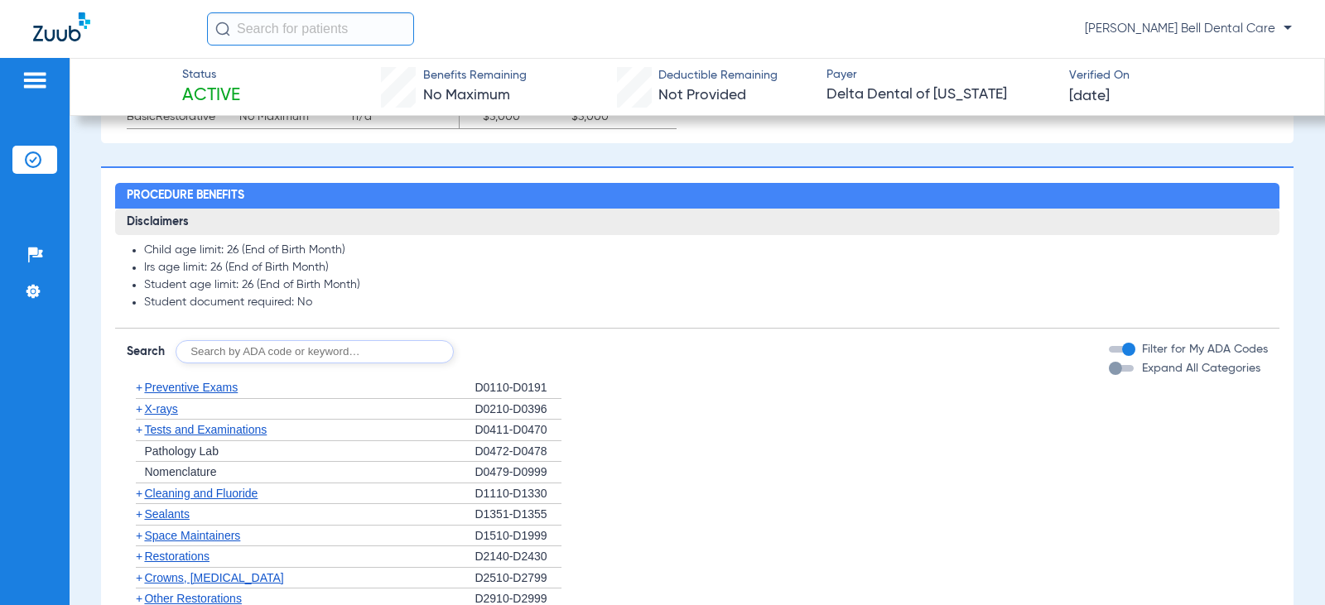
click at [1113, 372] on div "button" at bounding box center [1121, 368] width 25 height 7
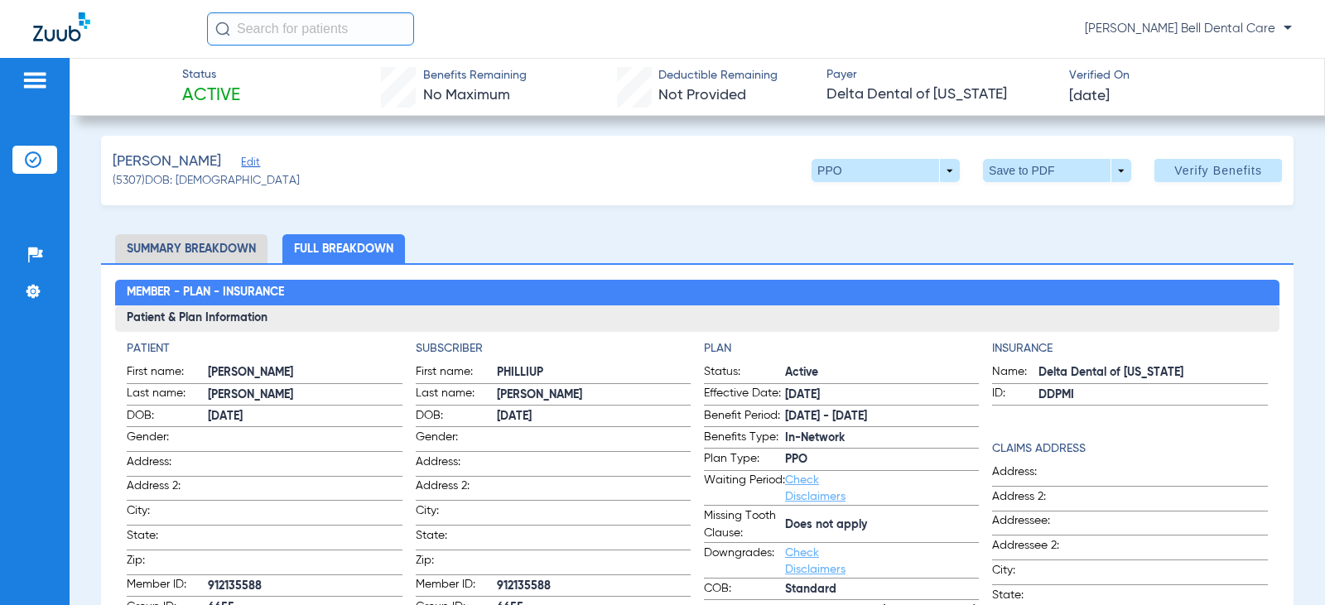
scroll to position [0, 0]
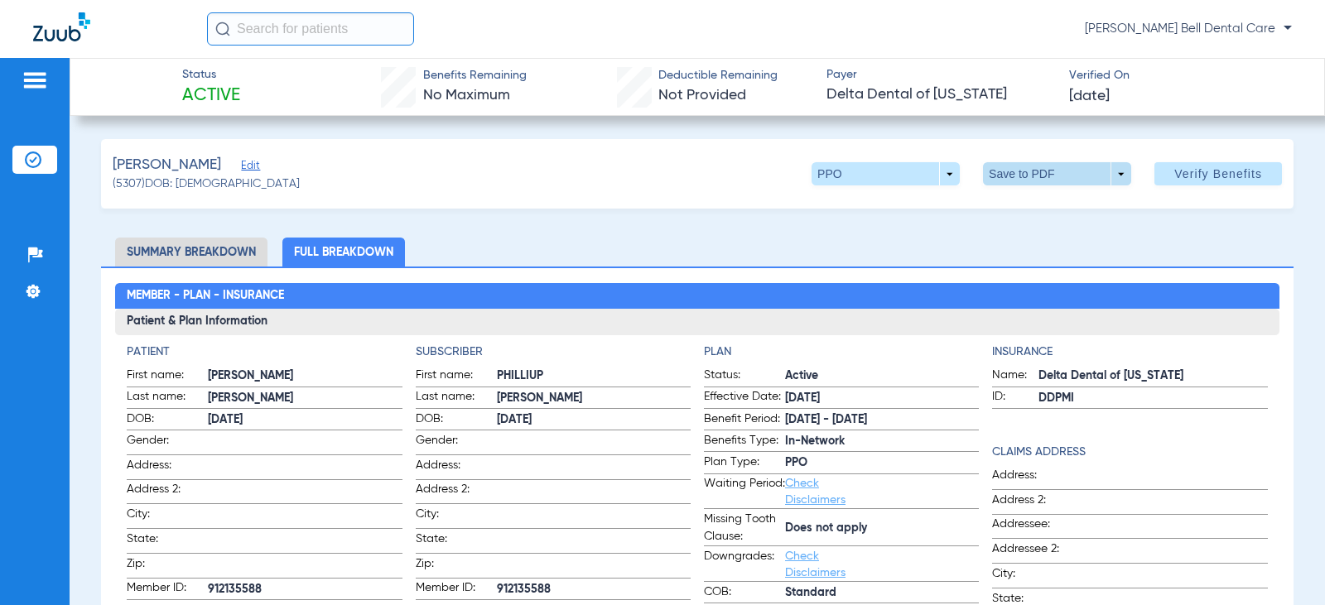
click at [1000, 176] on span at bounding box center [1057, 173] width 148 height 23
click at [1063, 206] on span "Save to PDF" at bounding box center [1050, 207] width 65 height 12
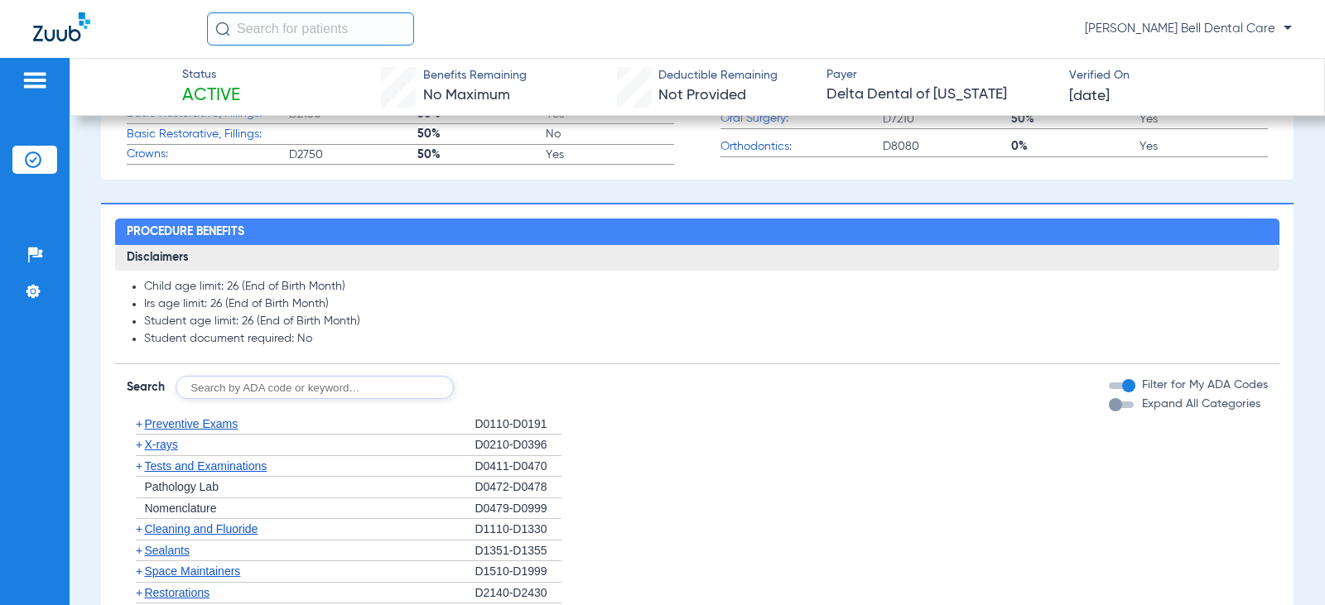
click at [1110, 404] on div "button" at bounding box center [1121, 405] width 25 height 7
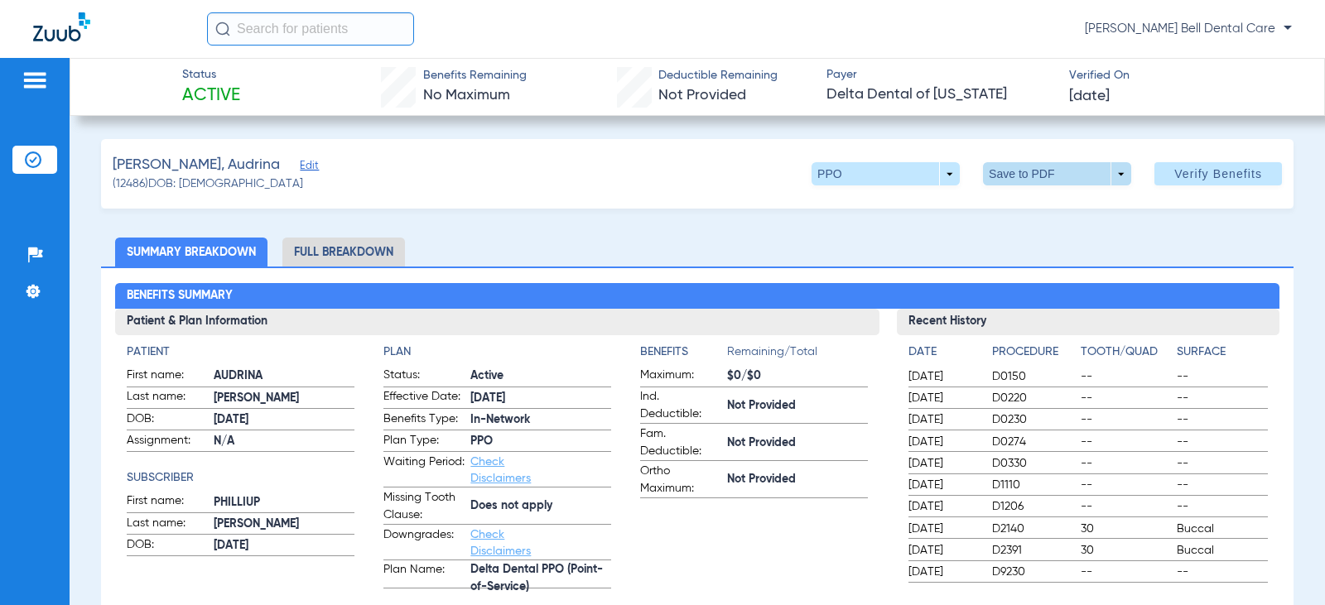
click at [1019, 179] on span at bounding box center [1057, 173] width 148 height 23
click at [1068, 212] on span "Save to PDF" at bounding box center [1050, 207] width 65 height 12
click at [355, 252] on li "Full Breakdown" at bounding box center [343, 252] width 123 height 29
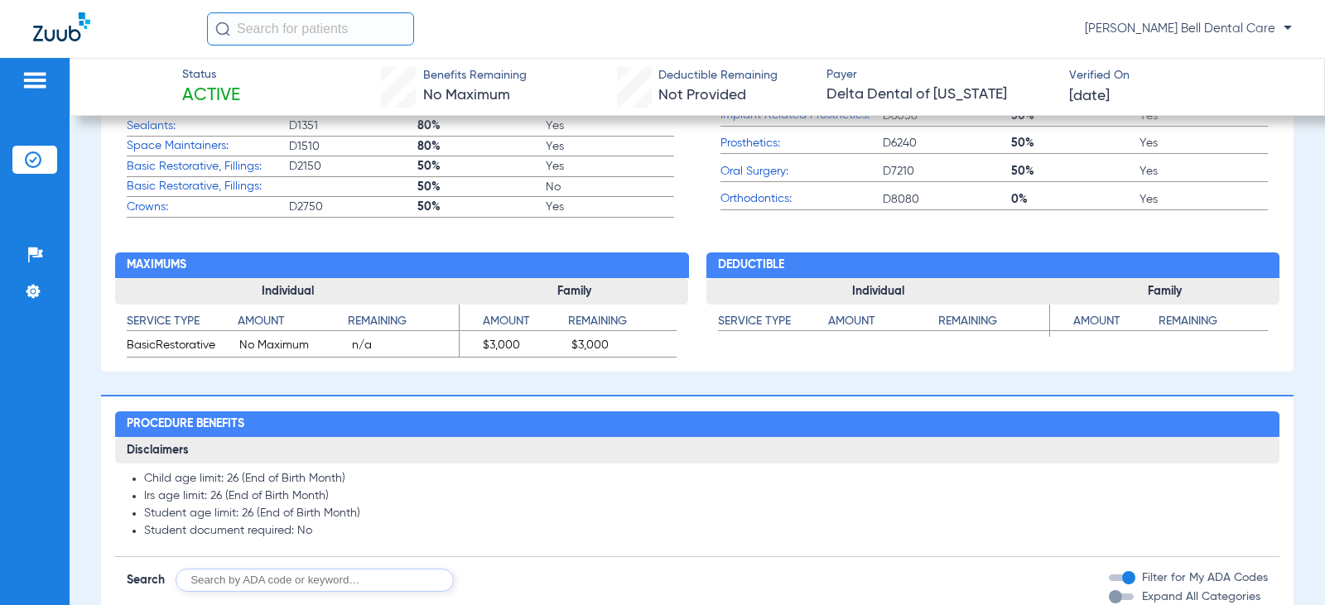
scroll to position [911, 0]
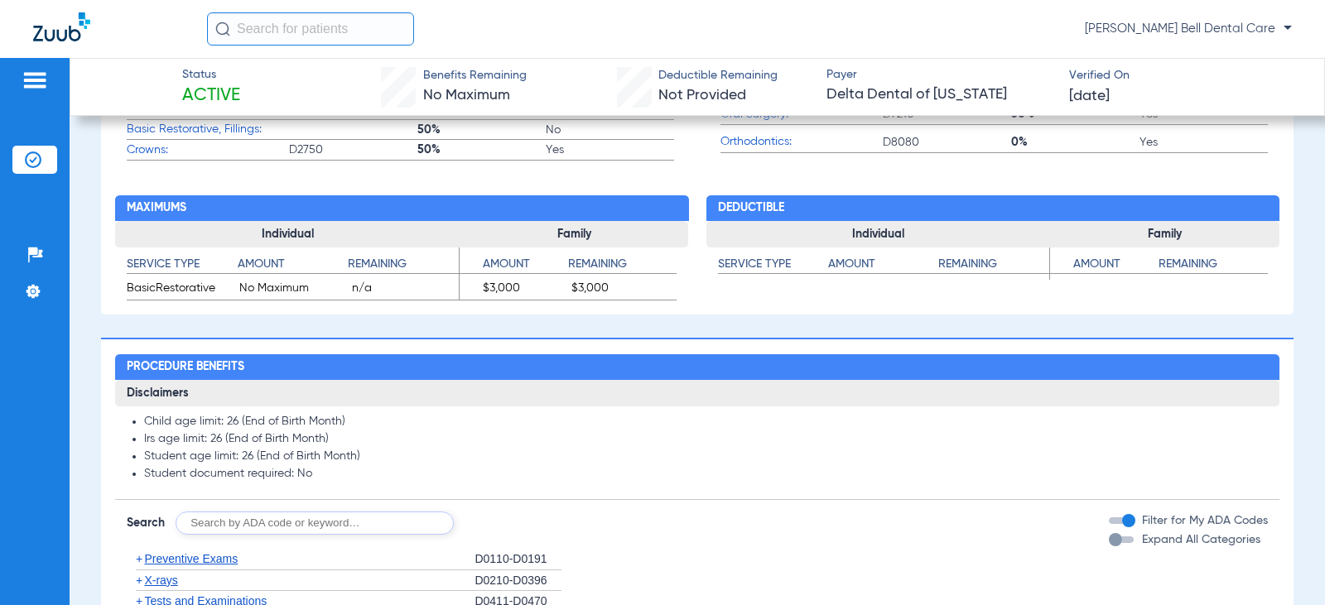
click at [1109, 545] on div "button" at bounding box center [1115, 539] width 13 height 13
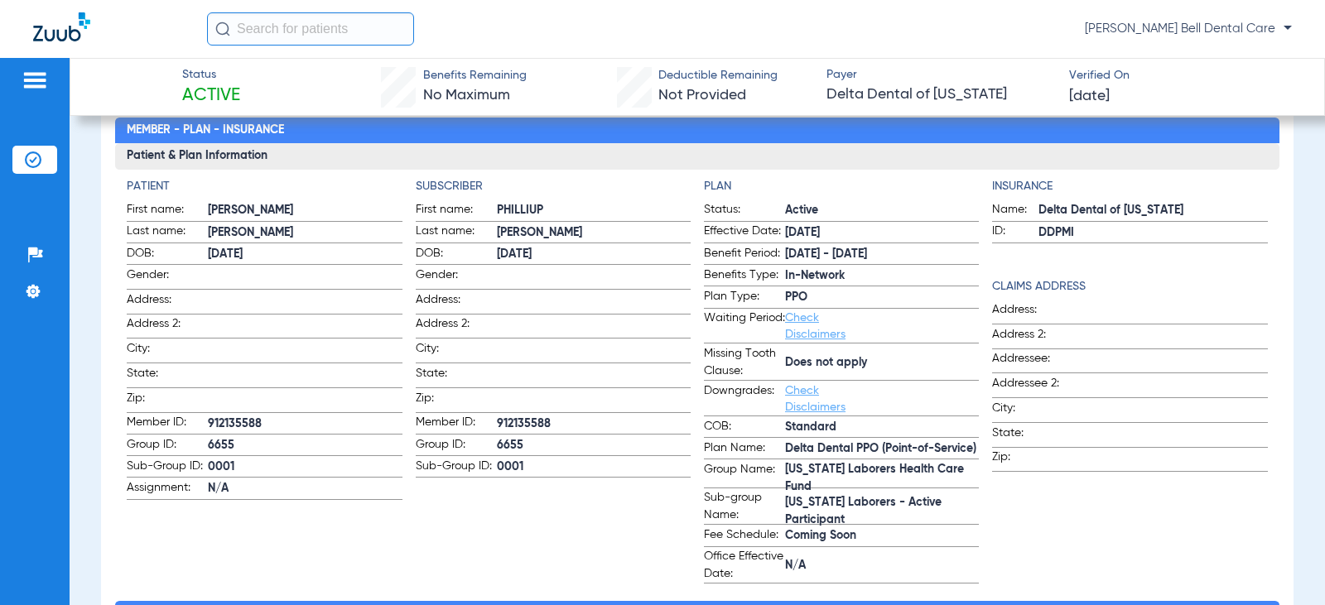
scroll to position [0, 0]
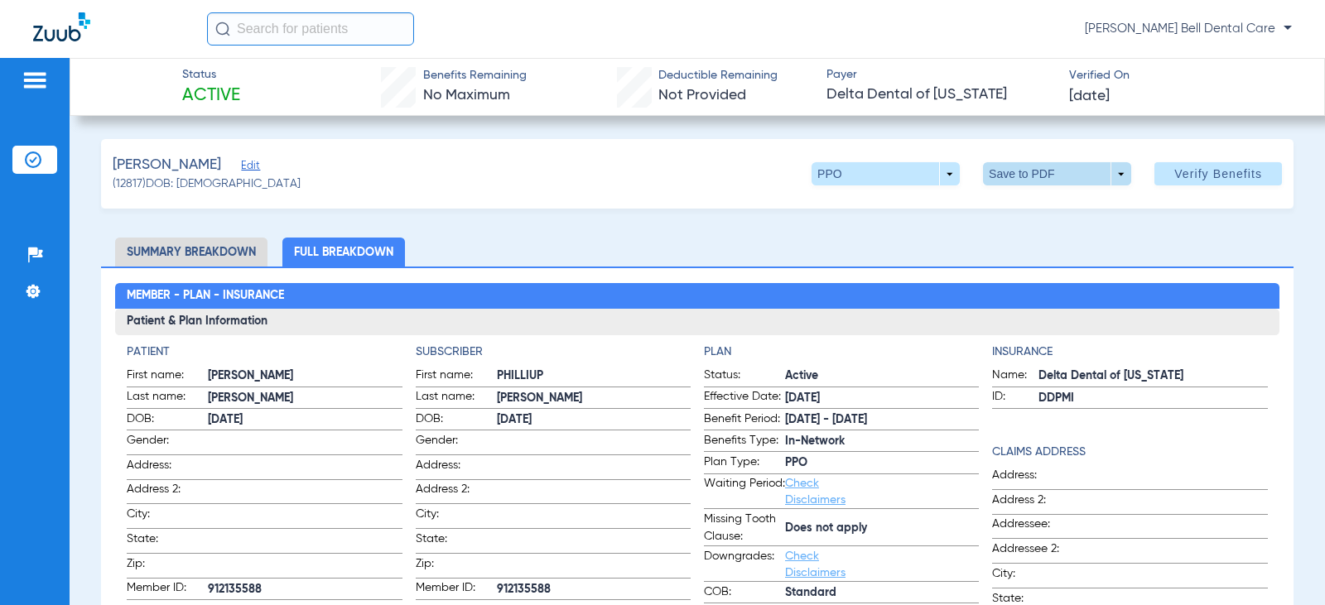
click at [1040, 172] on span at bounding box center [1058, 174] width 40 height 40
click at [1041, 208] on span "Save to PDF" at bounding box center [1050, 207] width 65 height 12
